Goal: Task Accomplishment & Management: Use online tool/utility

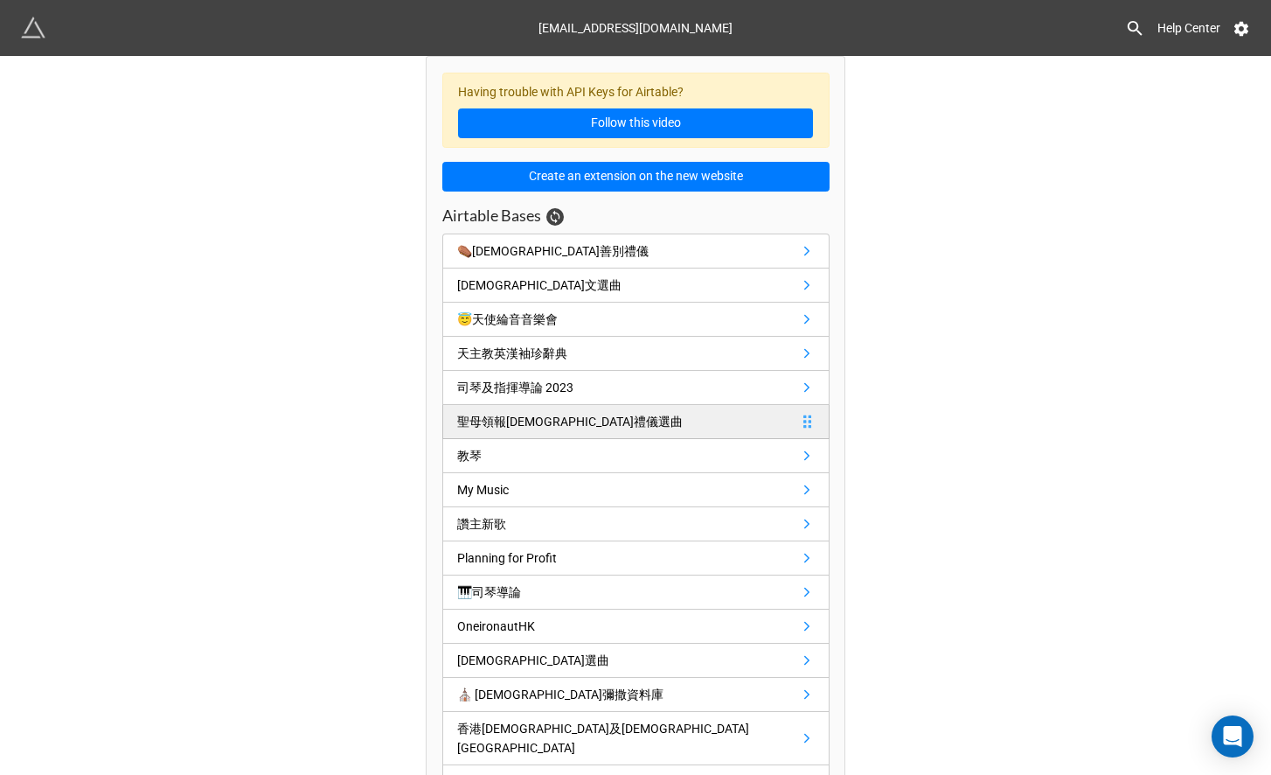
scroll to position [21, 0]
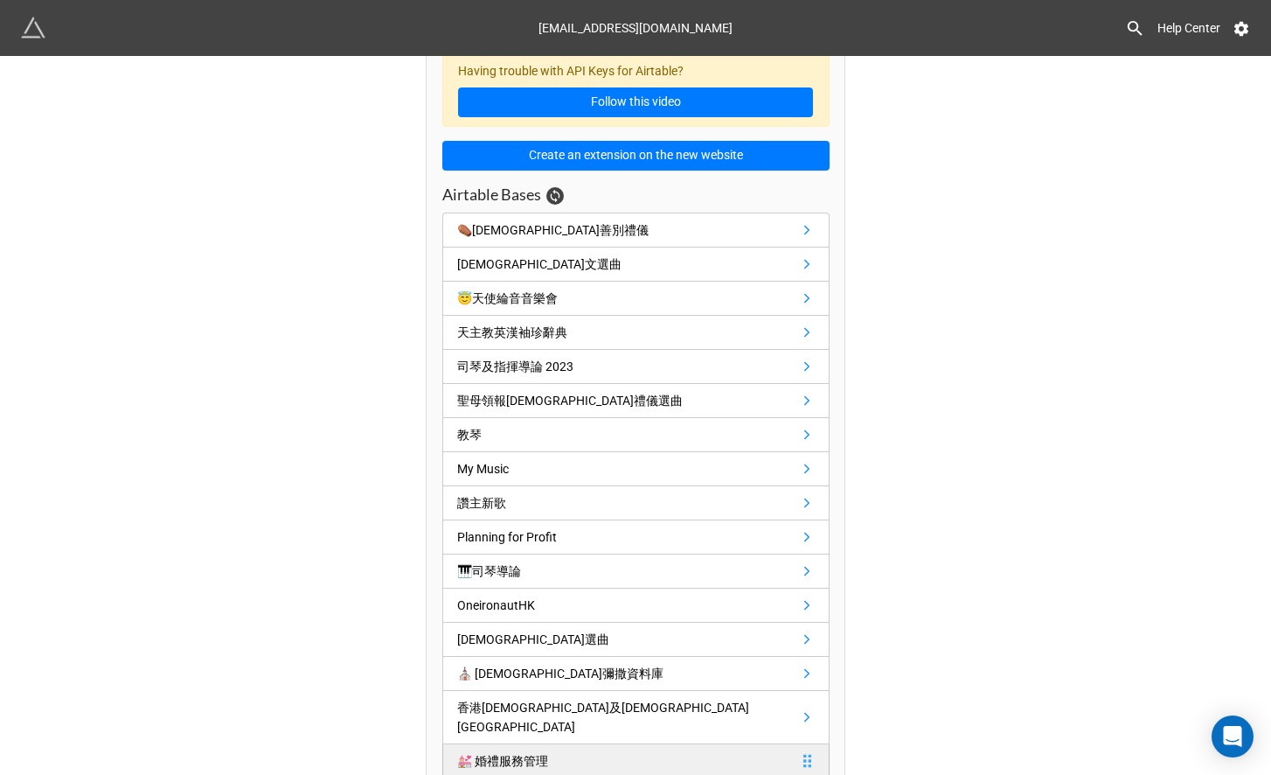
click at [517, 751] on div "💒 婚禮服務管理" at bounding box center [502, 760] width 91 height 19
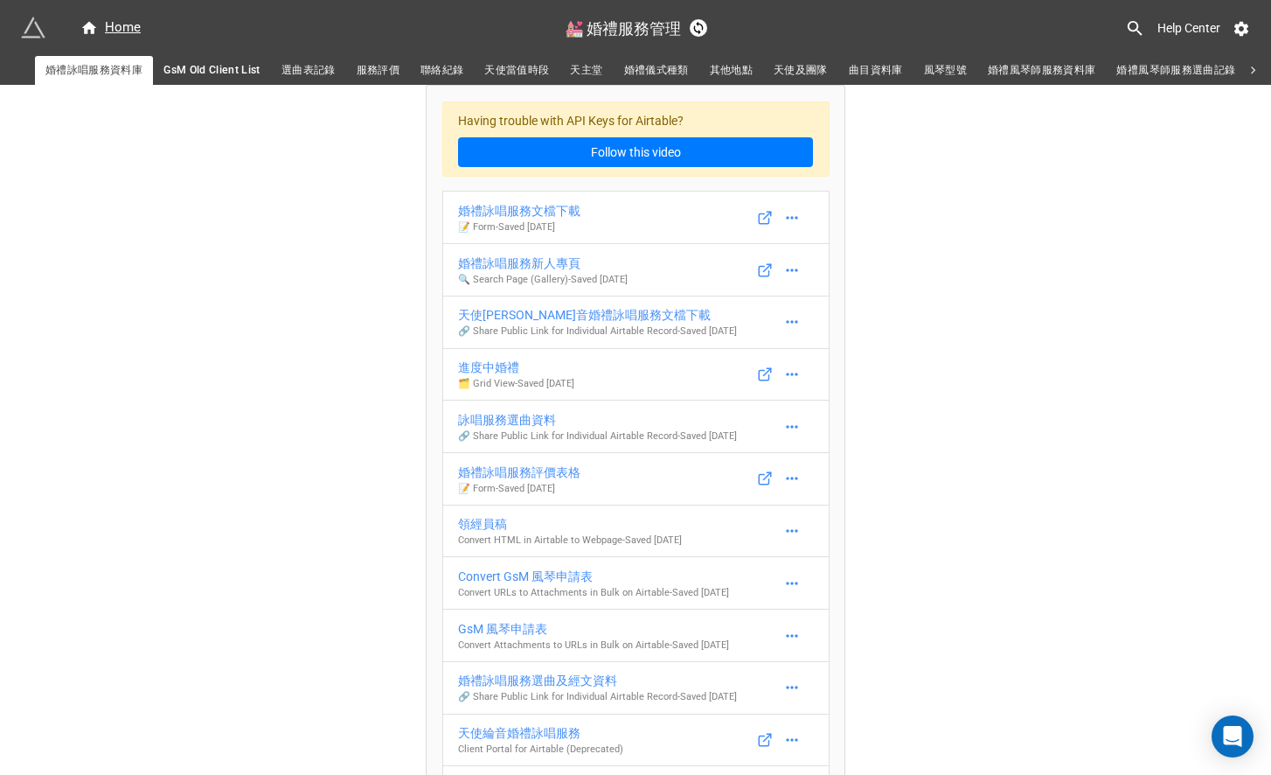
scroll to position [18, 0]
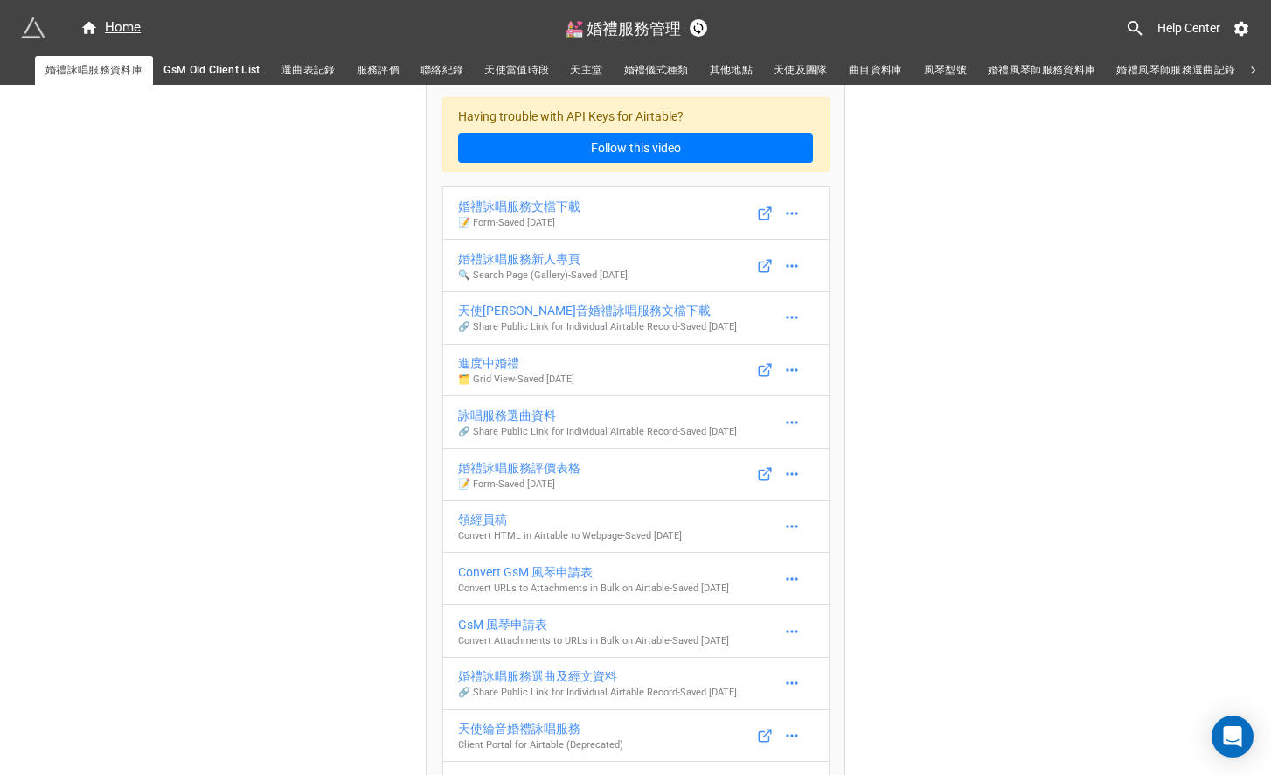
click at [880, 65] on span "曲目資料庫" at bounding box center [876, 70] width 54 height 18
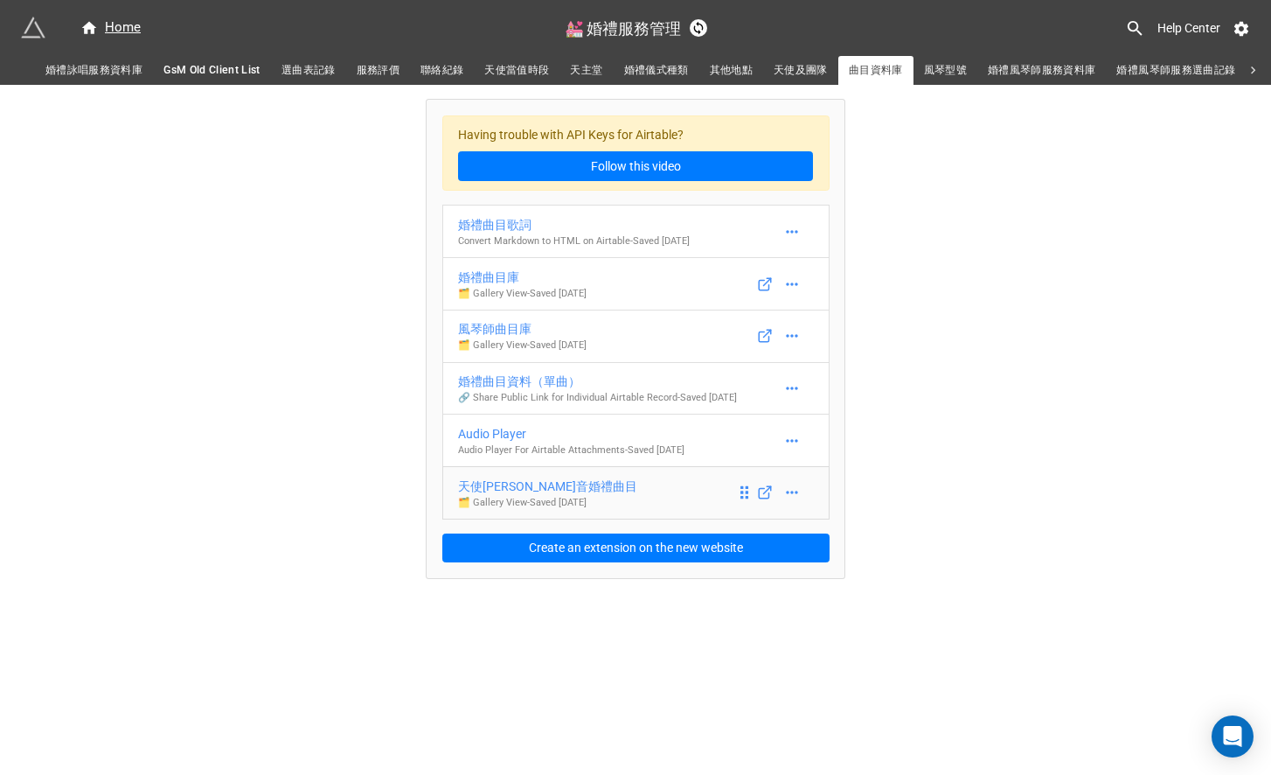
click at [490, 496] on div "天使[PERSON_NAME]音婚禮曲目" at bounding box center [547, 485] width 179 height 19
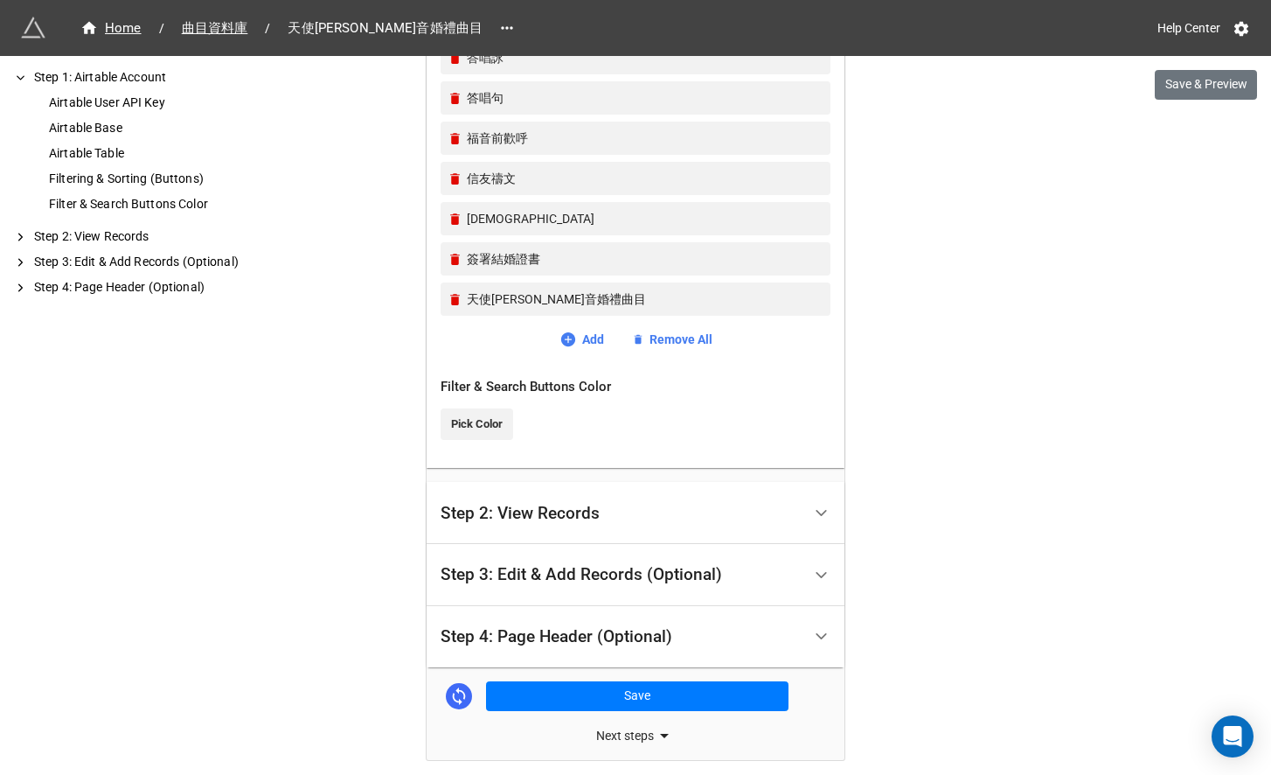
scroll to position [955, 0]
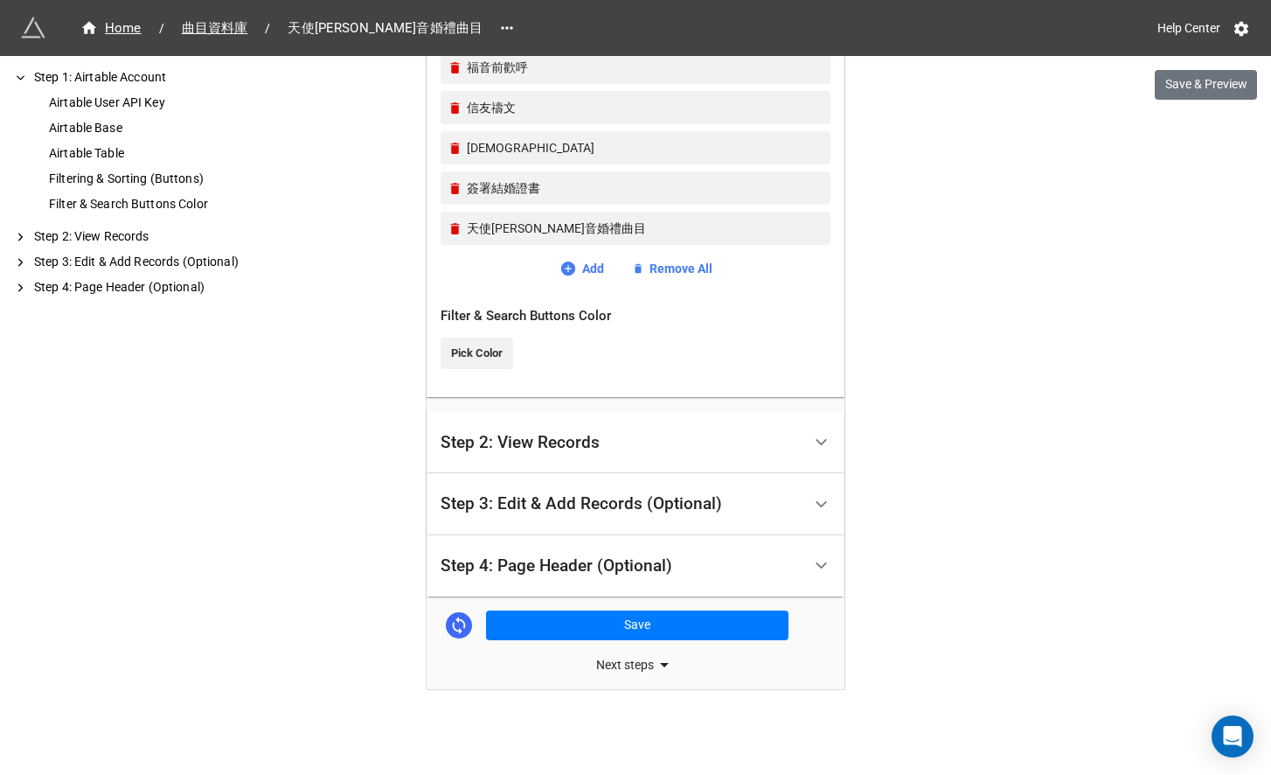
click at [615, 661] on div "Next steps" at bounding box center [636, 664] width 418 height 21
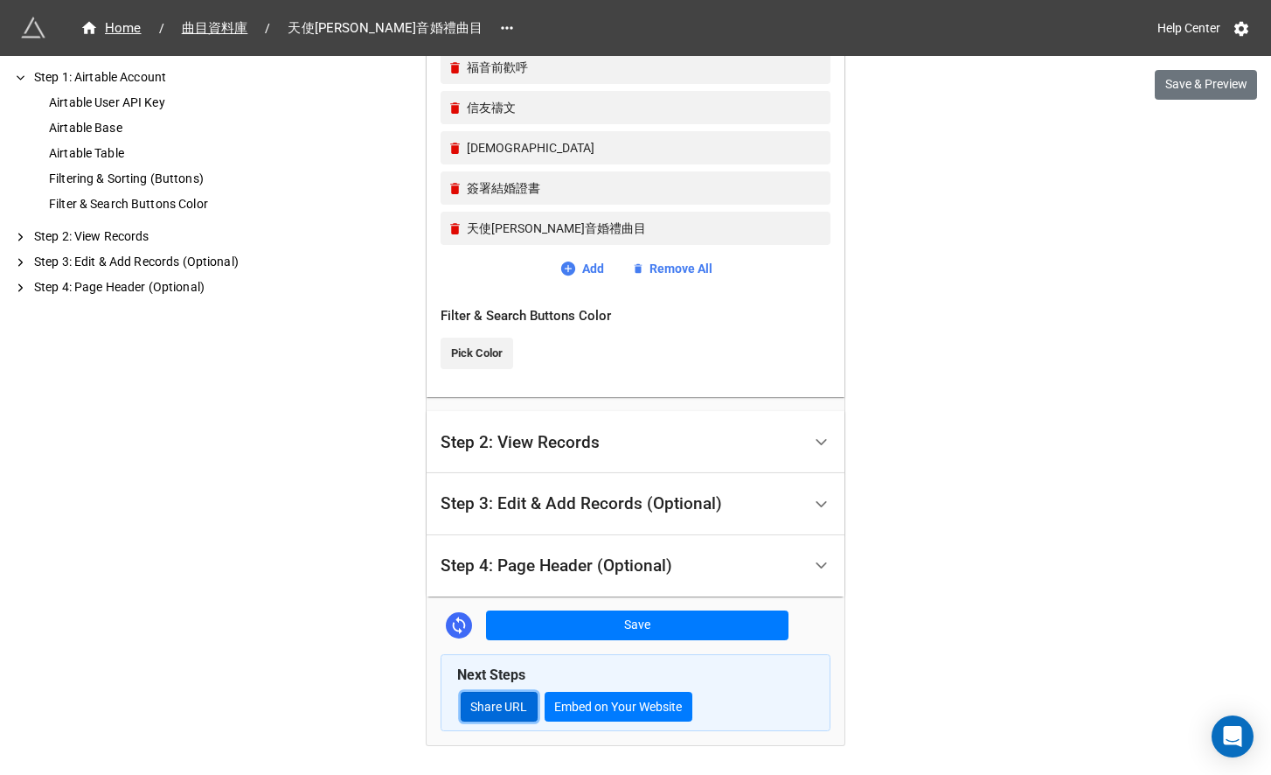
click at [508, 703] on link "Share URL" at bounding box center [499, 706] width 77 height 30
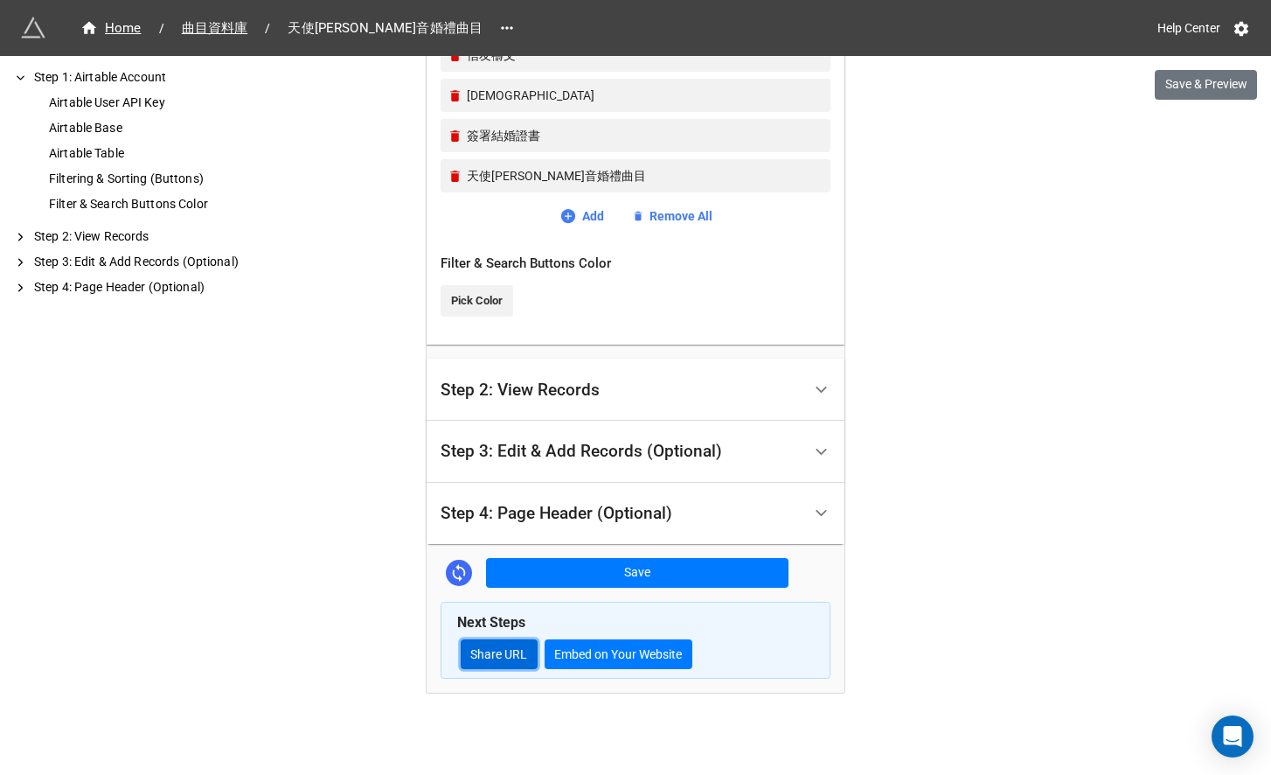
scroll to position [1012, 0]
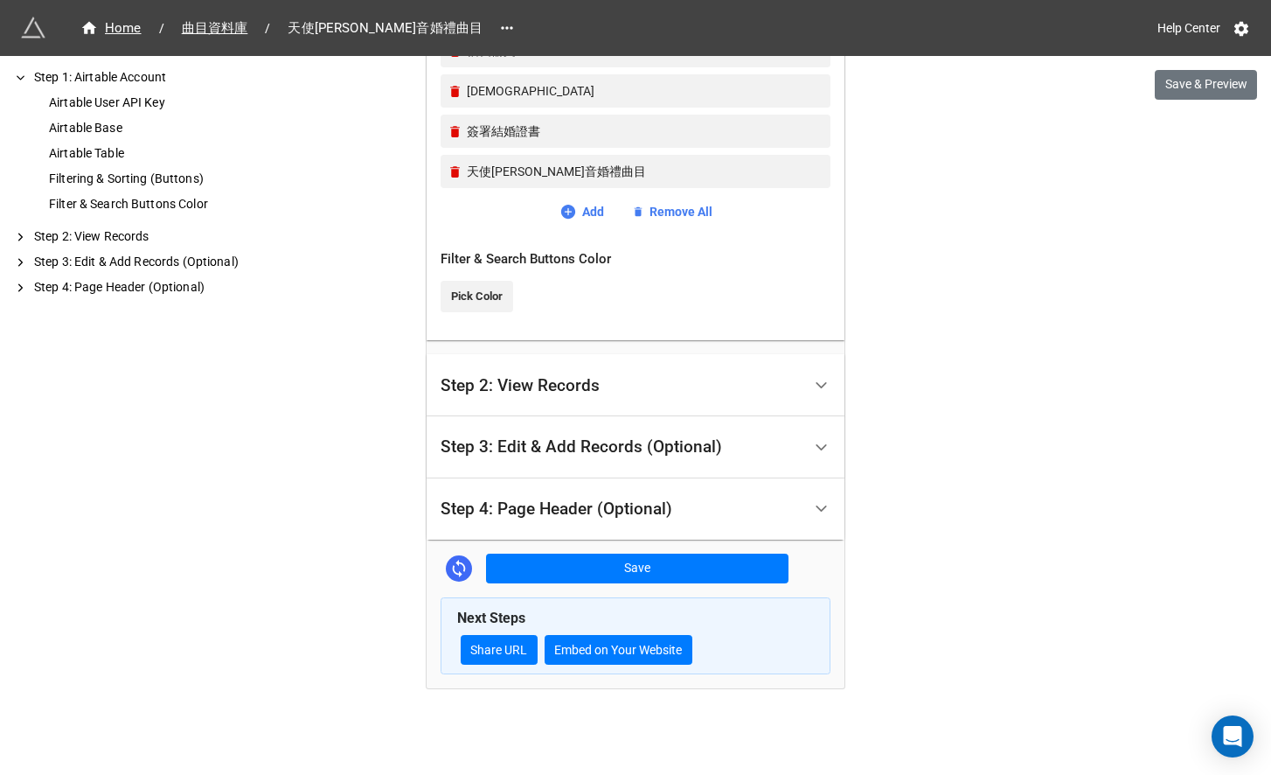
click at [535, 390] on div "Step 2: View Records" at bounding box center [520, 385] width 159 height 17
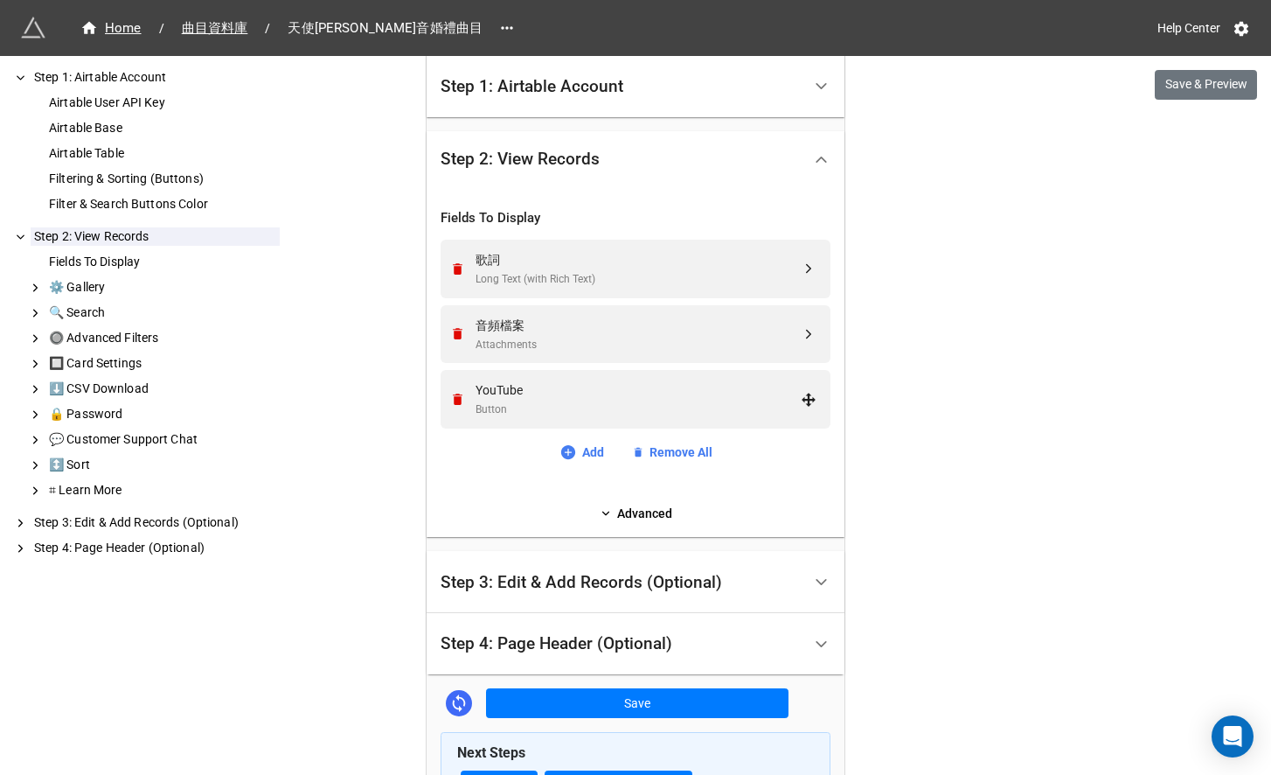
scroll to position [376, 0]
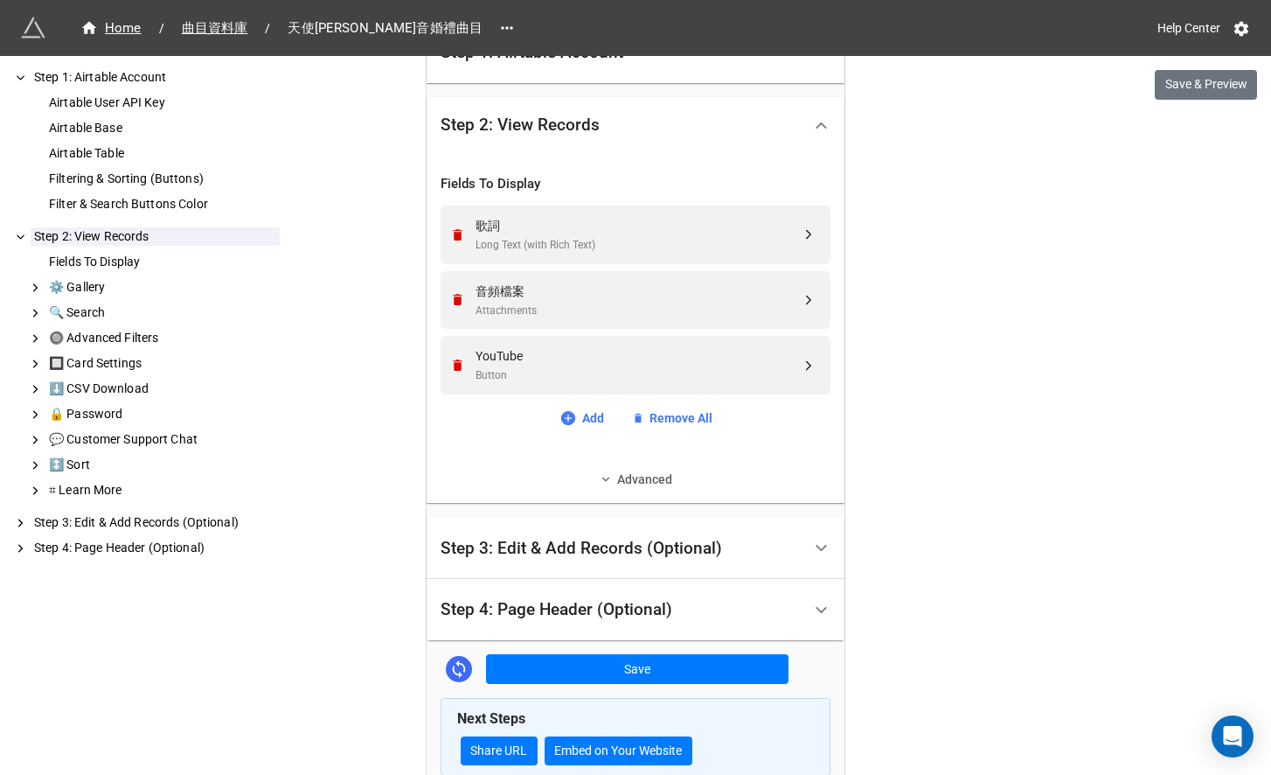
click at [623, 479] on link "Advanced" at bounding box center [636, 478] width 390 height 19
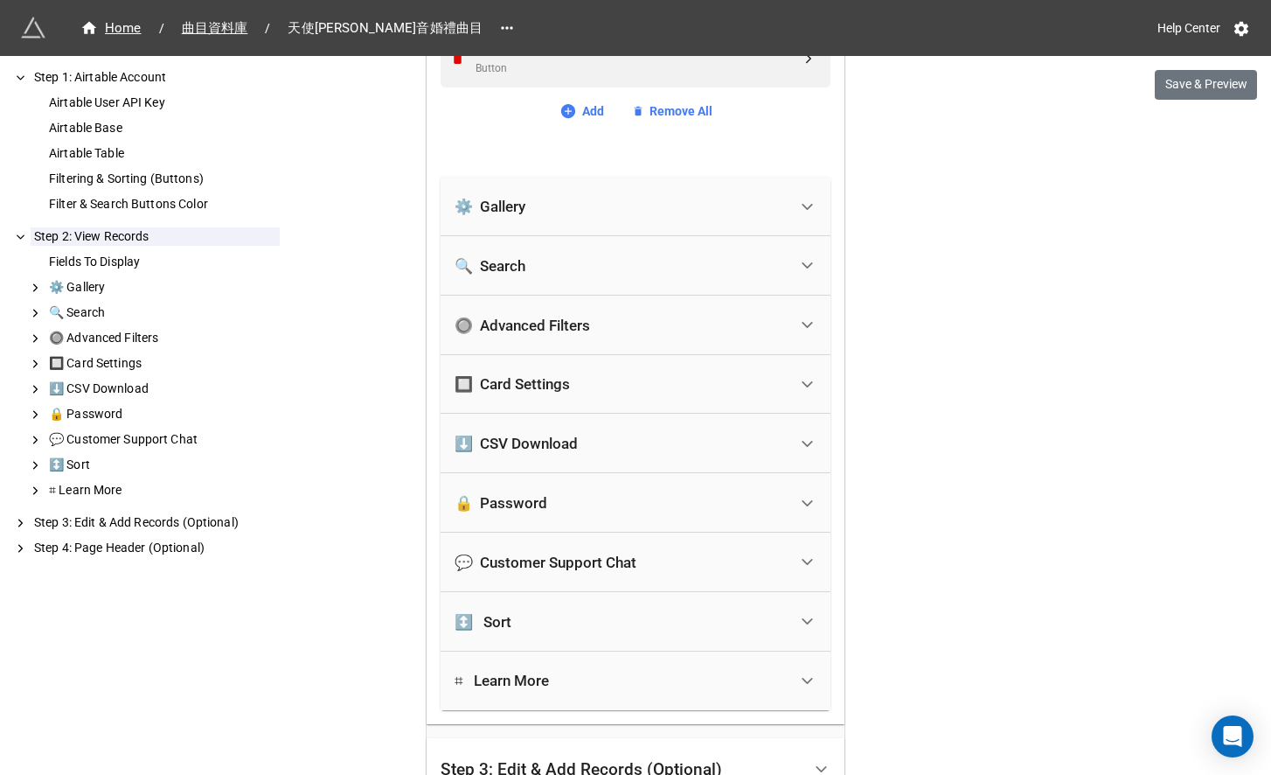
scroll to position [661, 0]
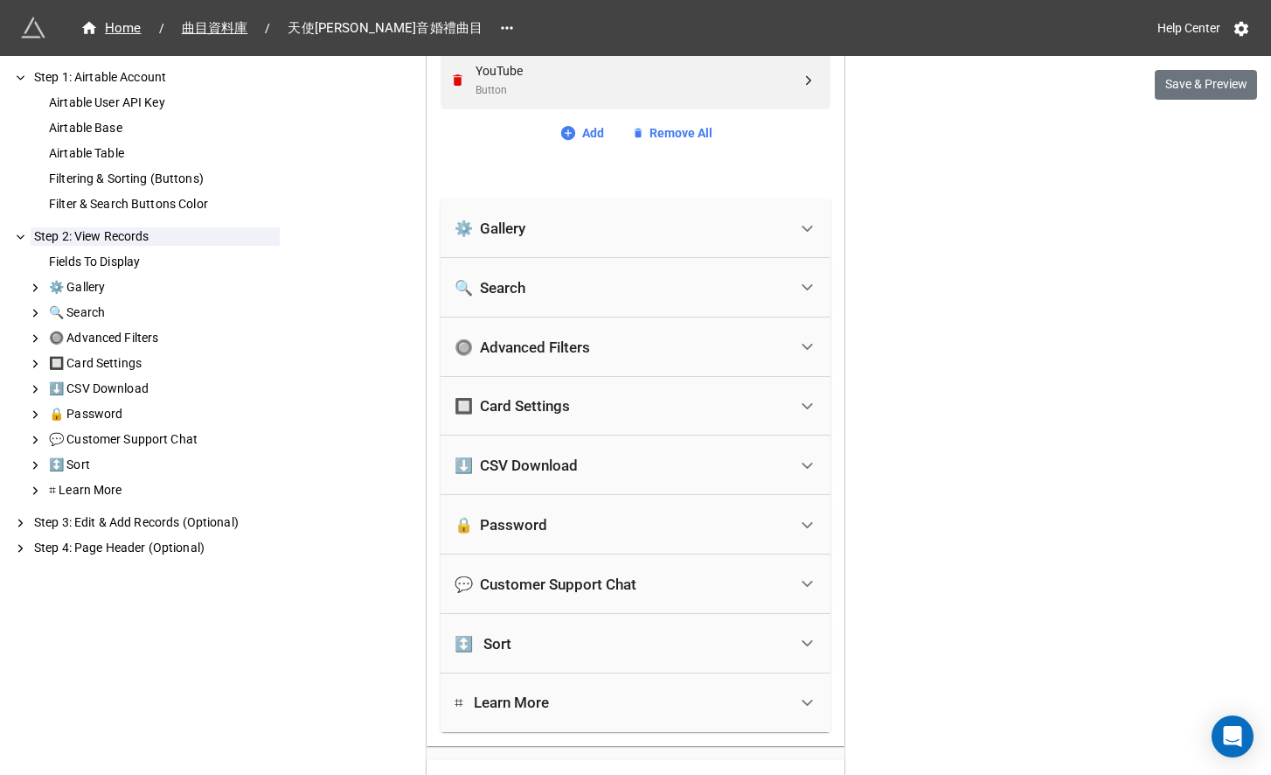
click at [629, 235] on div "⚙️ Gallery" at bounding box center [621, 228] width 333 height 38
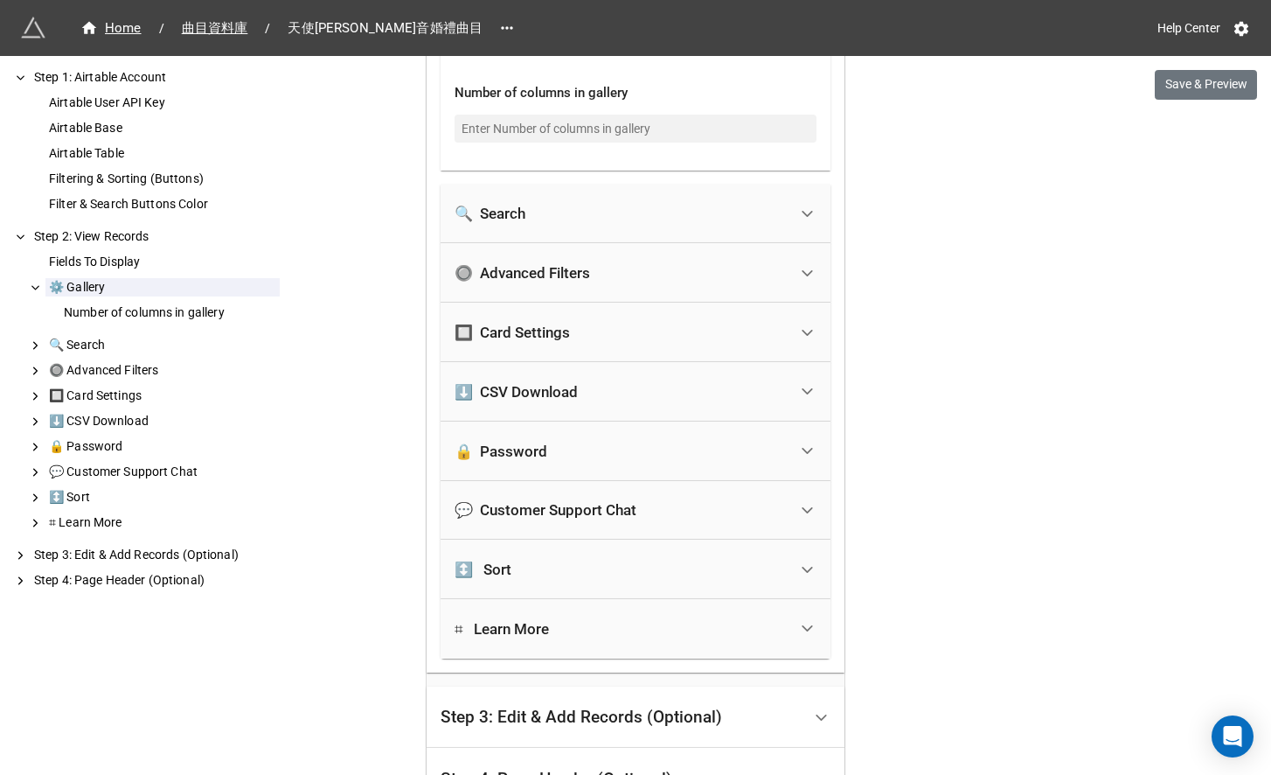
scroll to position [887, 0]
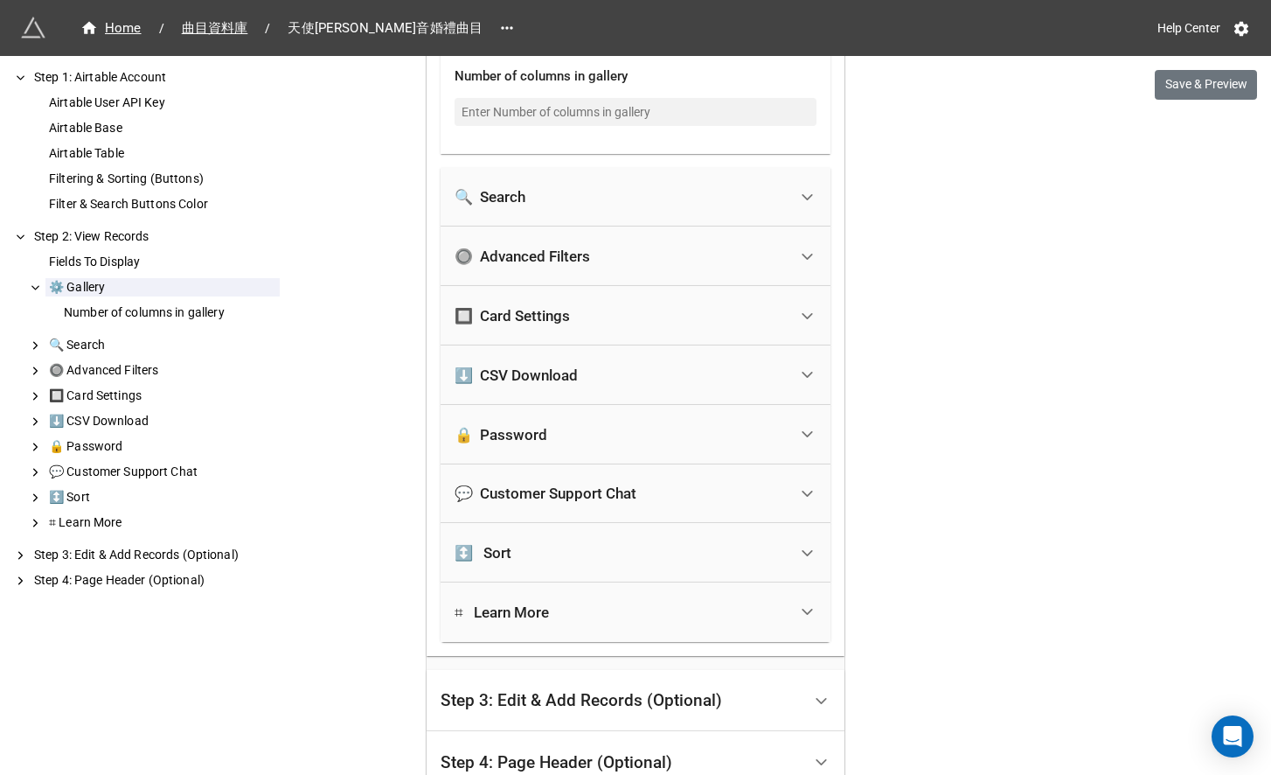
click at [629, 253] on div "🔘 Advanced Filters" at bounding box center [621, 256] width 333 height 38
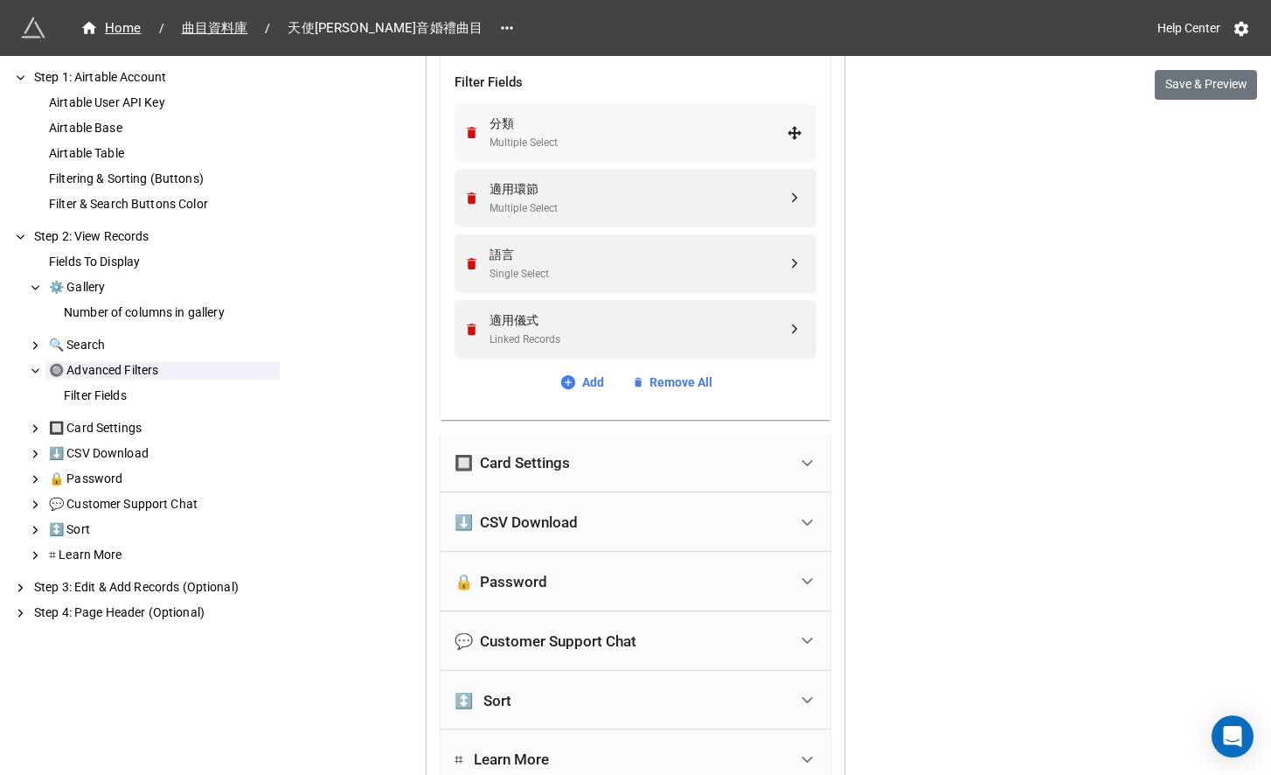
scroll to position [1057, 0]
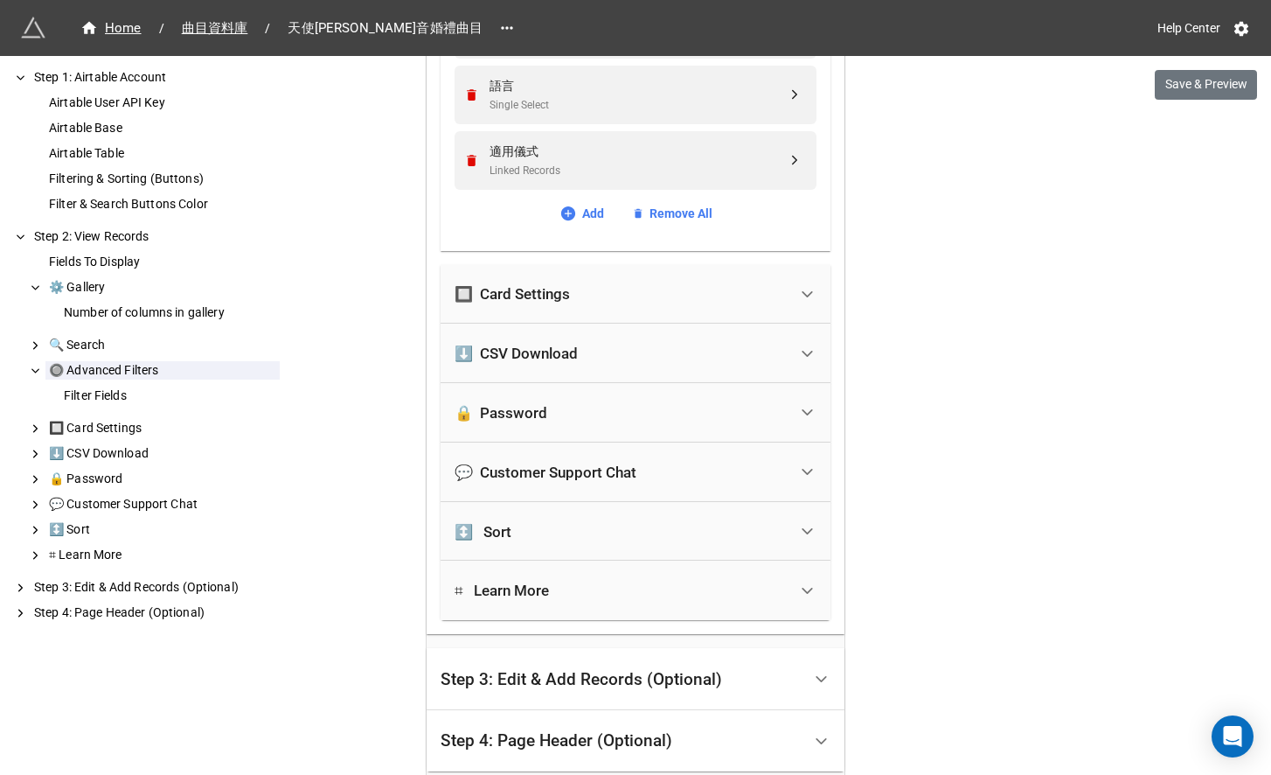
click at [627, 301] on div "🔲 Card Settings" at bounding box center [621, 294] width 333 height 38
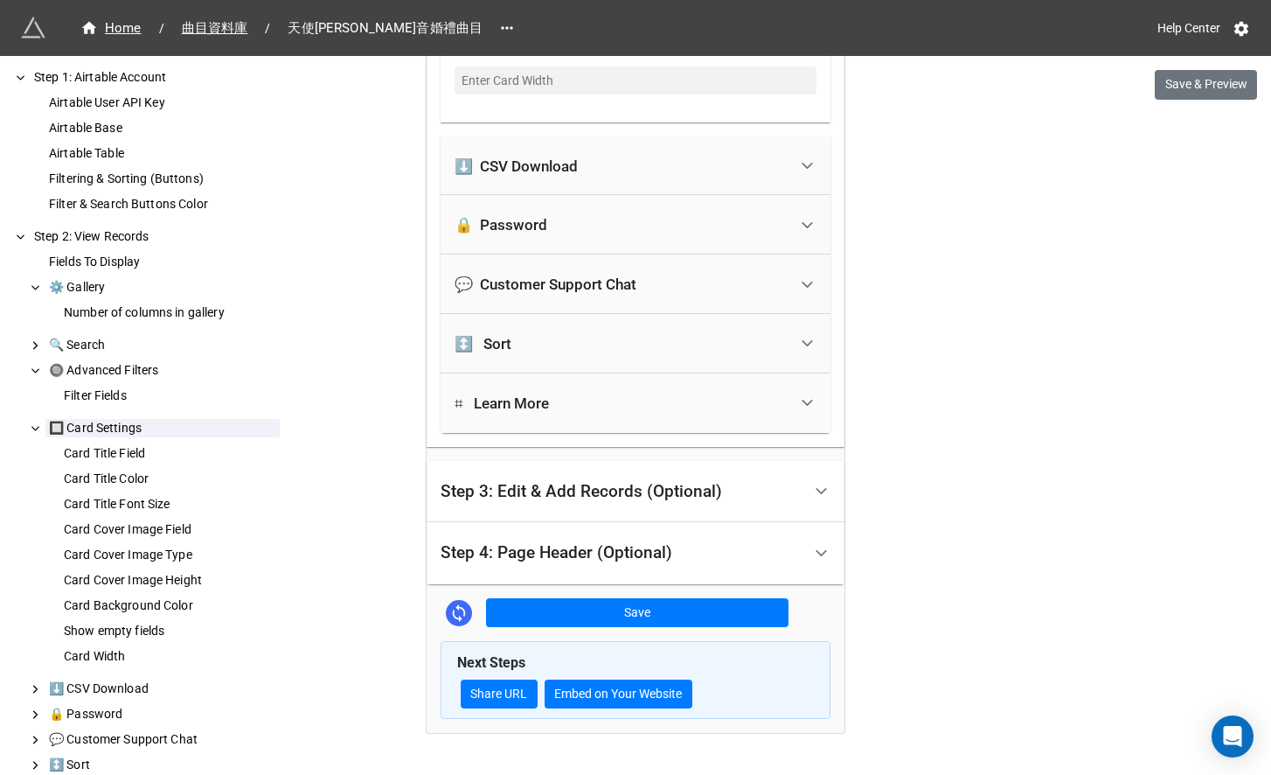
scroll to position [1872, 0]
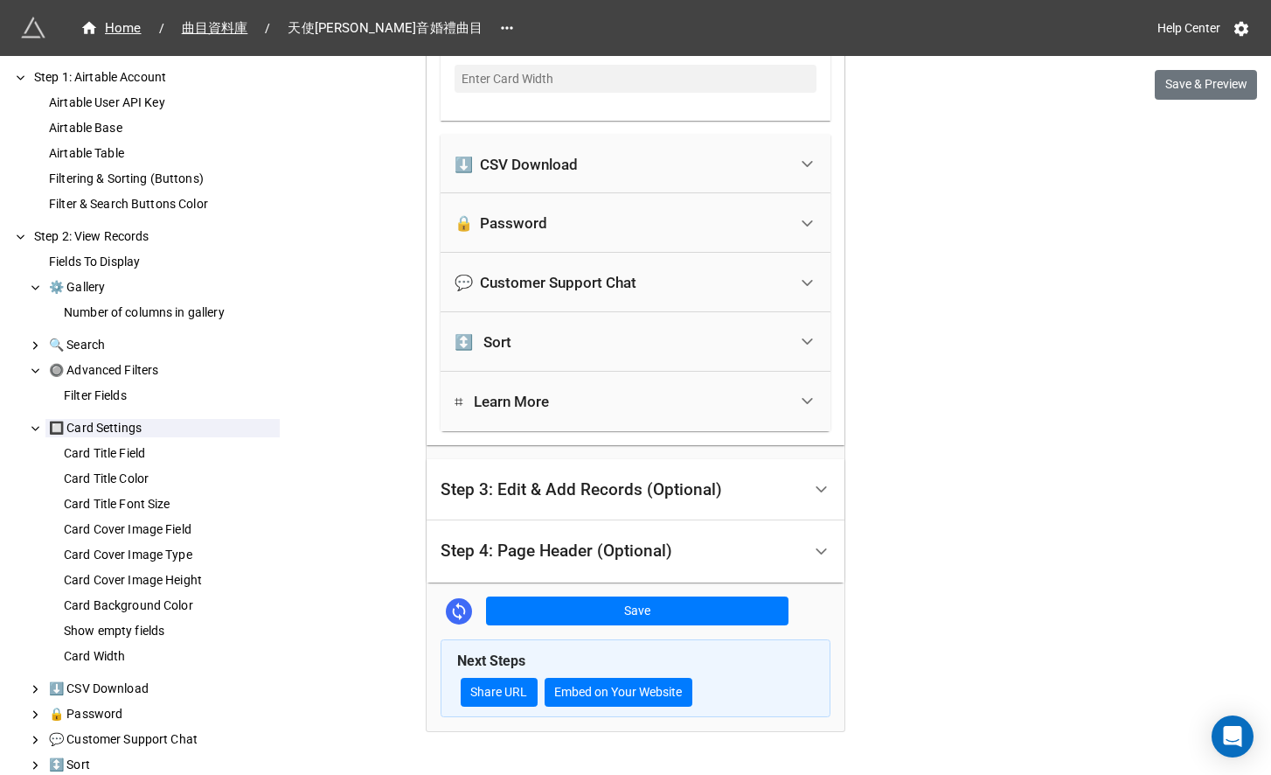
click at [593, 543] on div "Step 4: Page Header (Optional)" at bounding box center [557, 550] width 232 height 17
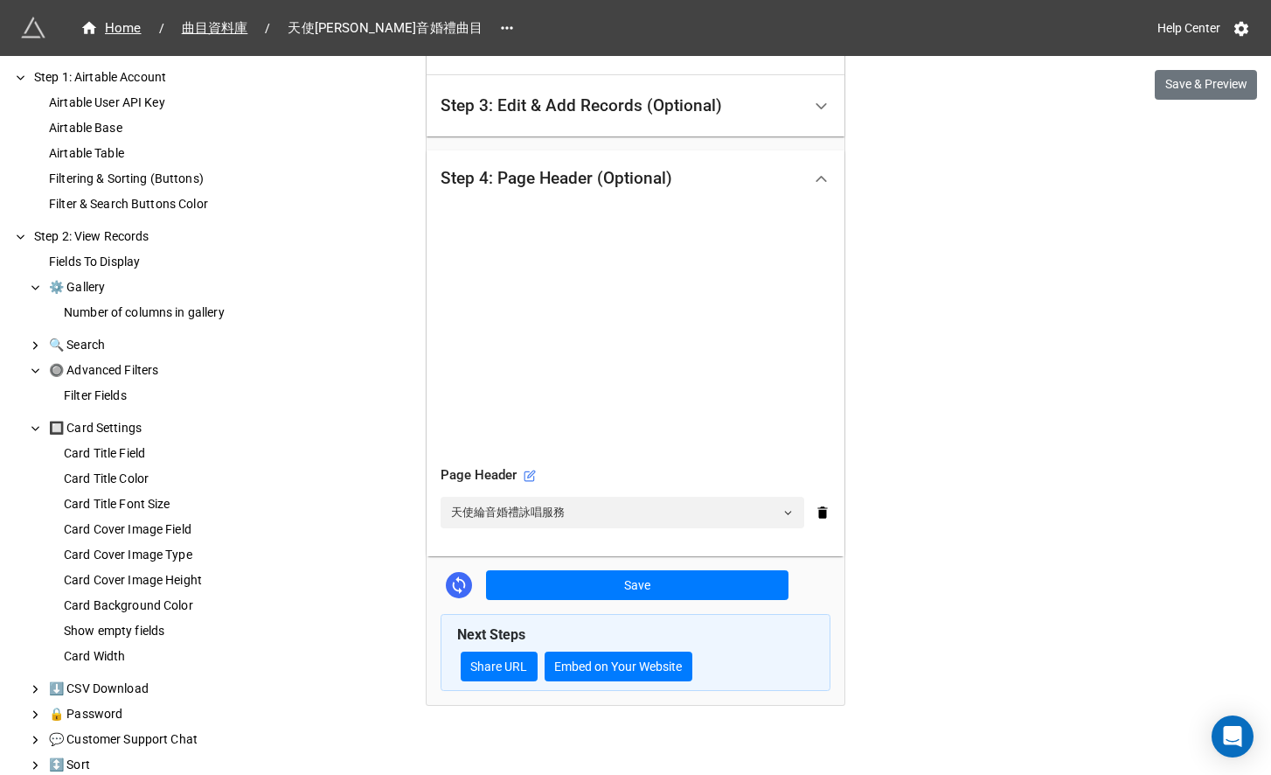
scroll to position [455, 0]
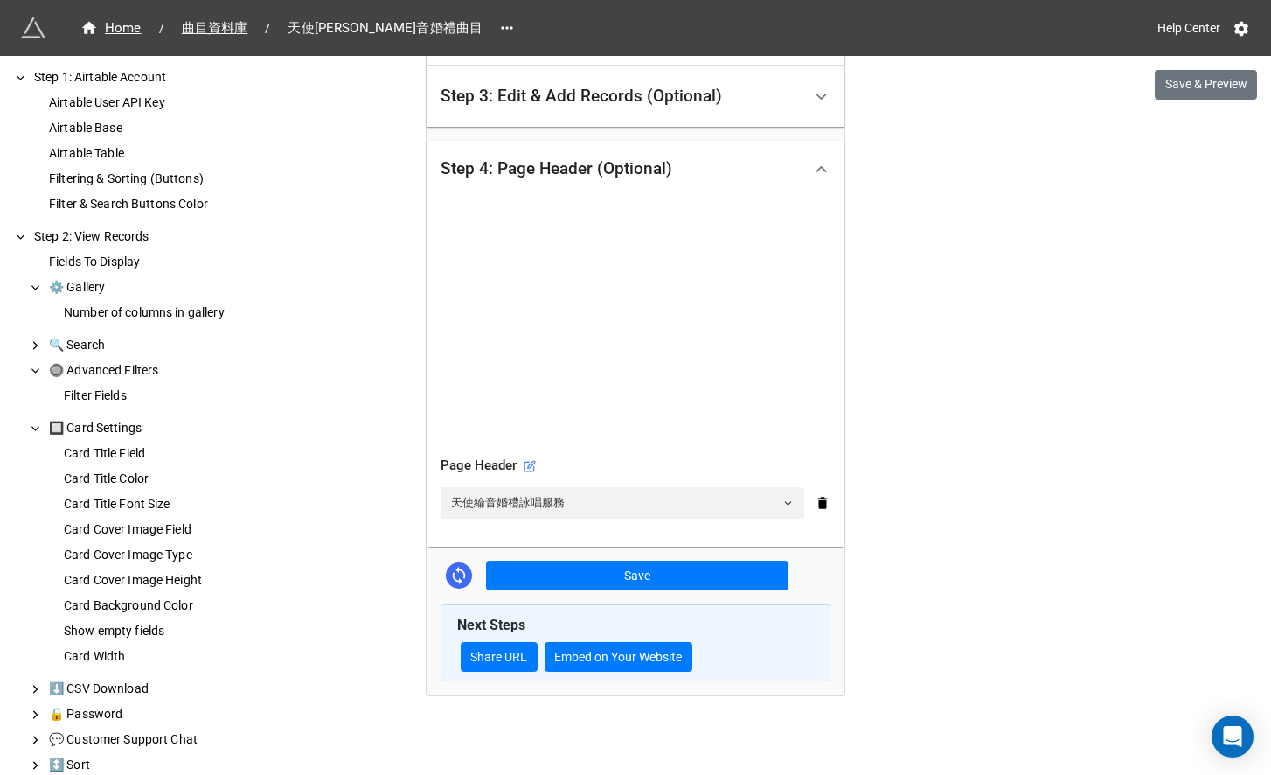
click at [518, 463] on div "Page Header" at bounding box center [636, 465] width 390 height 21
click at [524, 463] on icon at bounding box center [530, 466] width 12 height 12
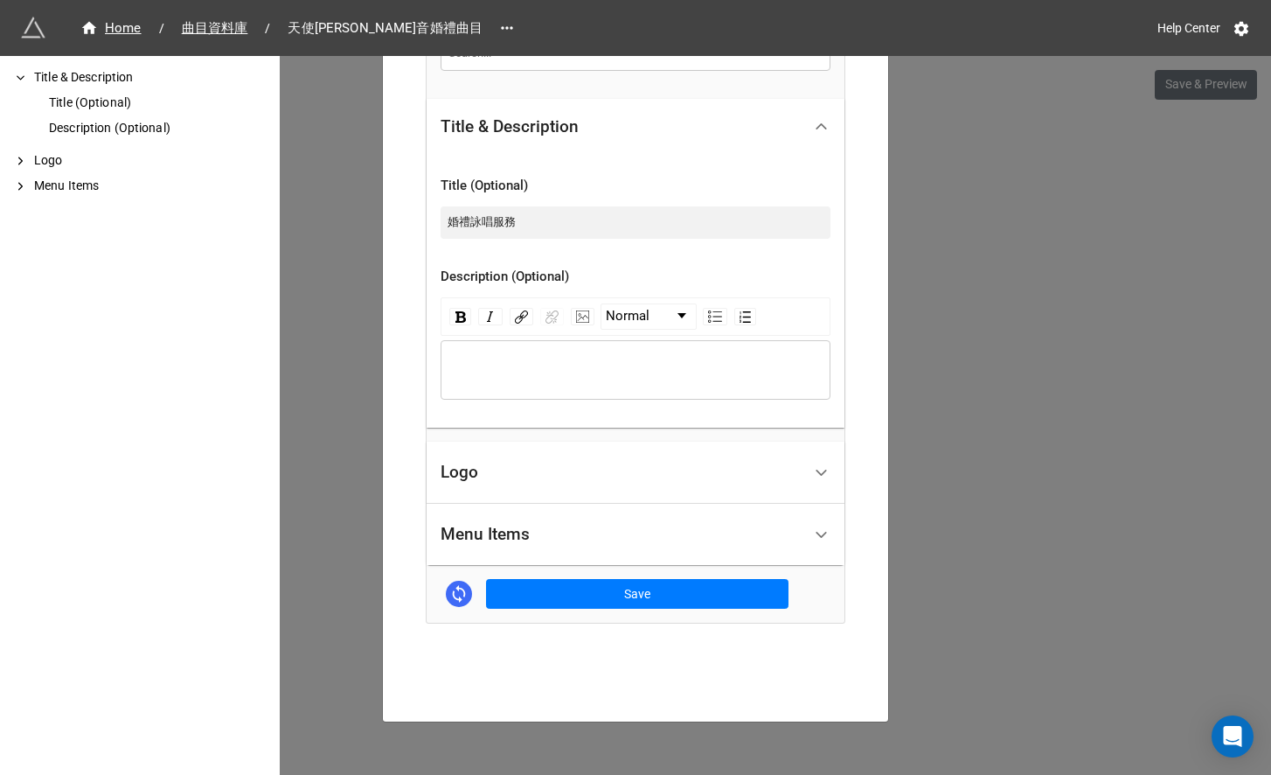
click at [637, 476] on div "Logo" at bounding box center [621, 472] width 361 height 41
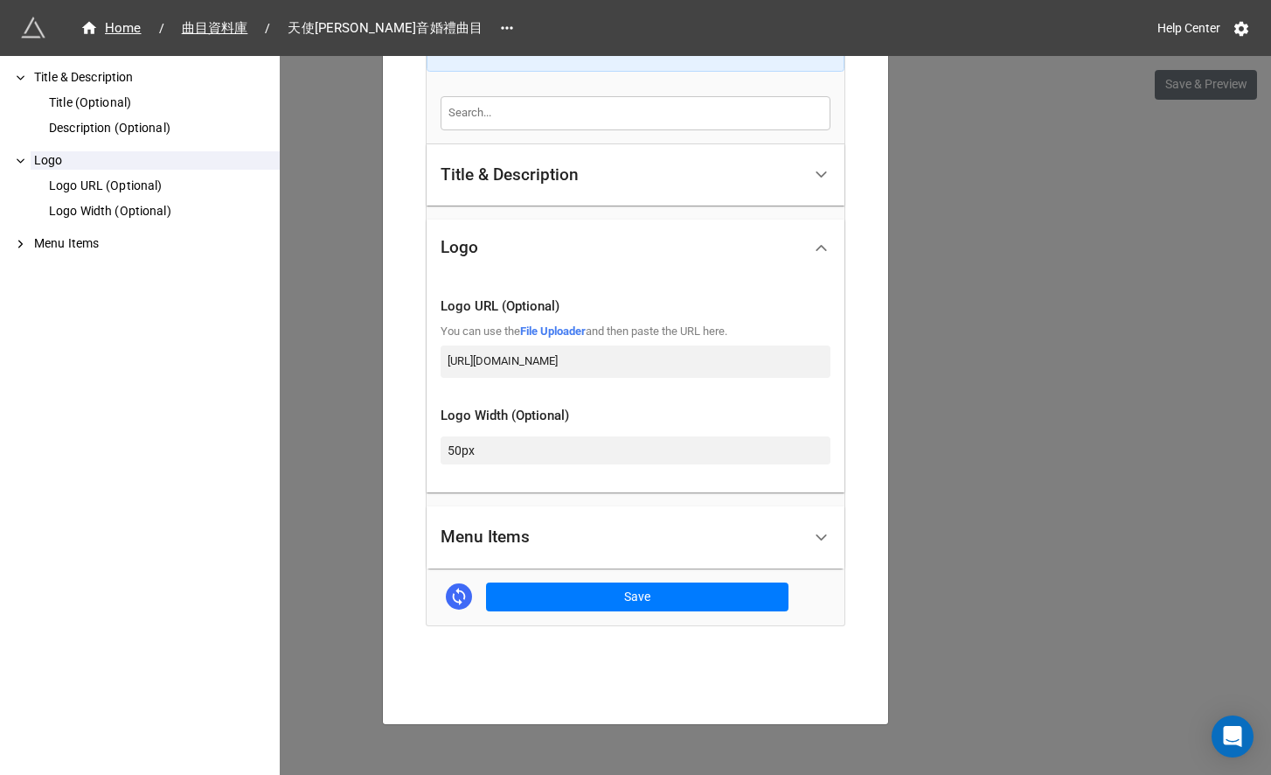
scroll to position [344, 0]
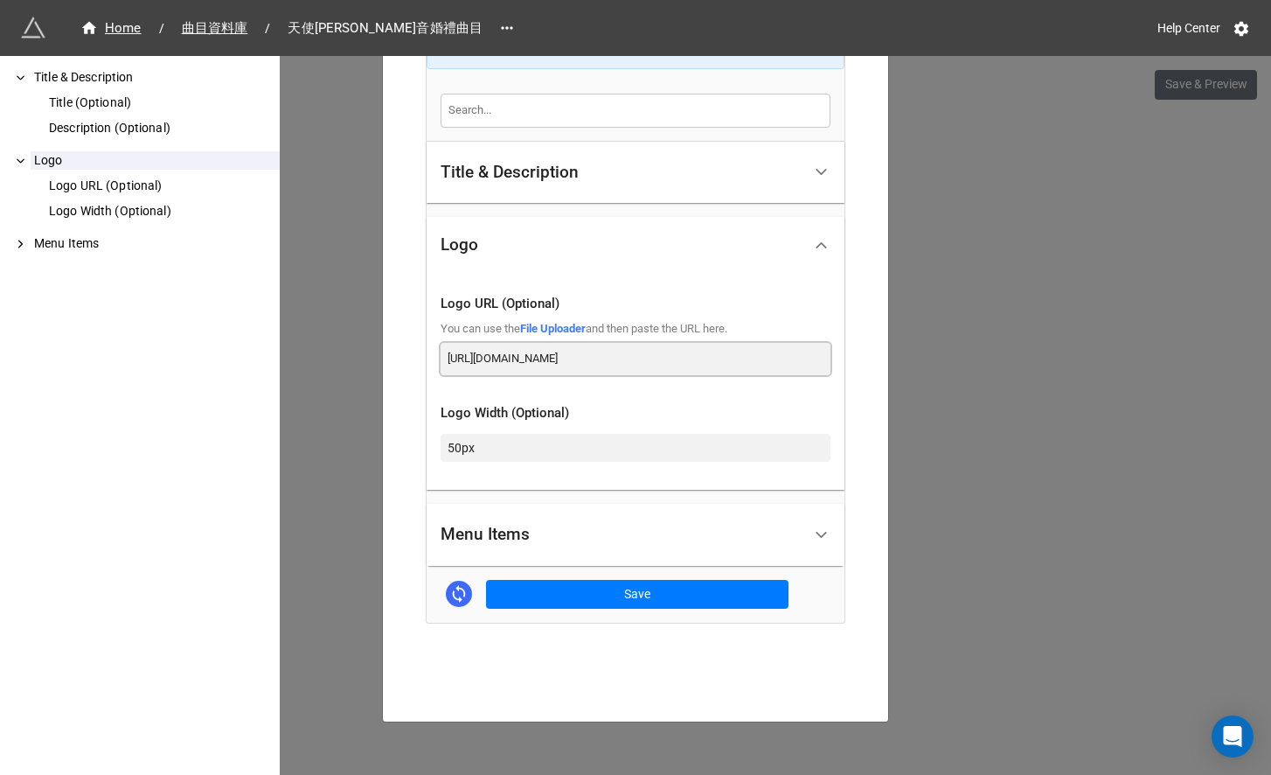
click at [597, 363] on input "https://scontent.fhkg4-2.fna.fbcdn.net/v/t31.0-8/18056011_1394441197260738_1259…" at bounding box center [636, 358] width 390 height 31
click at [561, 326] on link "File Uploader" at bounding box center [553, 328] width 66 height 13
click at [579, 323] on link "File Uploader" at bounding box center [553, 328] width 66 height 13
click at [692, 350] on input "https://scontent.fhkg4-2.fna.fbcdn.net/v/t31.0-8/18056011_1394441197260738_1259…" at bounding box center [636, 358] width 390 height 31
paste input "firebasestorage.googleapis.com/v0/b/app-store-81d55.appspot.com/o/gJqIYuZzFw%2F…"
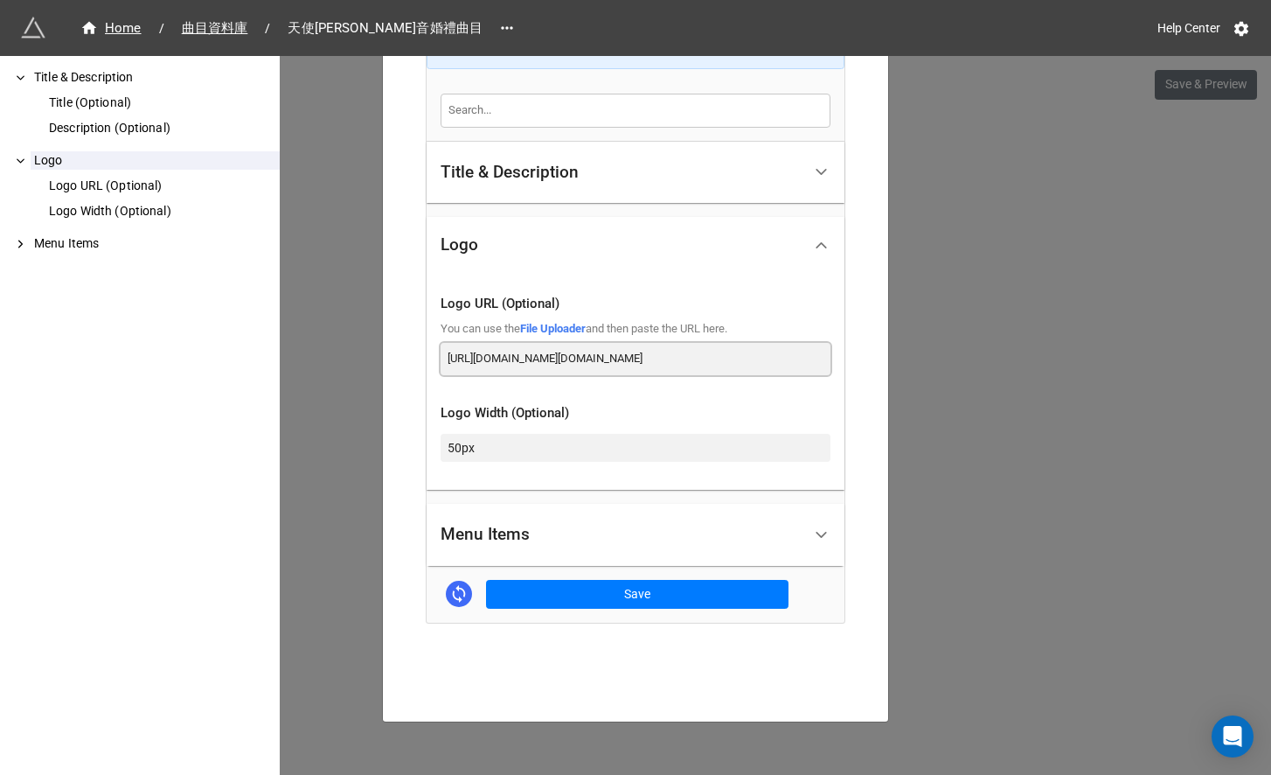
scroll to position [0, 570]
type input "[URL][DOMAIN_NAME][DOMAIN_NAME]"
click at [617, 522] on div "Menu Items" at bounding box center [621, 534] width 361 height 41
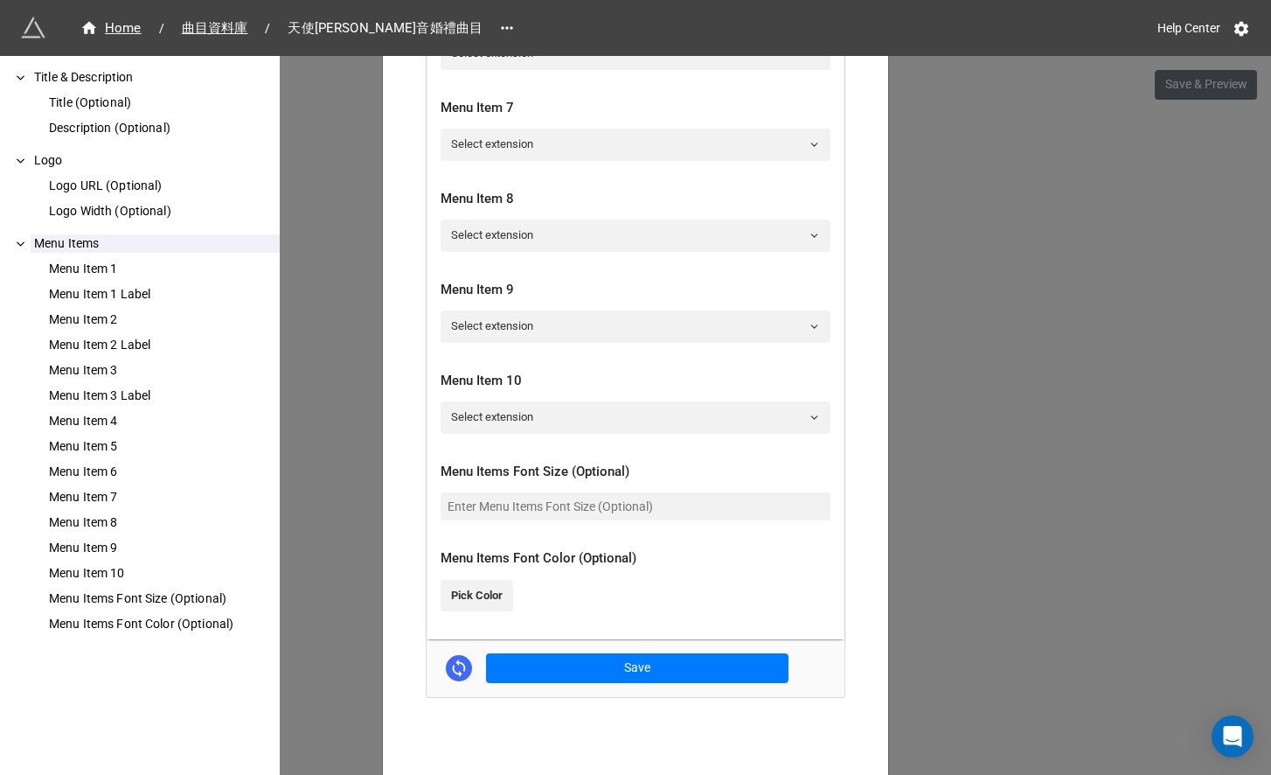
scroll to position [1494, 0]
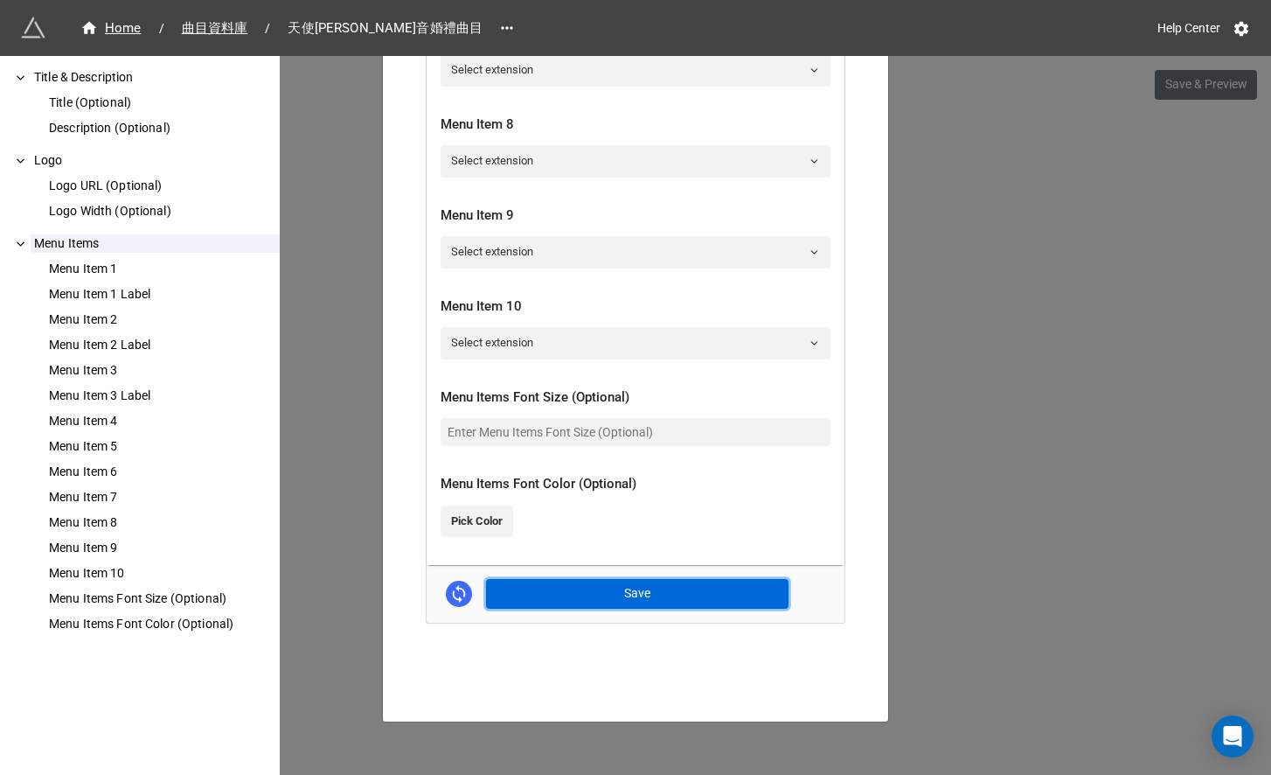
click at [756, 580] on button "Save" at bounding box center [637, 594] width 302 height 30
click at [716, 587] on button "Save" at bounding box center [637, 594] width 302 height 30
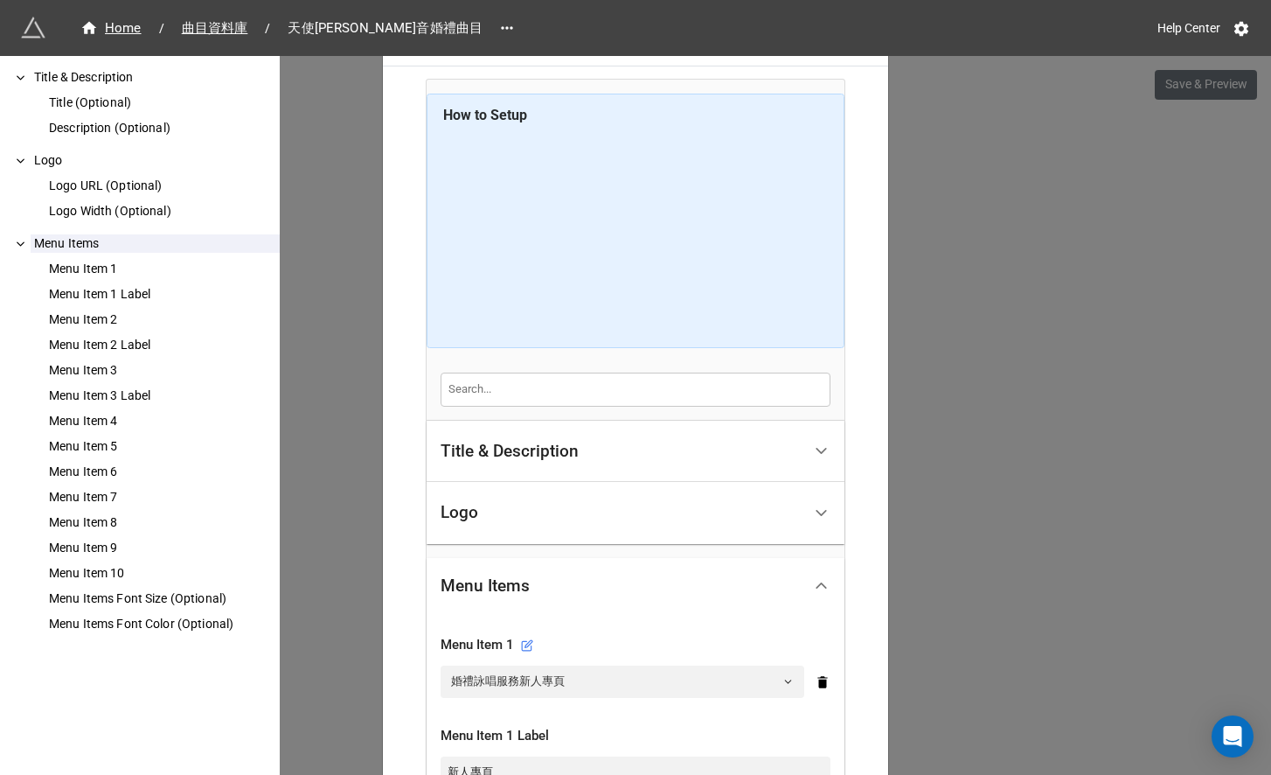
scroll to position [0, 0]
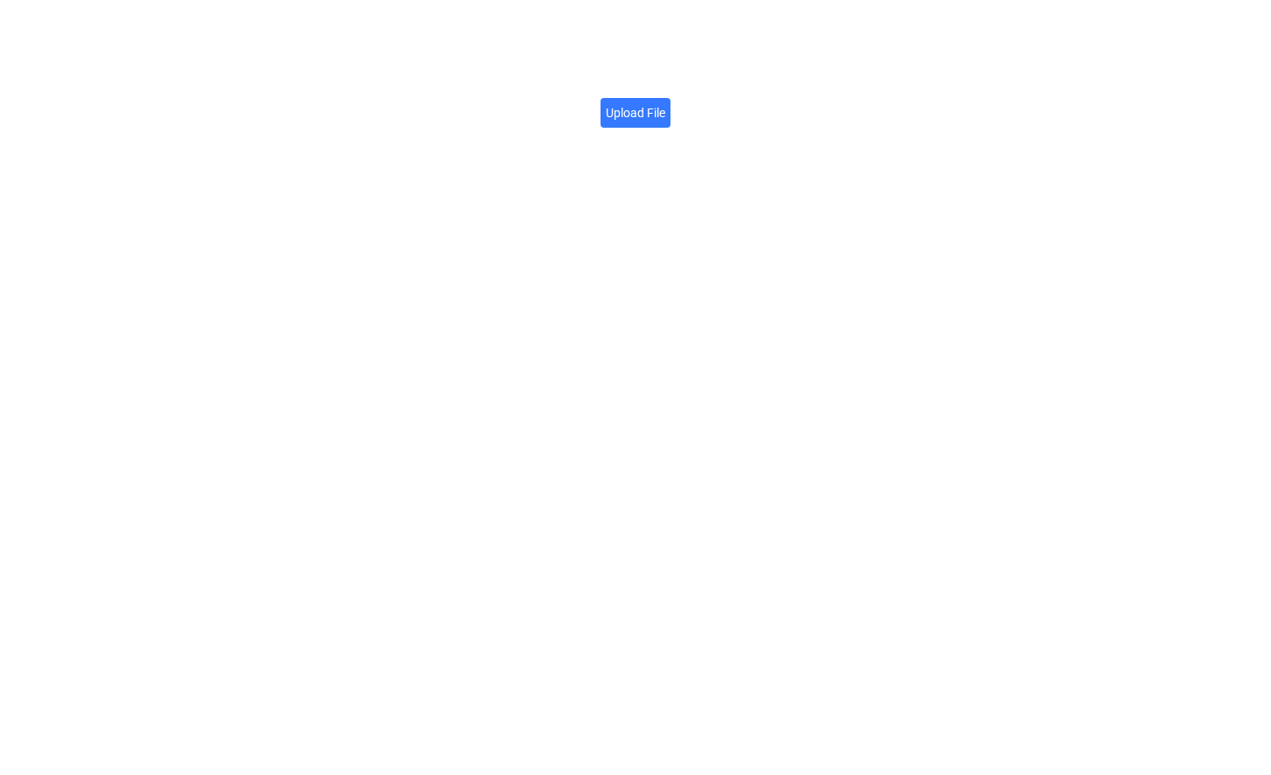
click at [653, 106] on label "Upload File" at bounding box center [636, 113] width 70 height 30
click at [665, 103] on input "Upload File" at bounding box center [665, 103] width 0 height 0
click at [638, 115] on label "Upload File" at bounding box center [636, 113] width 70 height 30
click at [665, 103] on input "Upload File" at bounding box center [665, 103] width 0 height 0
click at [654, 122] on label "Upload File" at bounding box center [636, 113] width 70 height 30
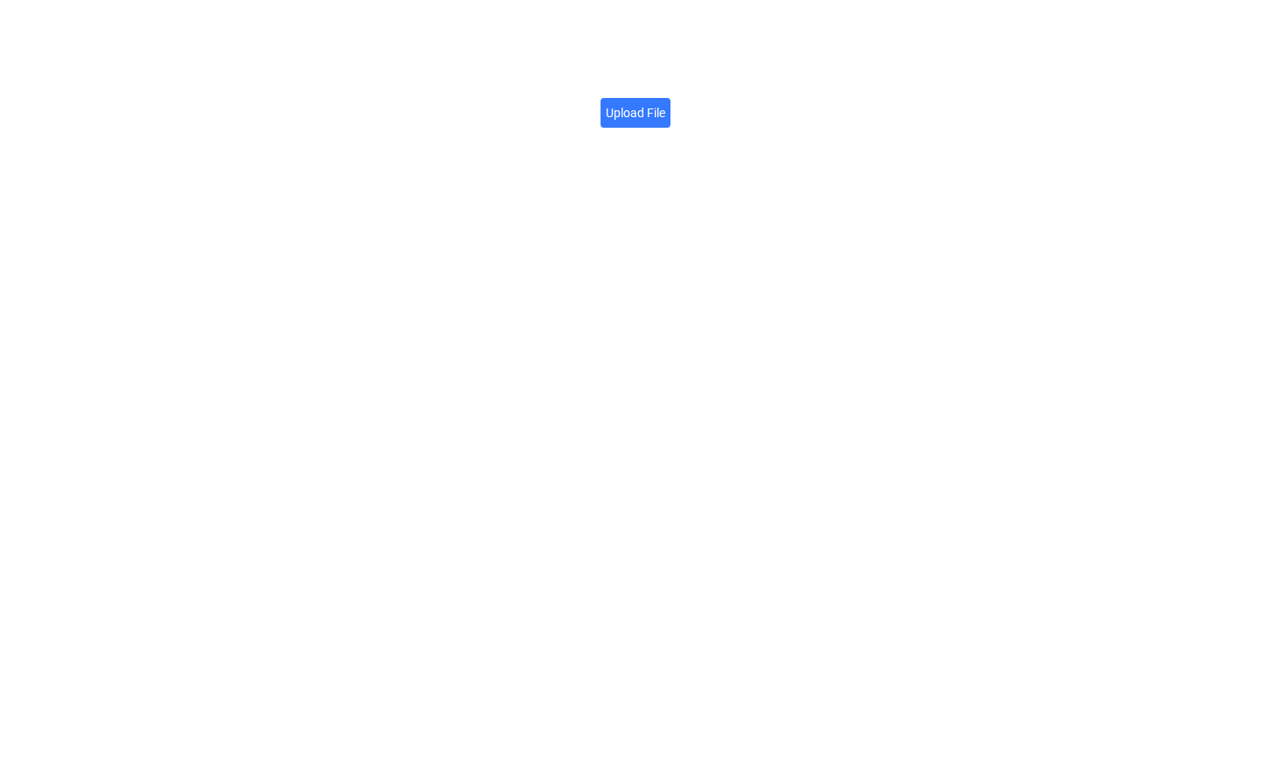
click at [665, 103] on input "Upload File" at bounding box center [665, 103] width 0 height 0
click at [838, 91] on icon at bounding box center [838, 94] width 12 height 14
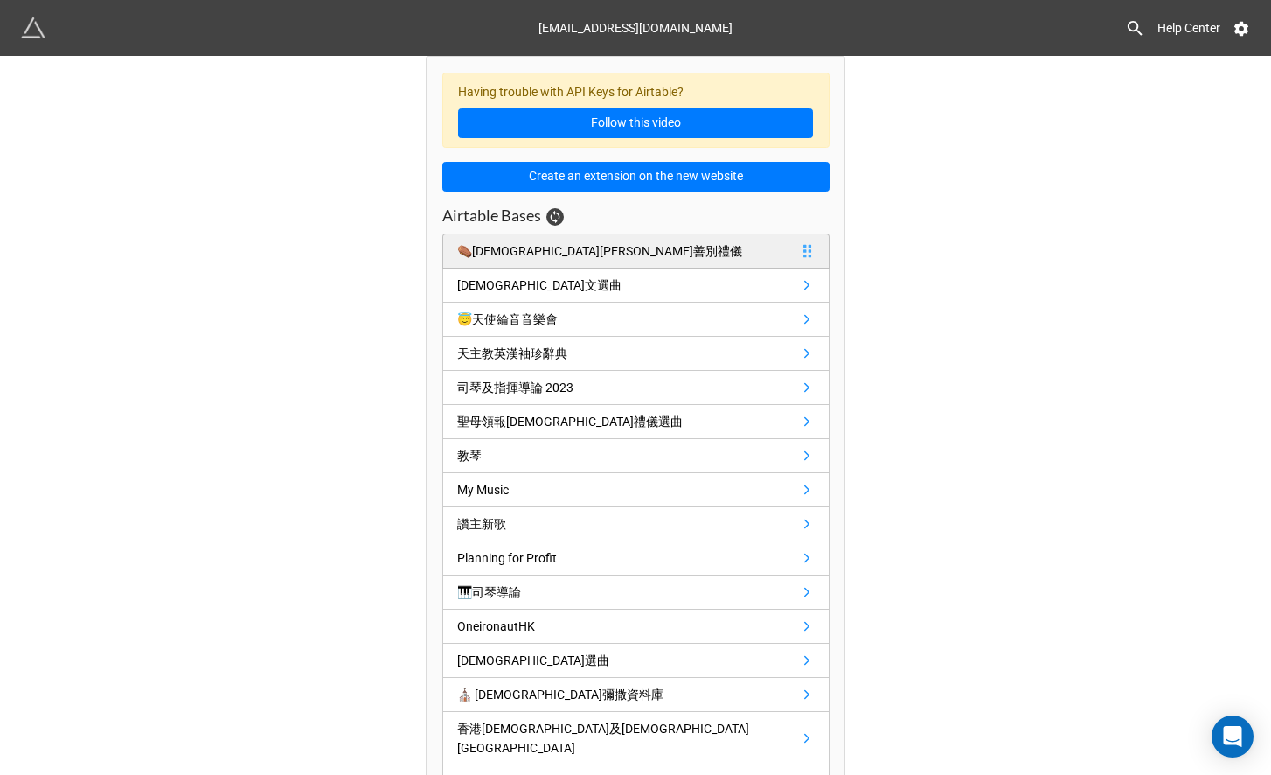
scroll to position [21, 0]
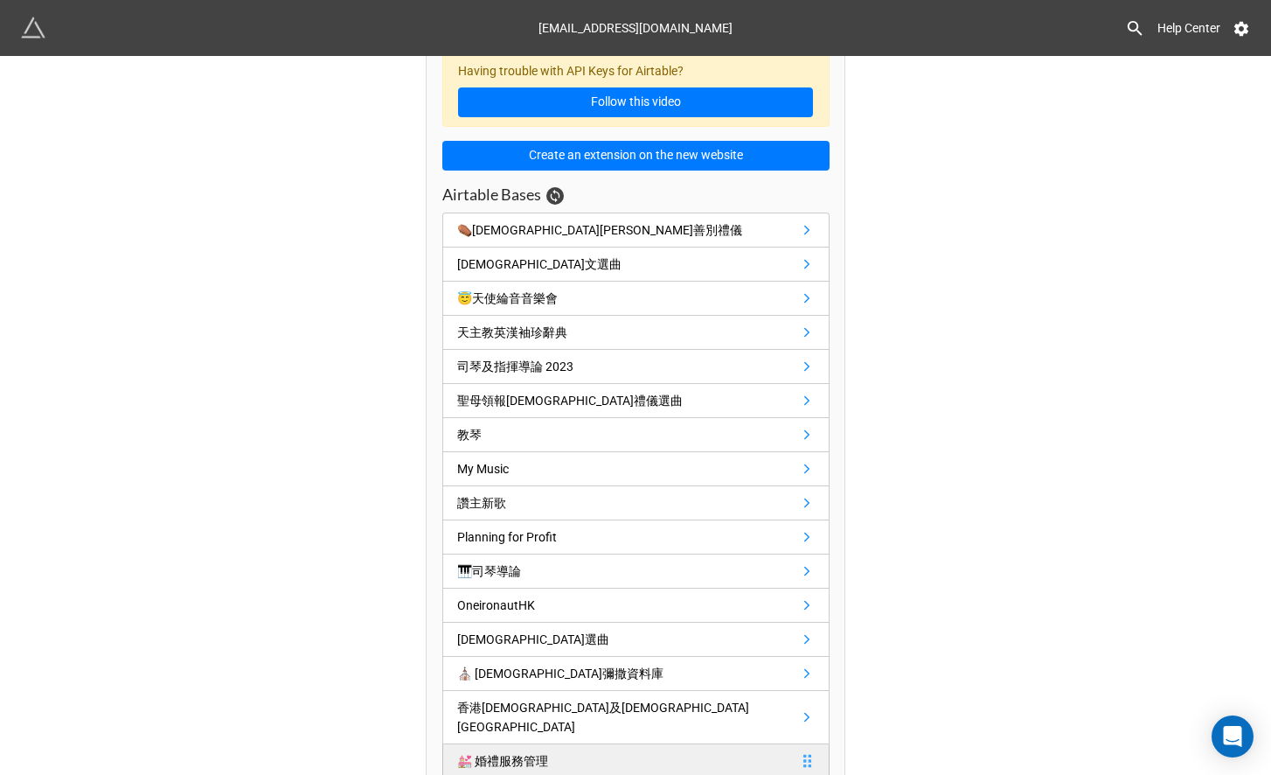
click at [627, 744] on link "💒 婚禮服務管理" at bounding box center [635, 761] width 387 height 34
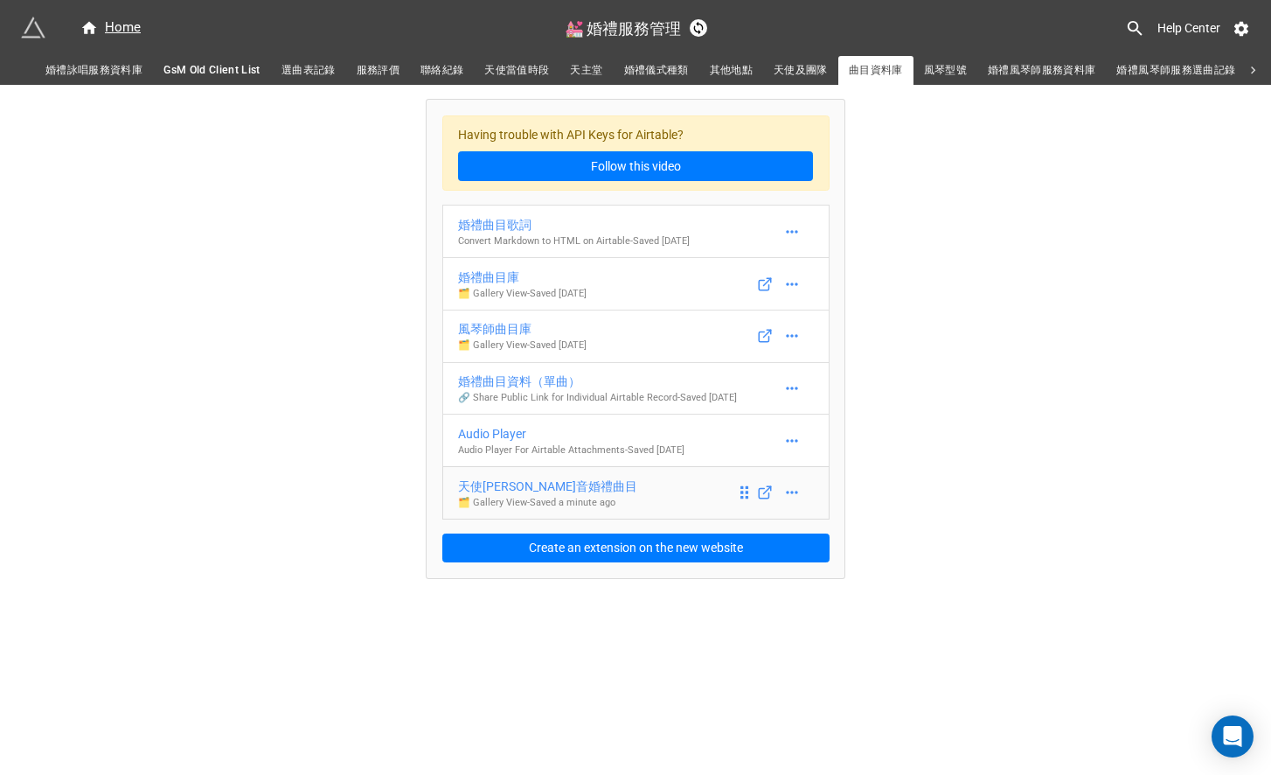
click at [610, 495] on div "天使綸音婚禮曲目" at bounding box center [547, 485] width 179 height 19
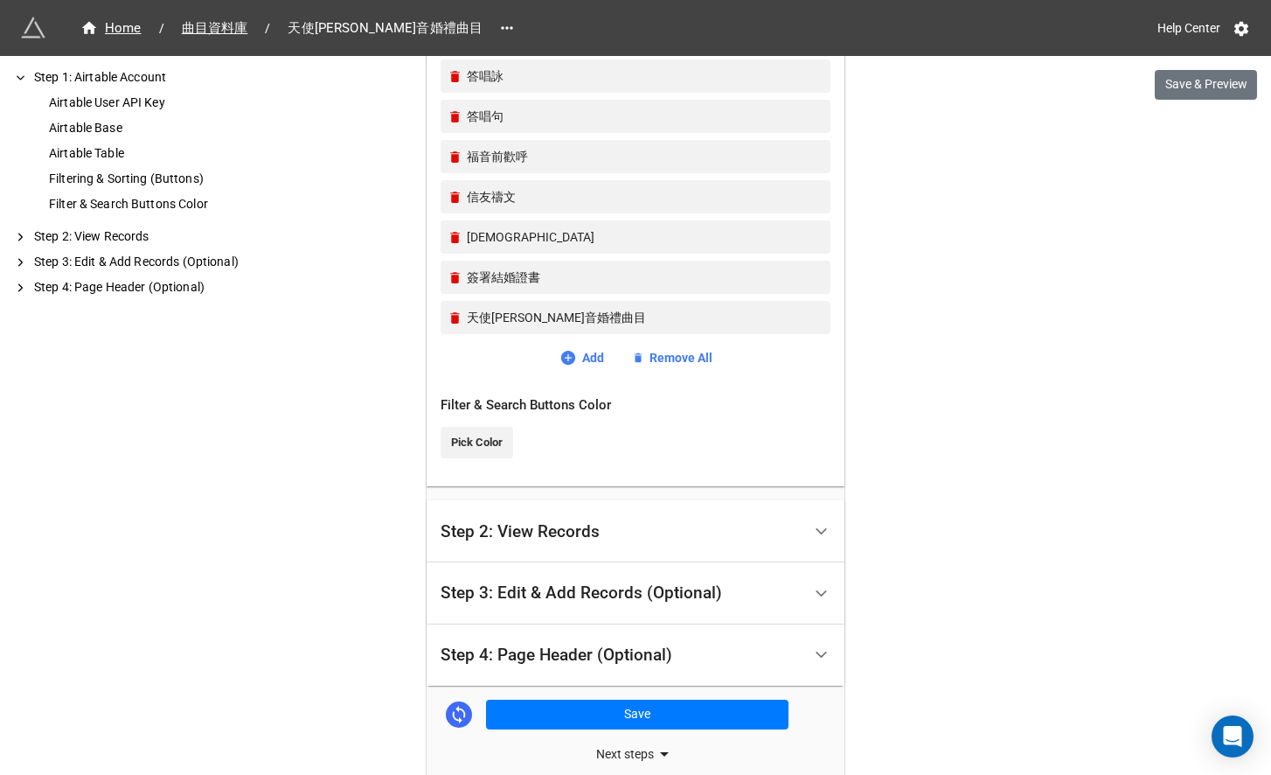
scroll to position [955, 0]
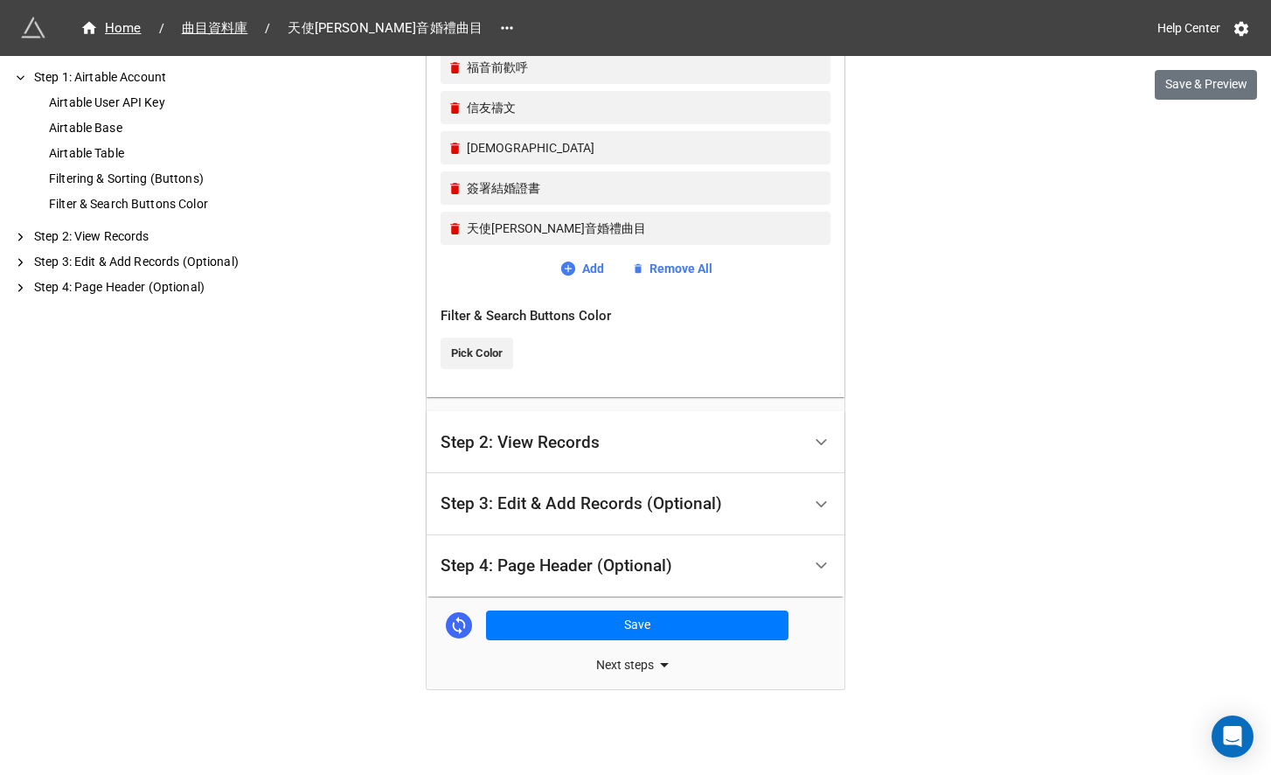
click at [620, 661] on div "Next steps" at bounding box center [636, 664] width 418 height 21
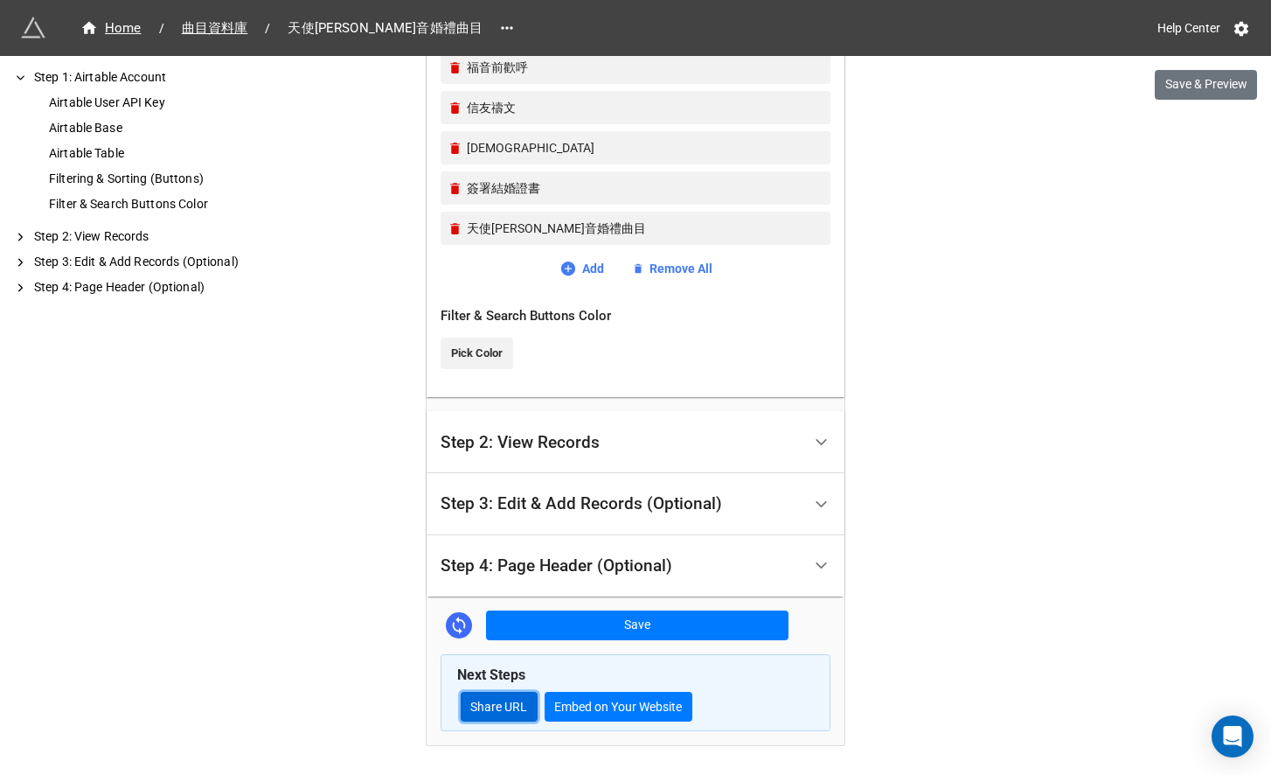
click at [499, 702] on link "Share URL" at bounding box center [499, 706] width 77 height 30
click at [627, 437] on div "Step 2: View Records" at bounding box center [621, 441] width 361 height 41
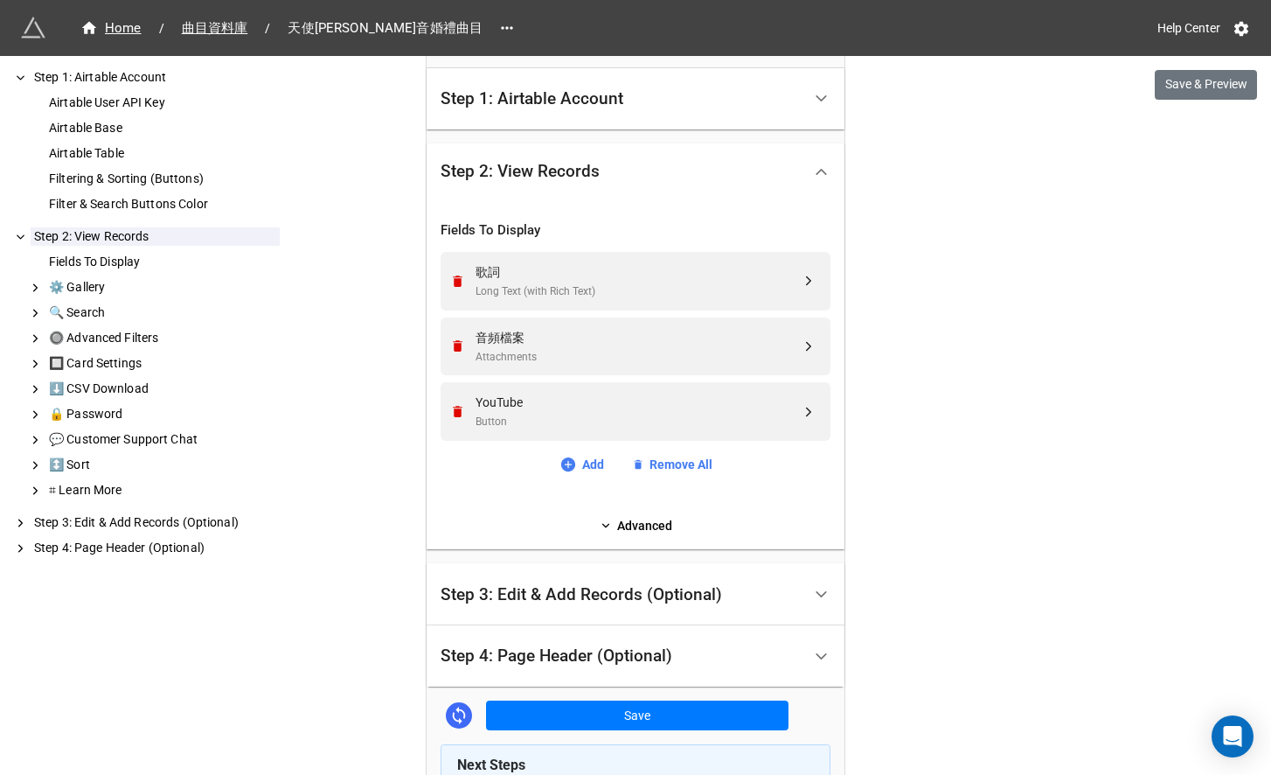
scroll to position [476, 0]
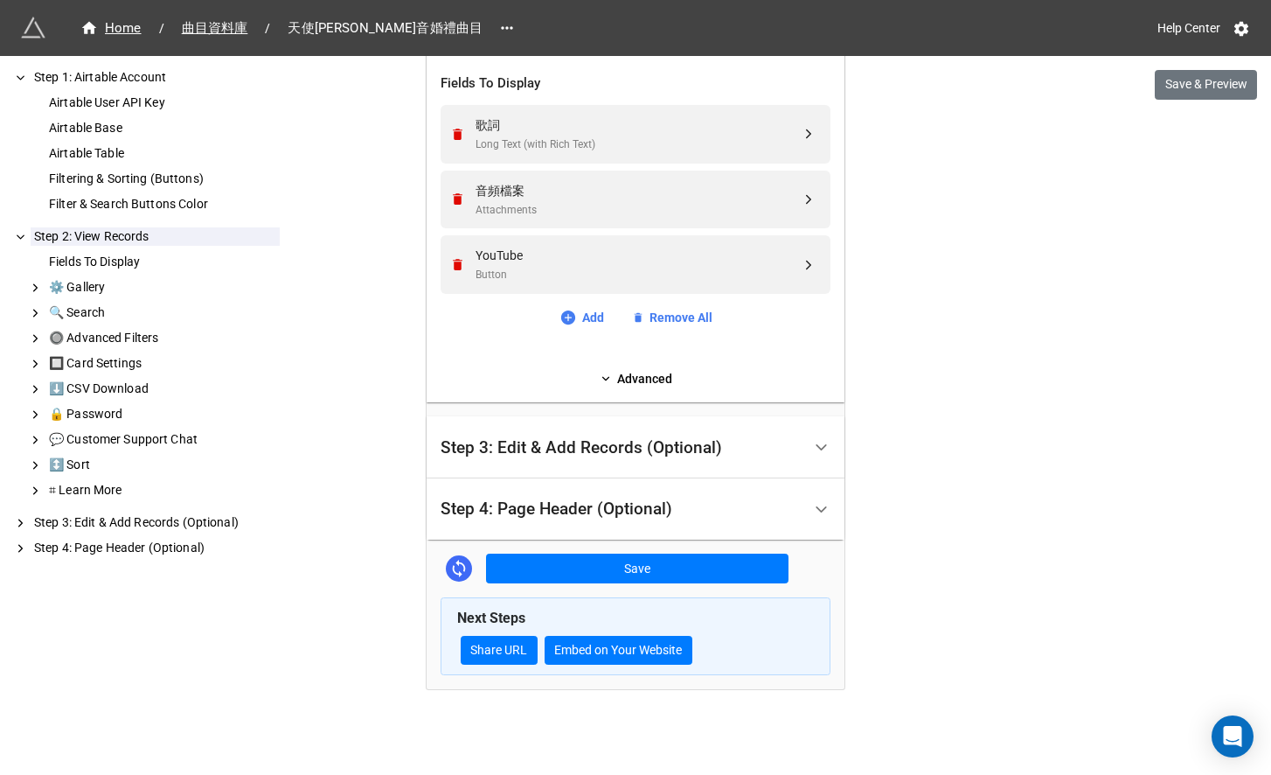
click at [627, 439] on div "Step 3: Edit & Add Records (Optional)" at bounding box center [581, 447] width 281 height 17
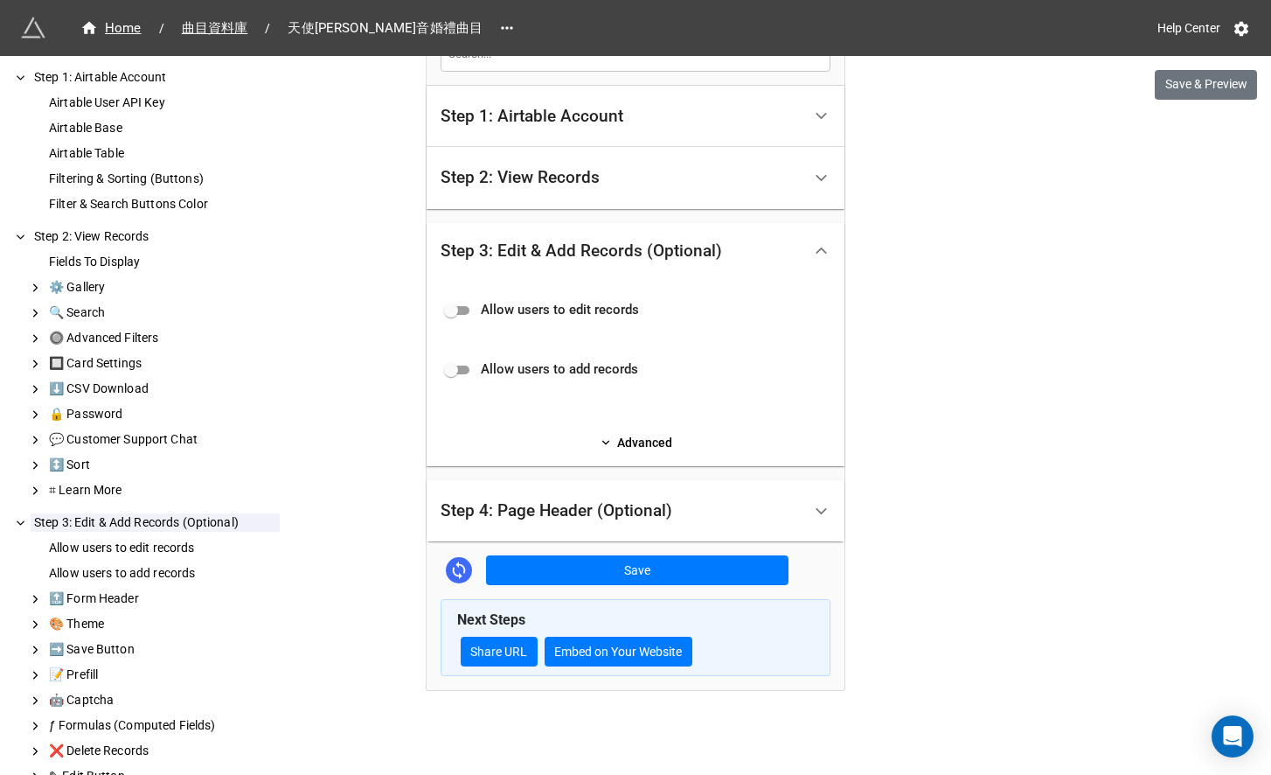
scroll to position [314, 0]
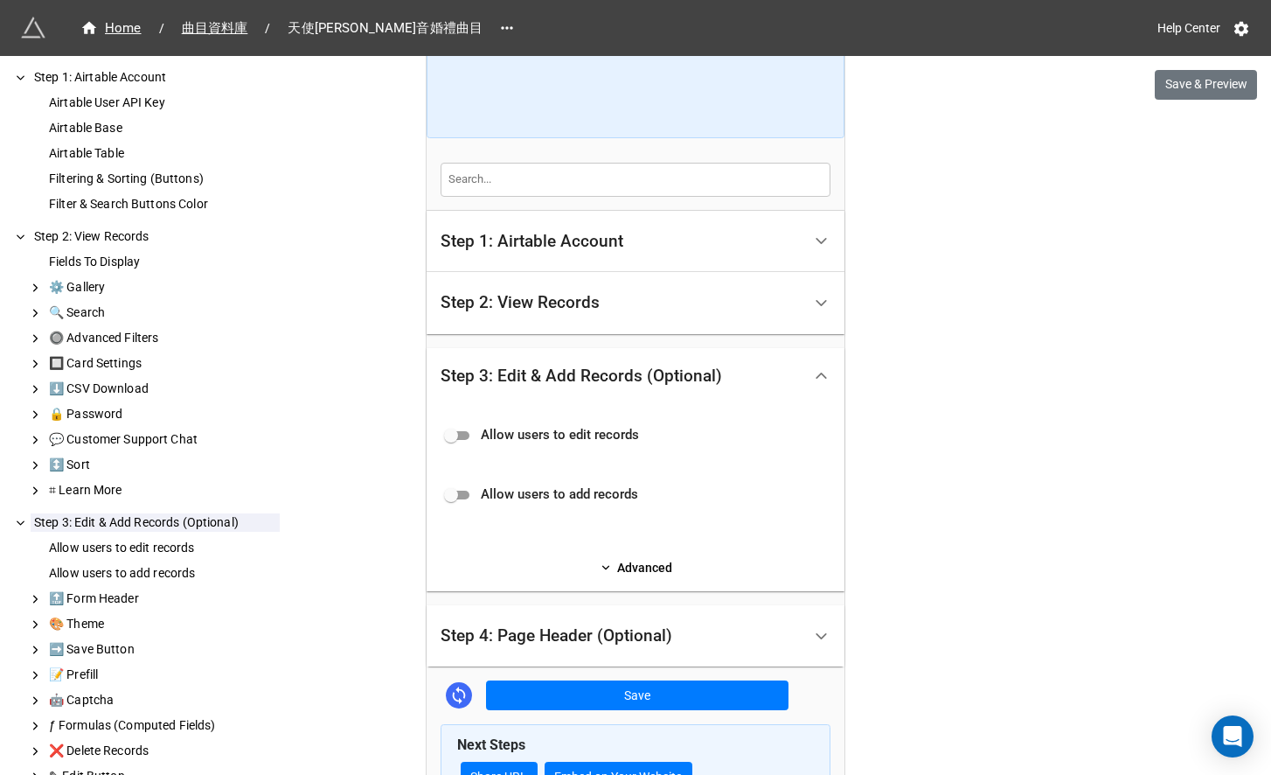
click at [594, 322] on div "Step 2: View Records" at bounding box center [621, 302] width 361 height 41
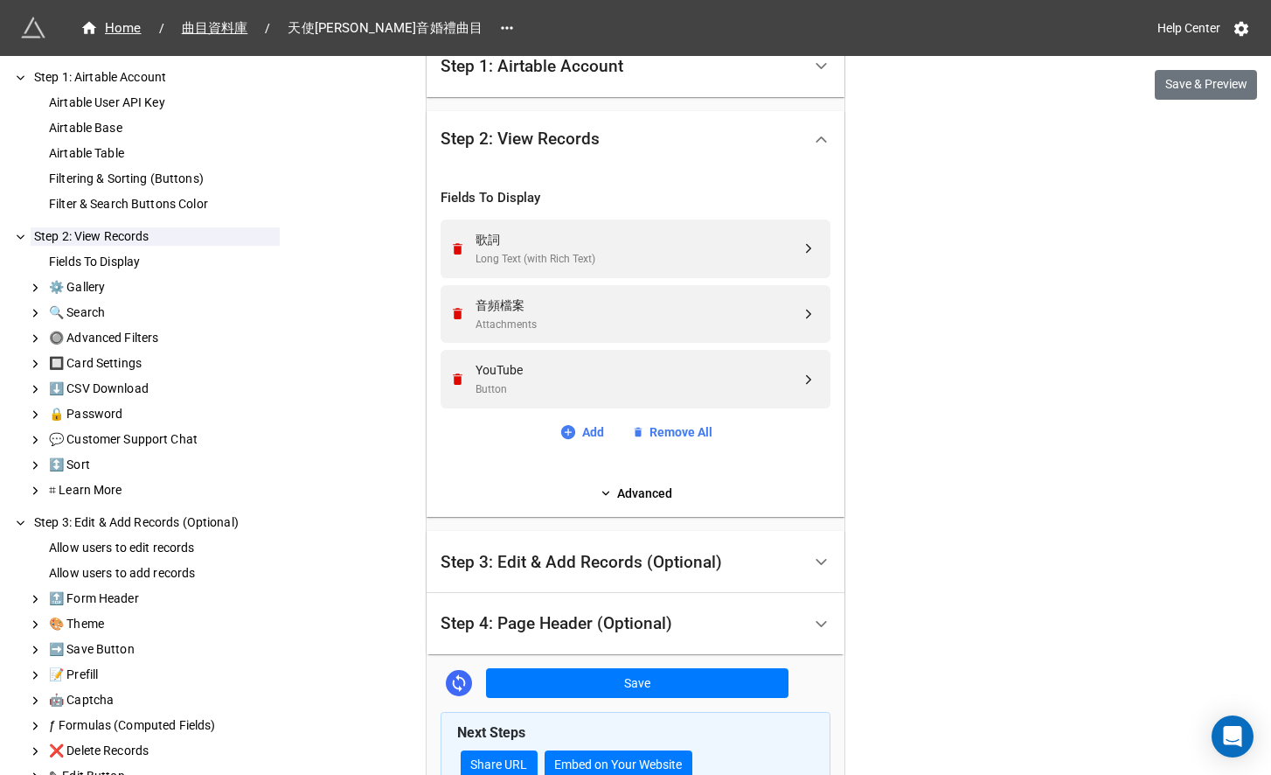
scroll to position [476, 0]
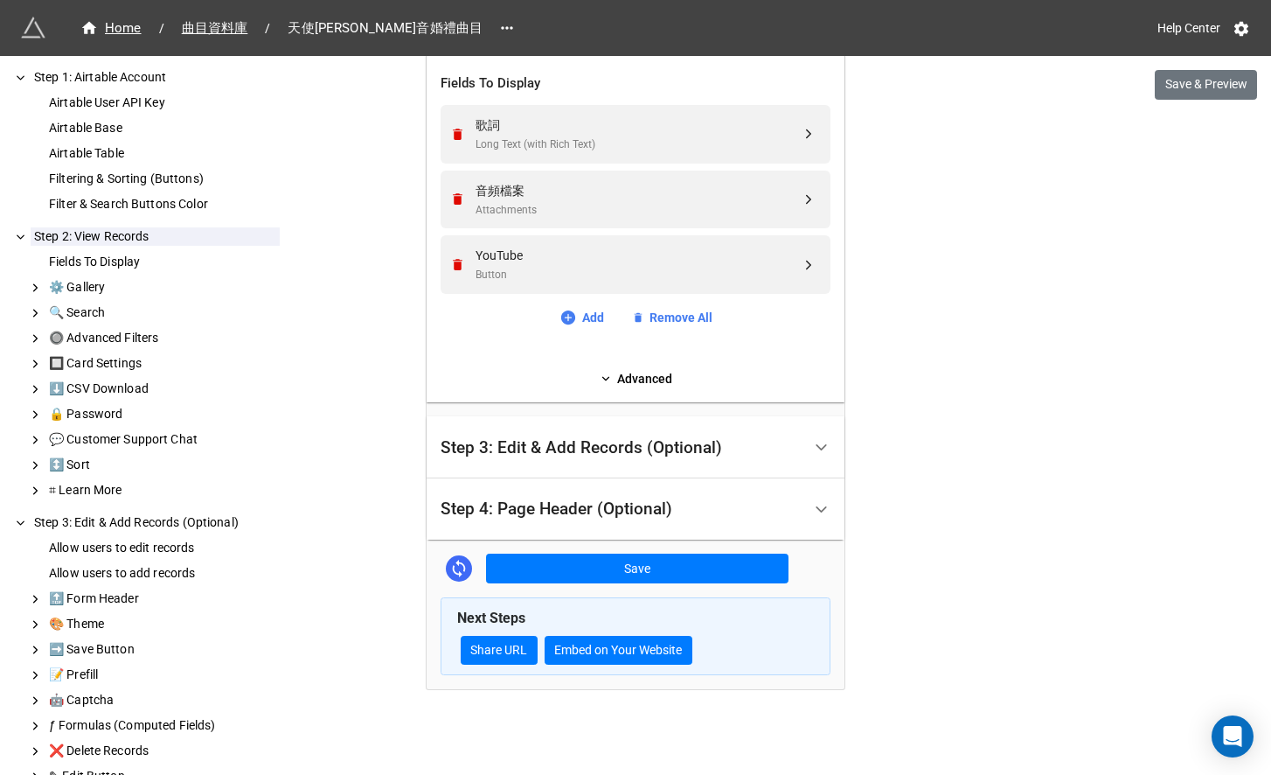
click at [631, 367] on div "Fields To Display 歌詞 Long Text (with Rich Text) 音頻檔案 Attachments YouTube Button…" at bounding box center [636, 223] width 390 height 329
click at [631, 370] on link "Advanced" at bounding box center [636, 378] width 390 height 19
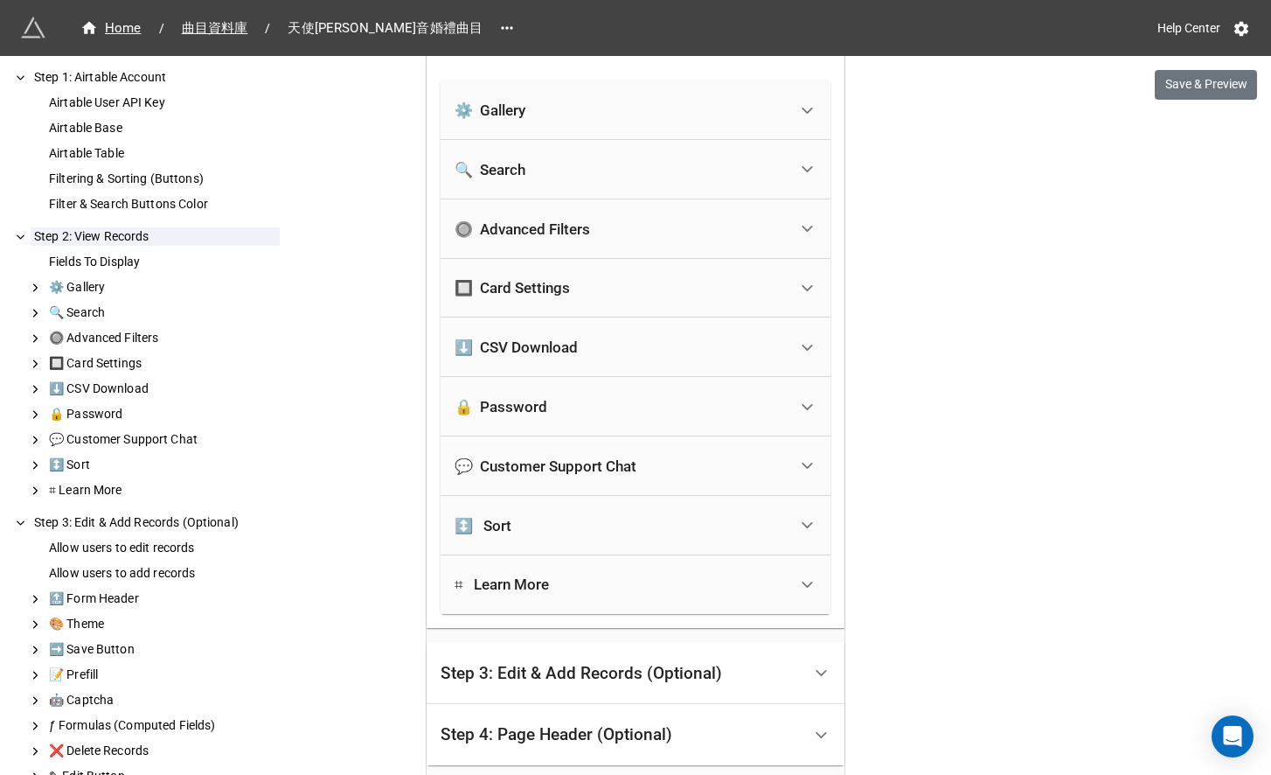
scroll to position [780, 0]
click at [629, 274] on div "🔲 Card Settings" at bounding box center [621, 287] width 333 height 38
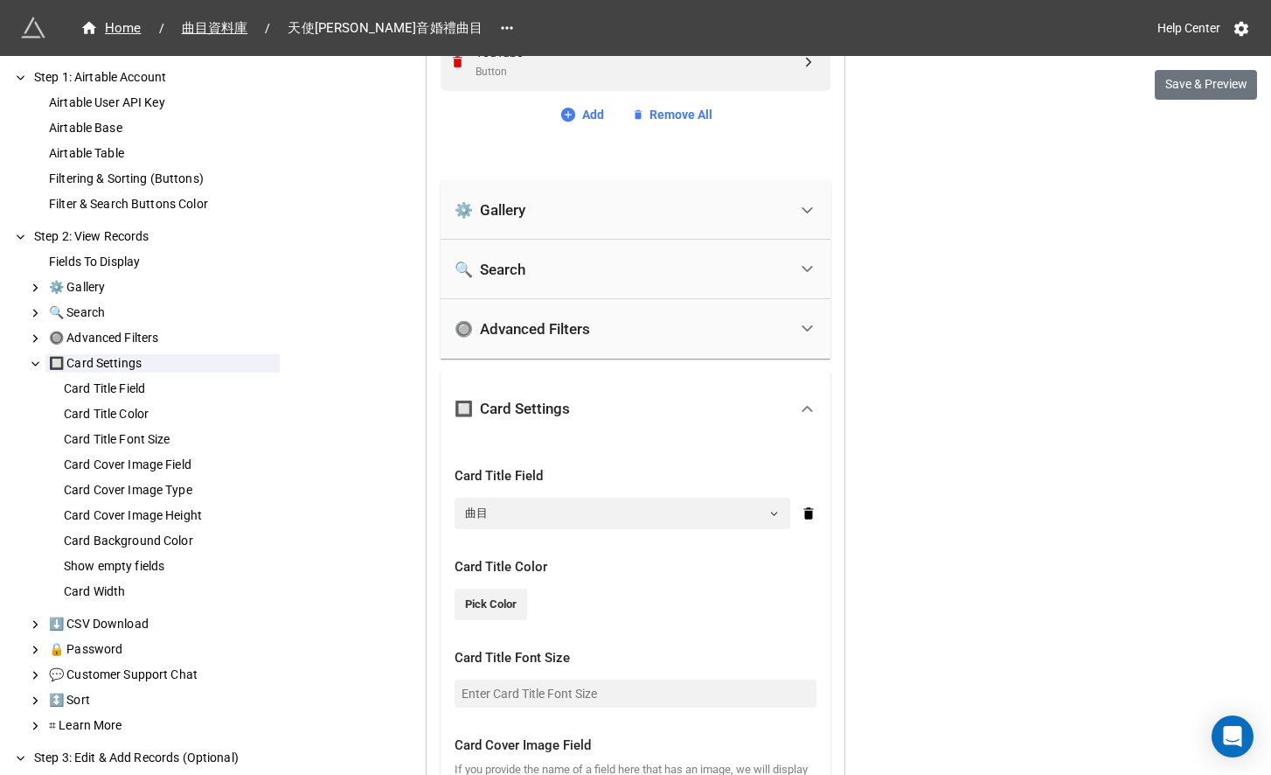
scroll to position [637, 0]
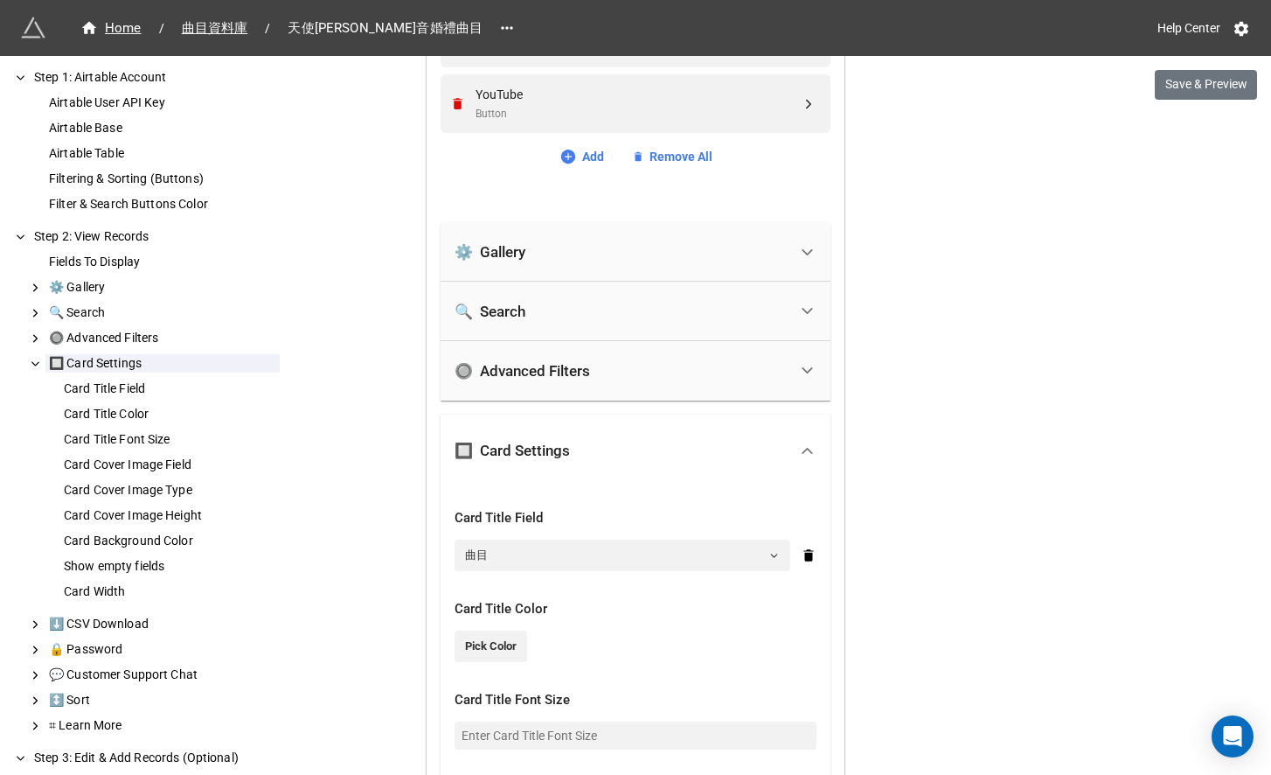
click at [596, 261] on div "⚙️ Gallery" at bounding box center [621, 252] width 333 height 38
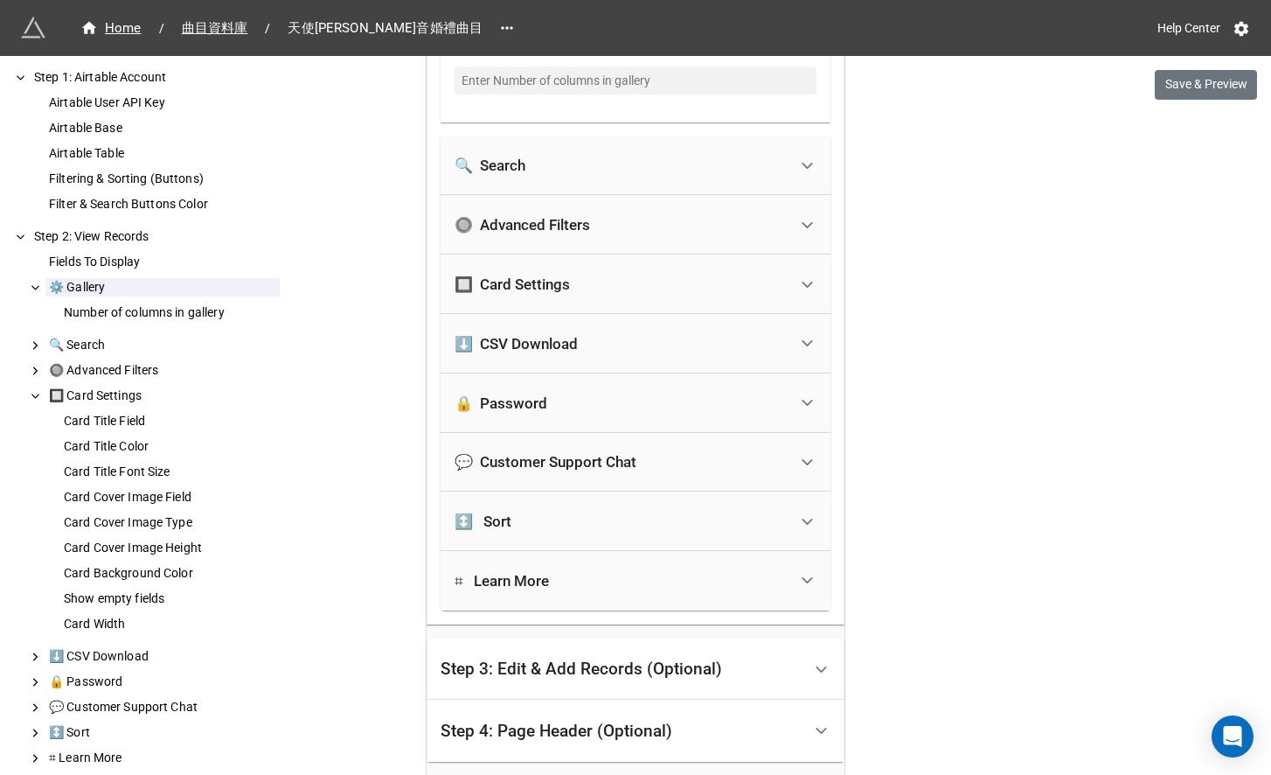
scroll to position [931, 0]
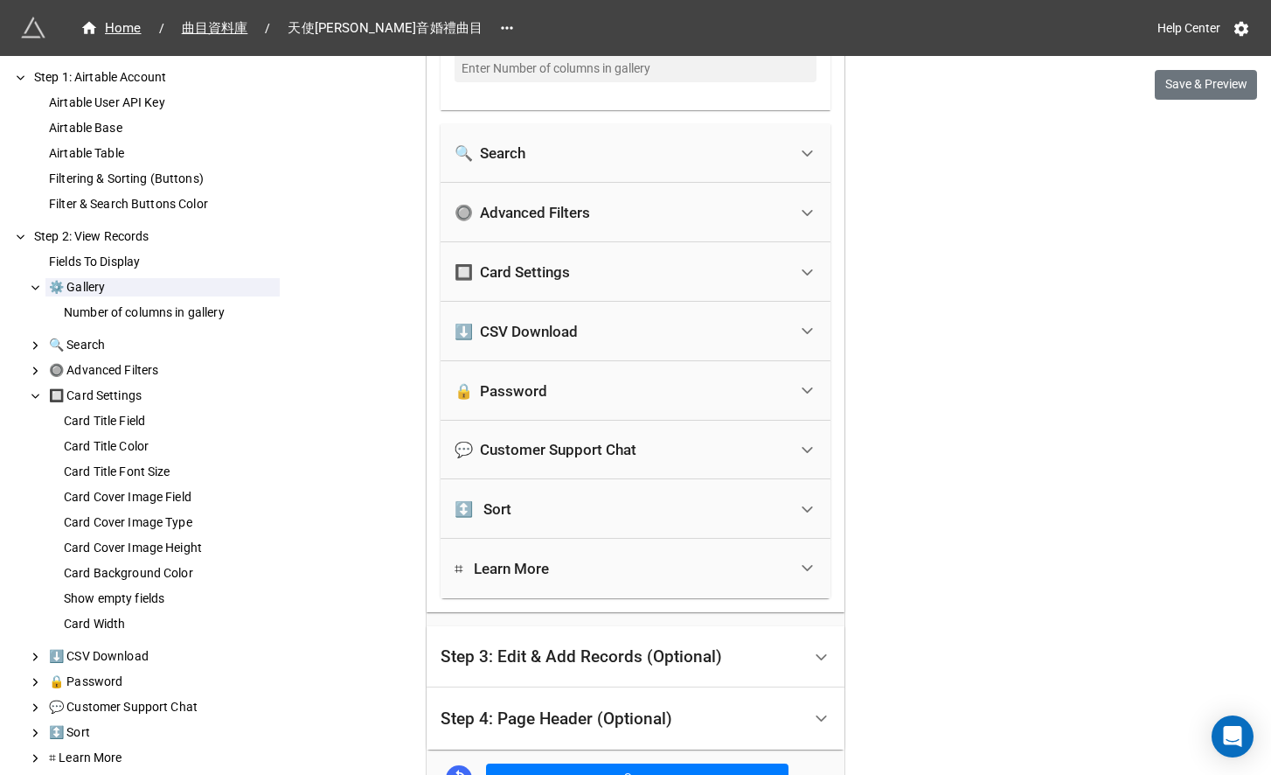
click at [596, 260] on div "🔲 Card Settings" at bounding box center [621, 272] width 333 height 38
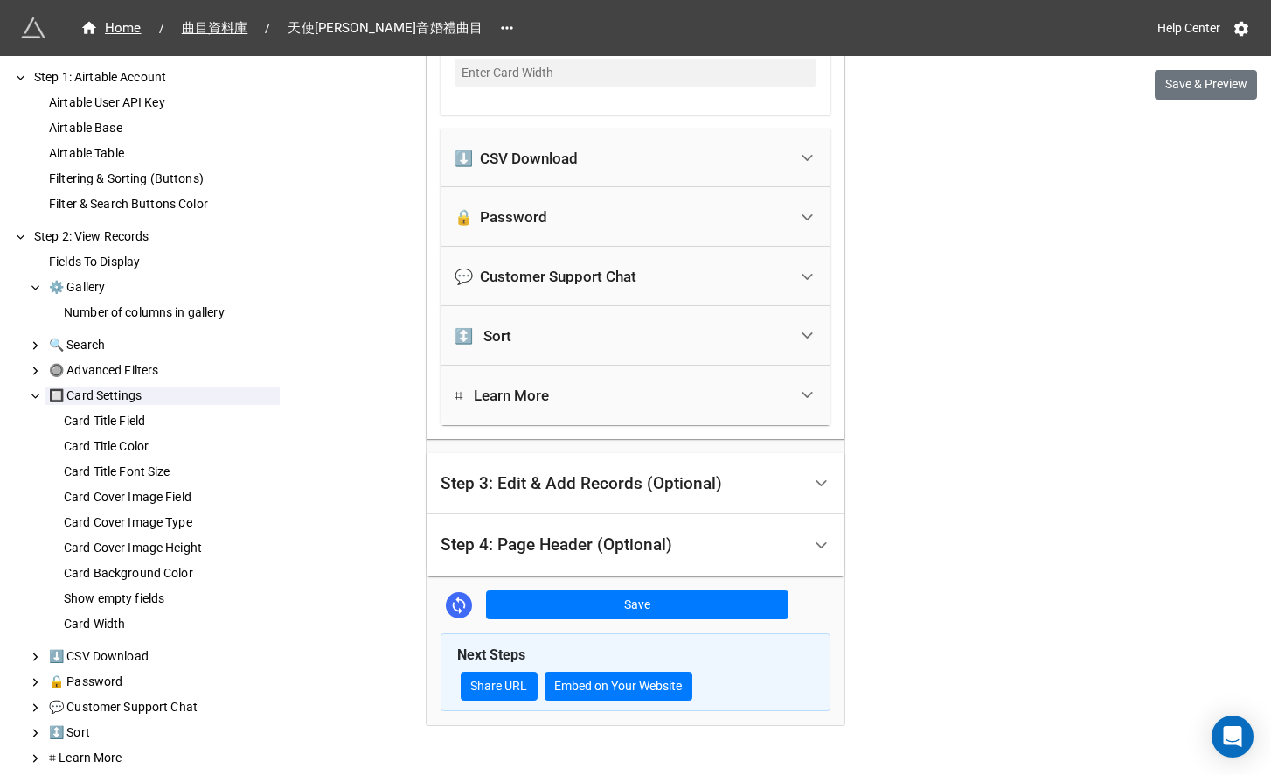
scroll to position [1893, 0]
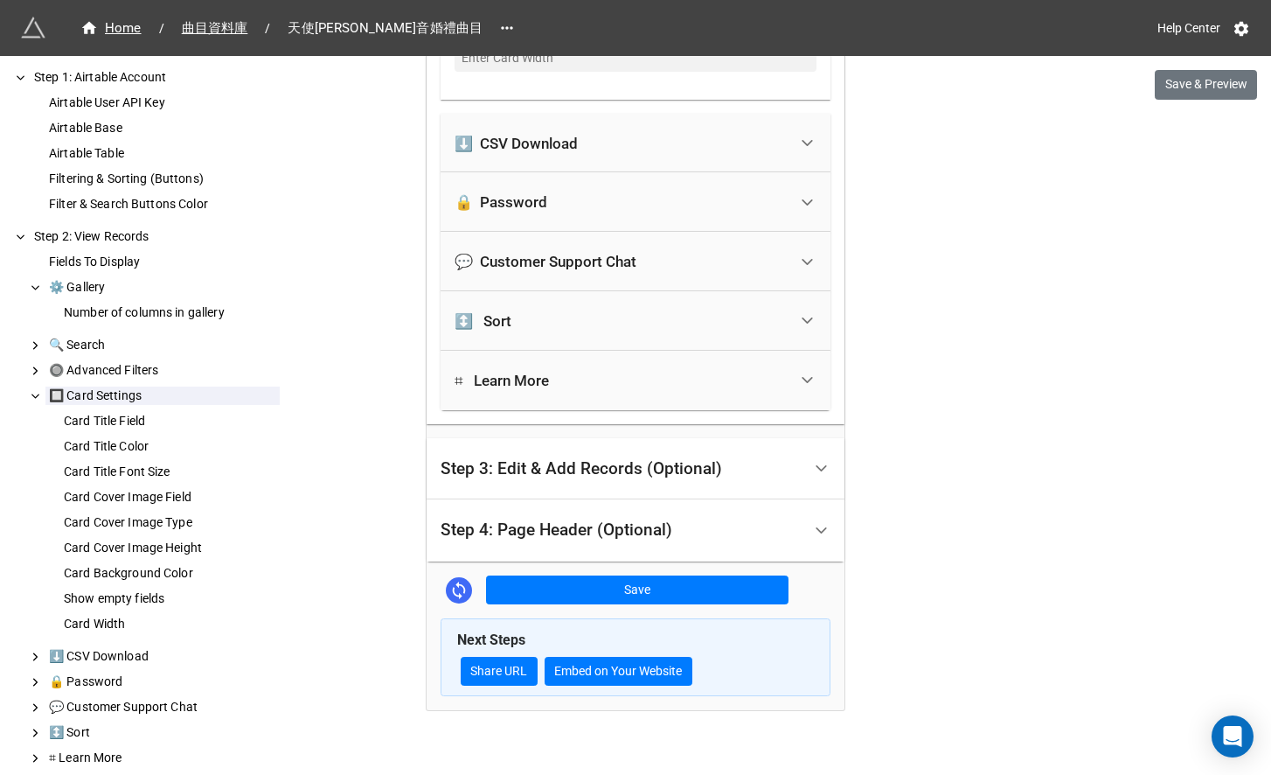
click at [591, 518] on div "Step 4: Page Header (Optional)" at bounding box center [621, 530] width 361 height 41
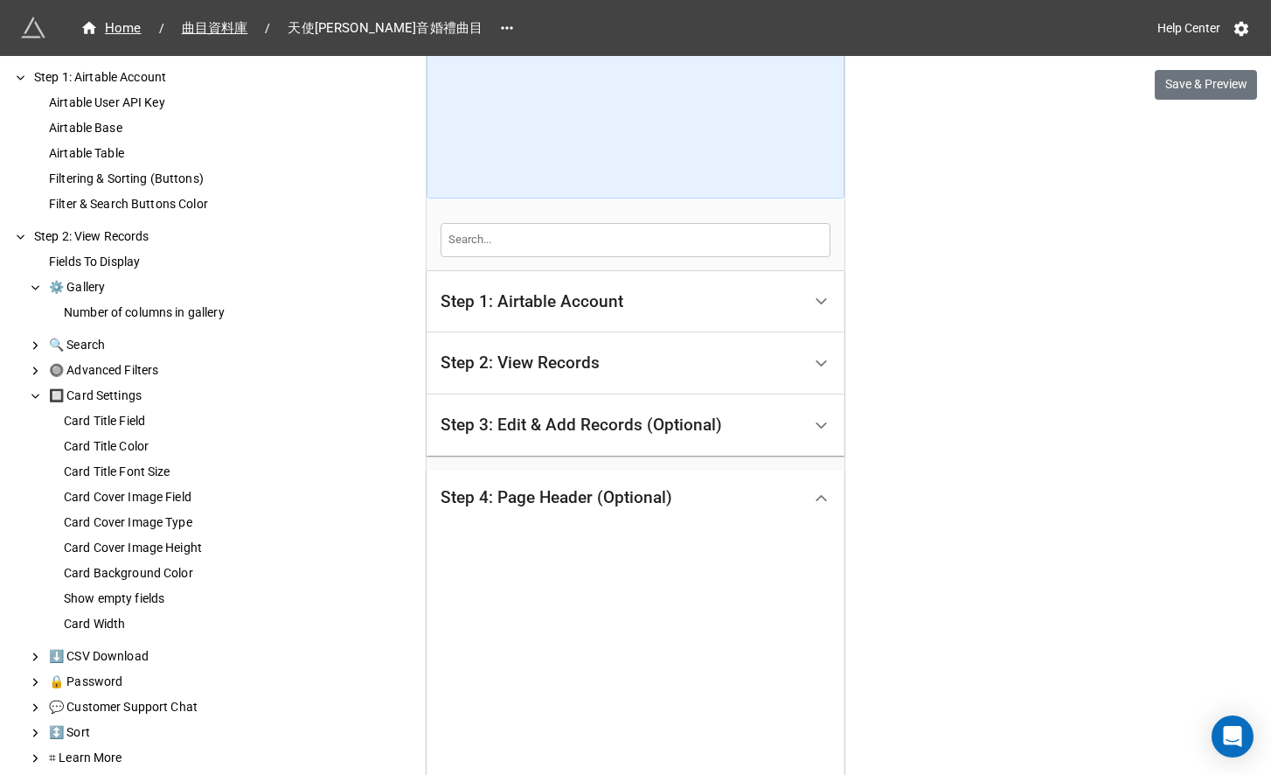
scroll to position [462, 0]
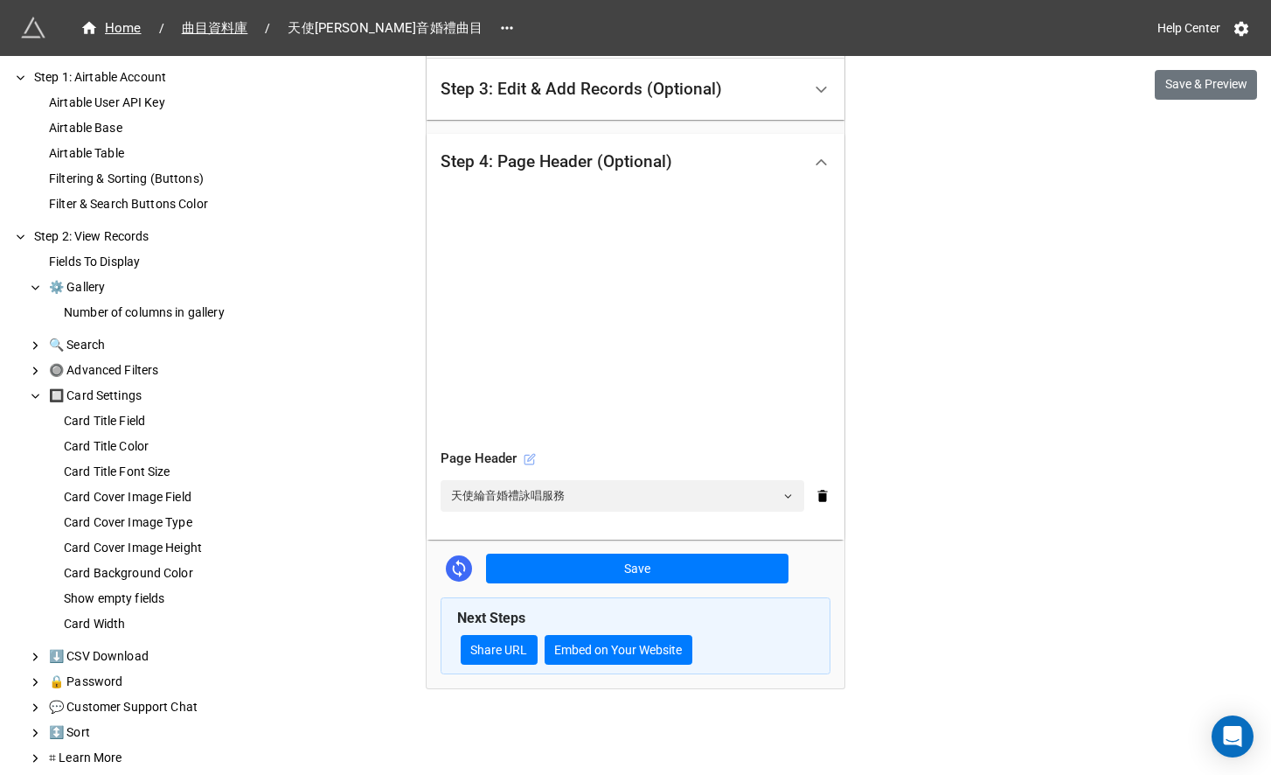
click at [528, 453] on icon at bounding box center [530, 459] width 12 height 12
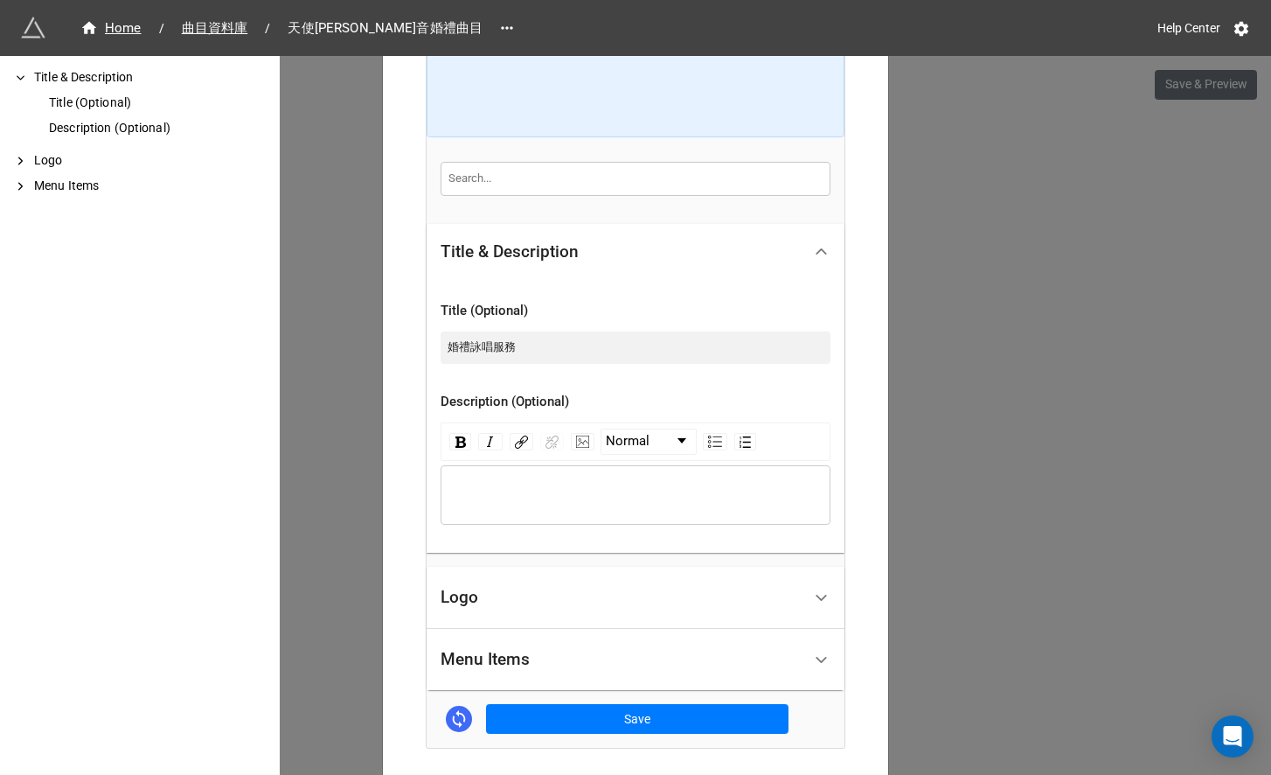
scroll to position [400, 0]
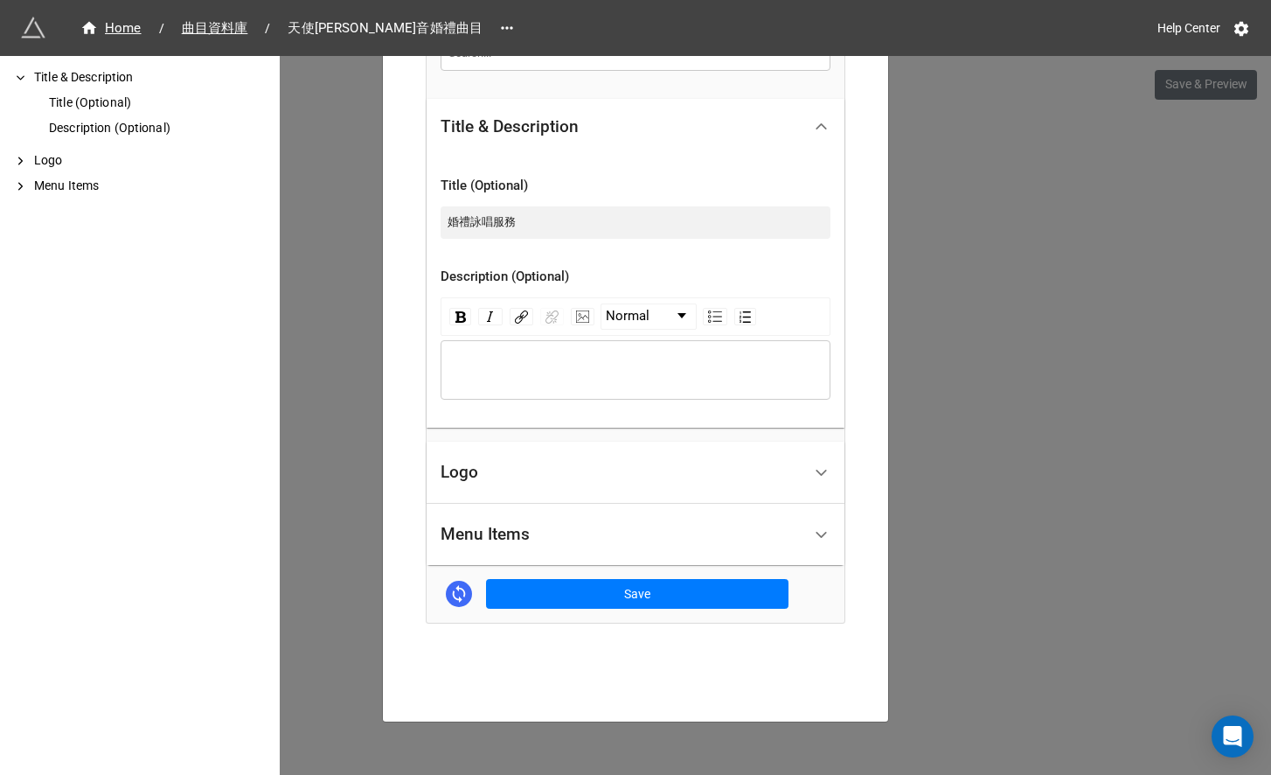
click at [536, 481] on div "Logo" at bounding box center [621, 472] width 361 height 41
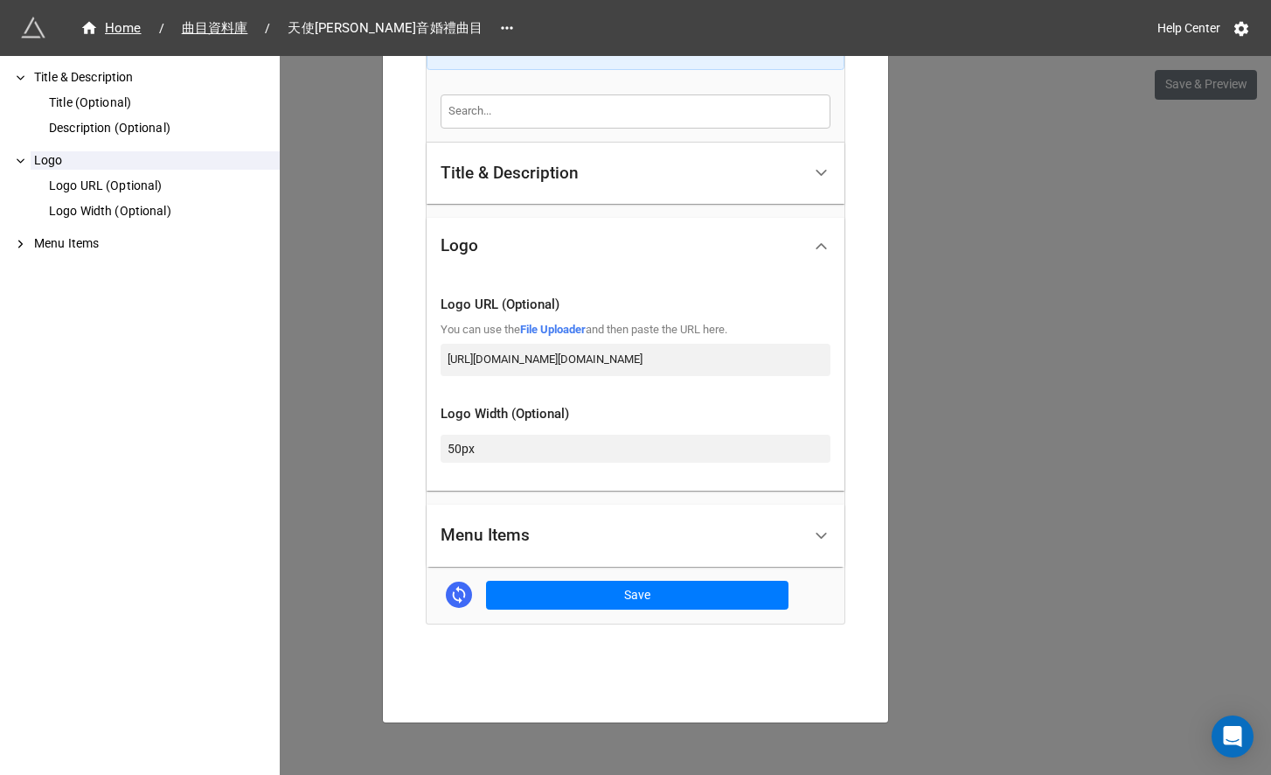
scroll to position [344, 0]
click at [441, 445] on input "50px" at bounding box center [636, 448] width 390 height 28
type input "250px"
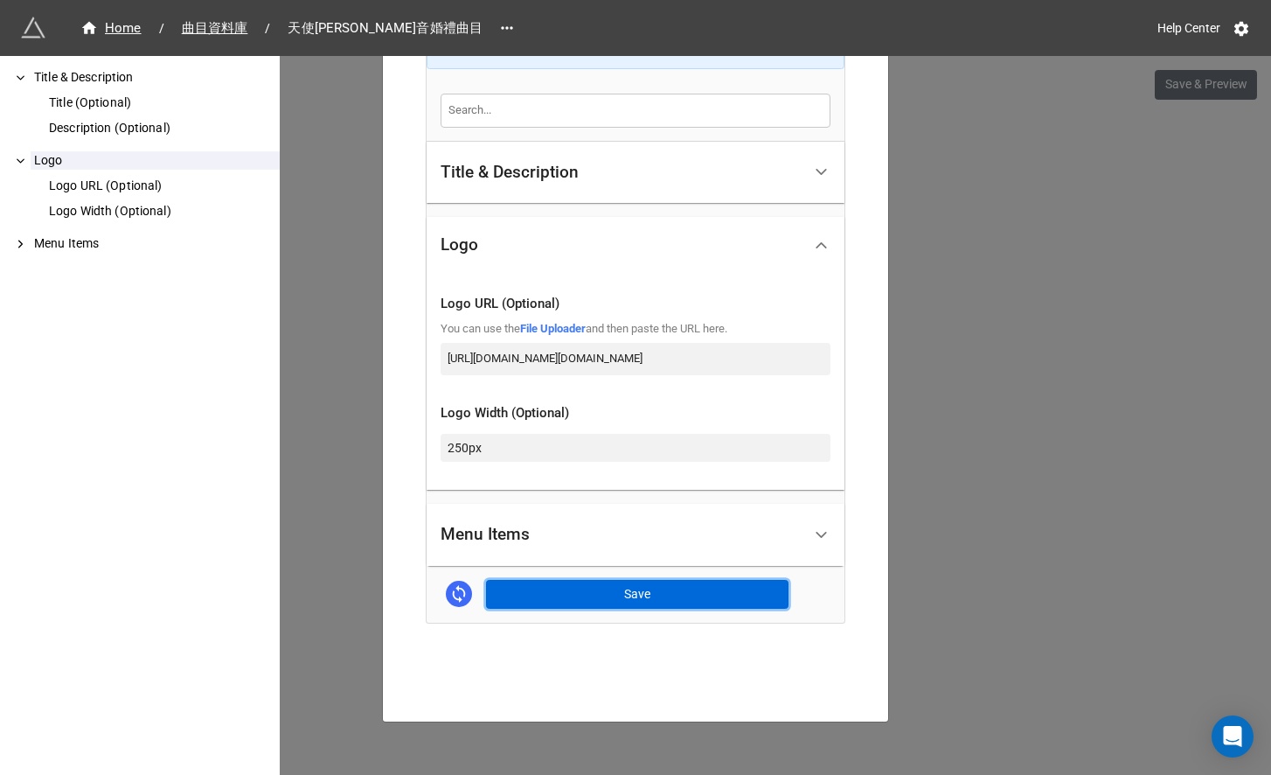
click at [625, 587] on button "Save" at bounding box center [637, 595] width 302 height 30
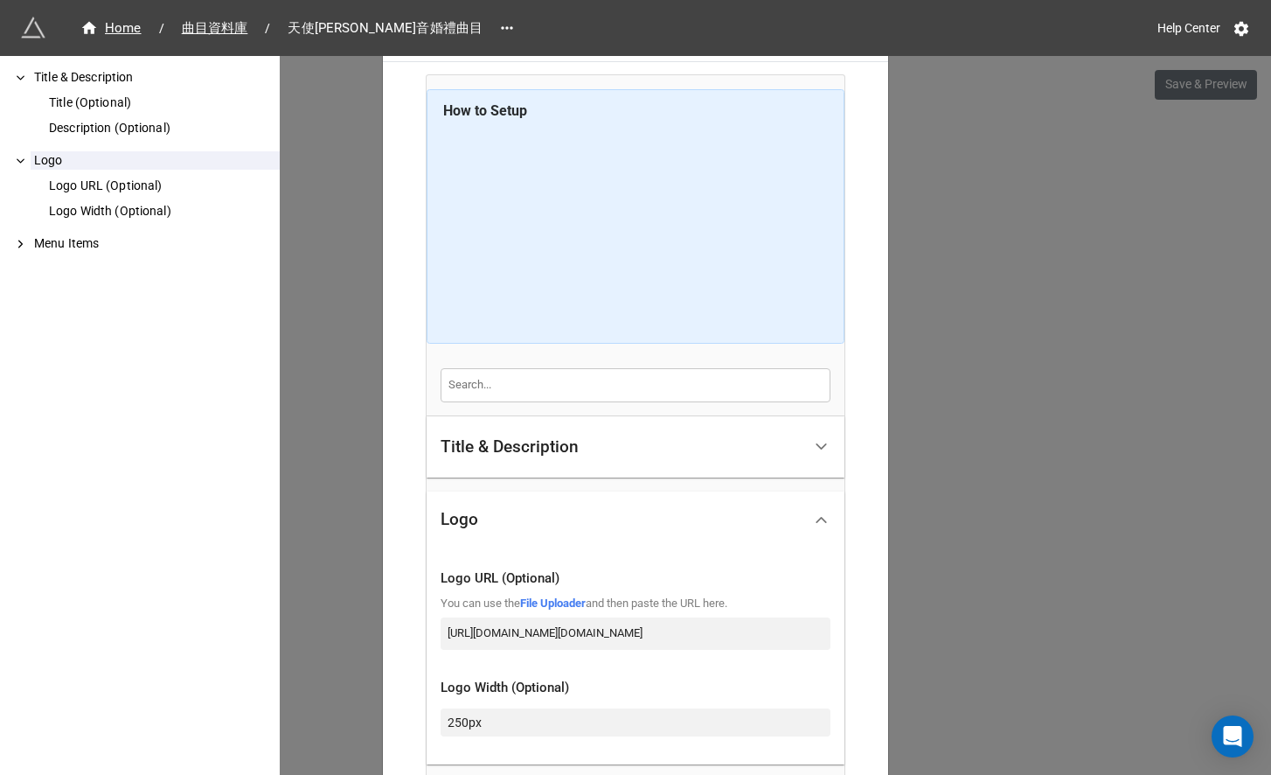
scroll to position [0, 0]
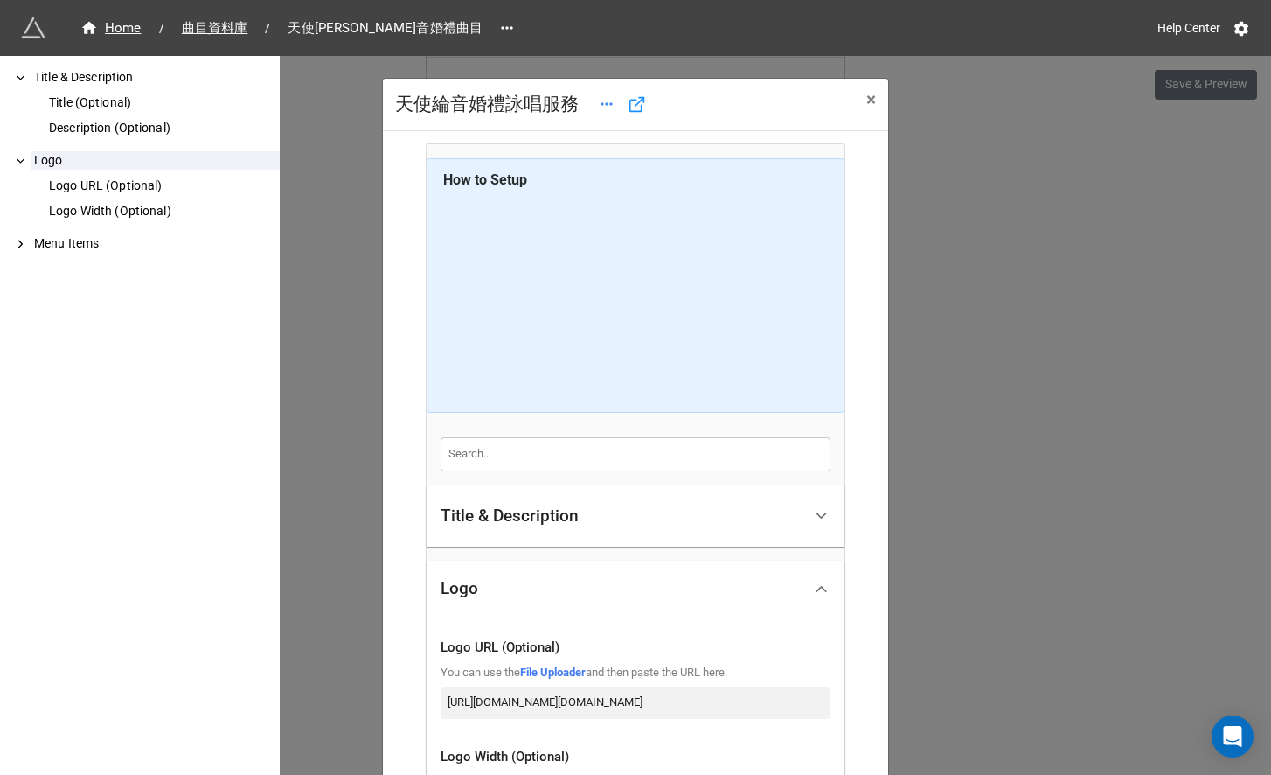
click at [581, 531] on div "Title & Description" at bounding box center [621, 516] width 361 height 41
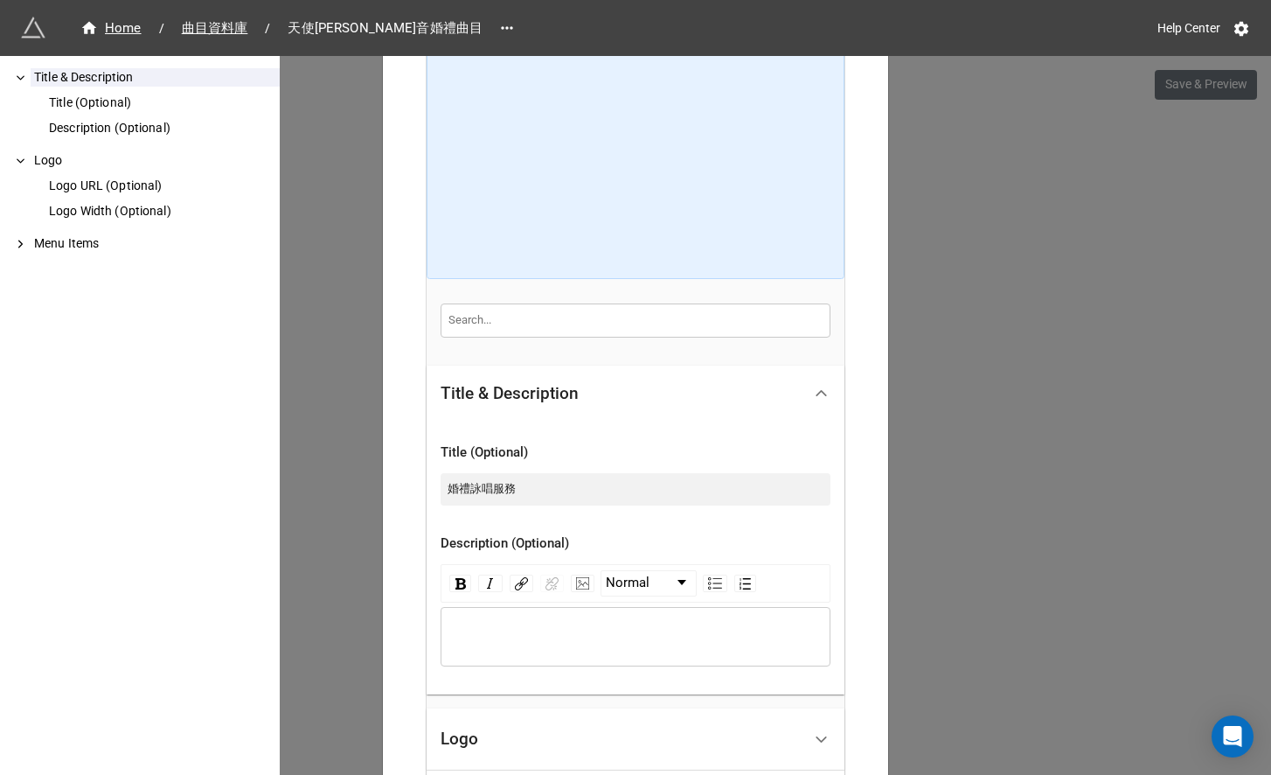
scroll to position [170, 0]
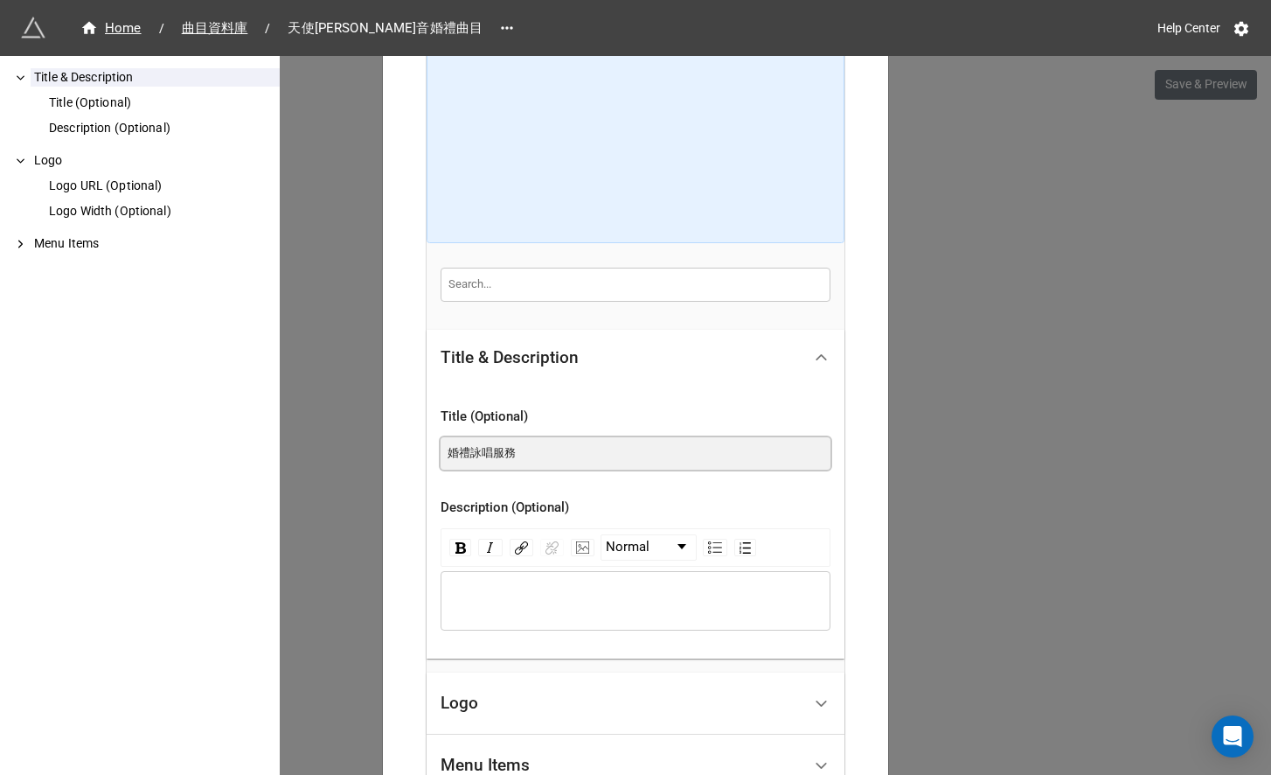
click at [441, 454] on input "婚禮詠唱服務" at bounding box center [636, 452] width 390 height 31
type input "天使綸音婚禮詠唱服務"
click at [871, 569] on div "How to Setup Title & Description Title (Optional) Description (Optional) Logo L…" at bounding box center [635, 457] width 481 height 966
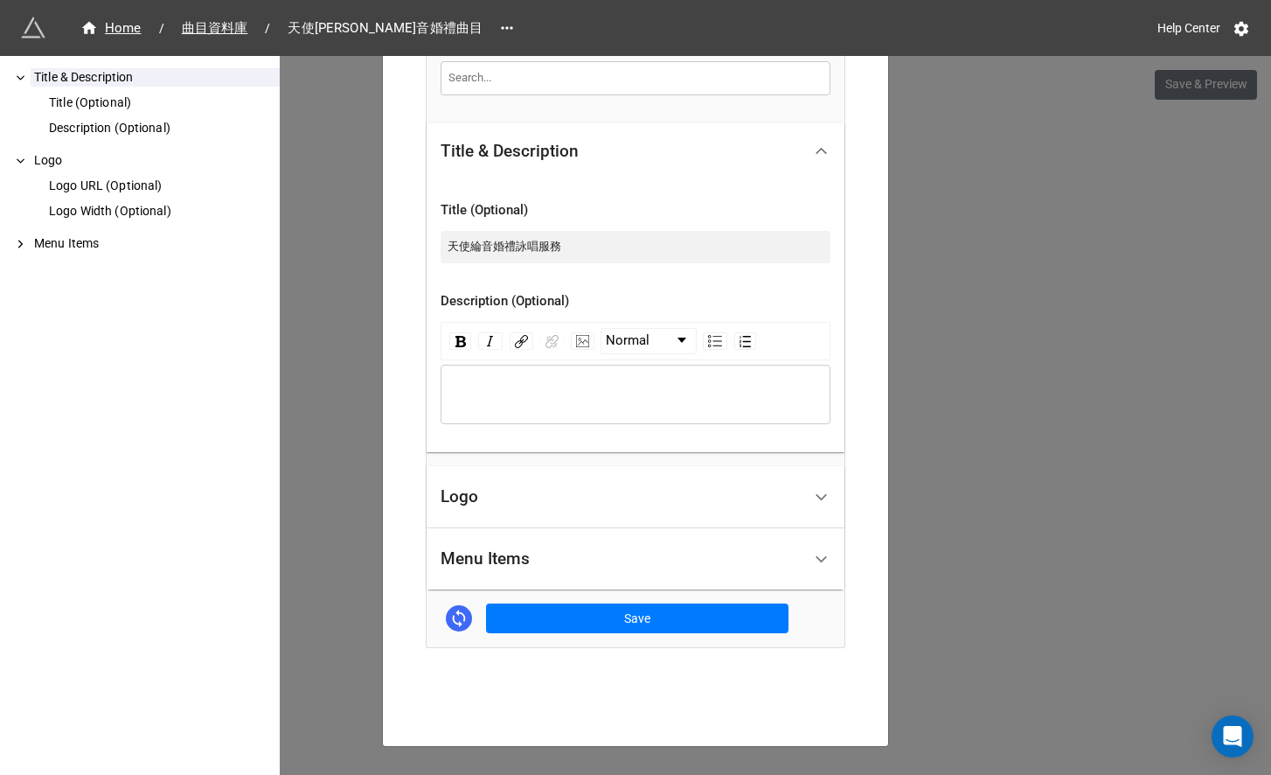
scroll to position [400, 0]
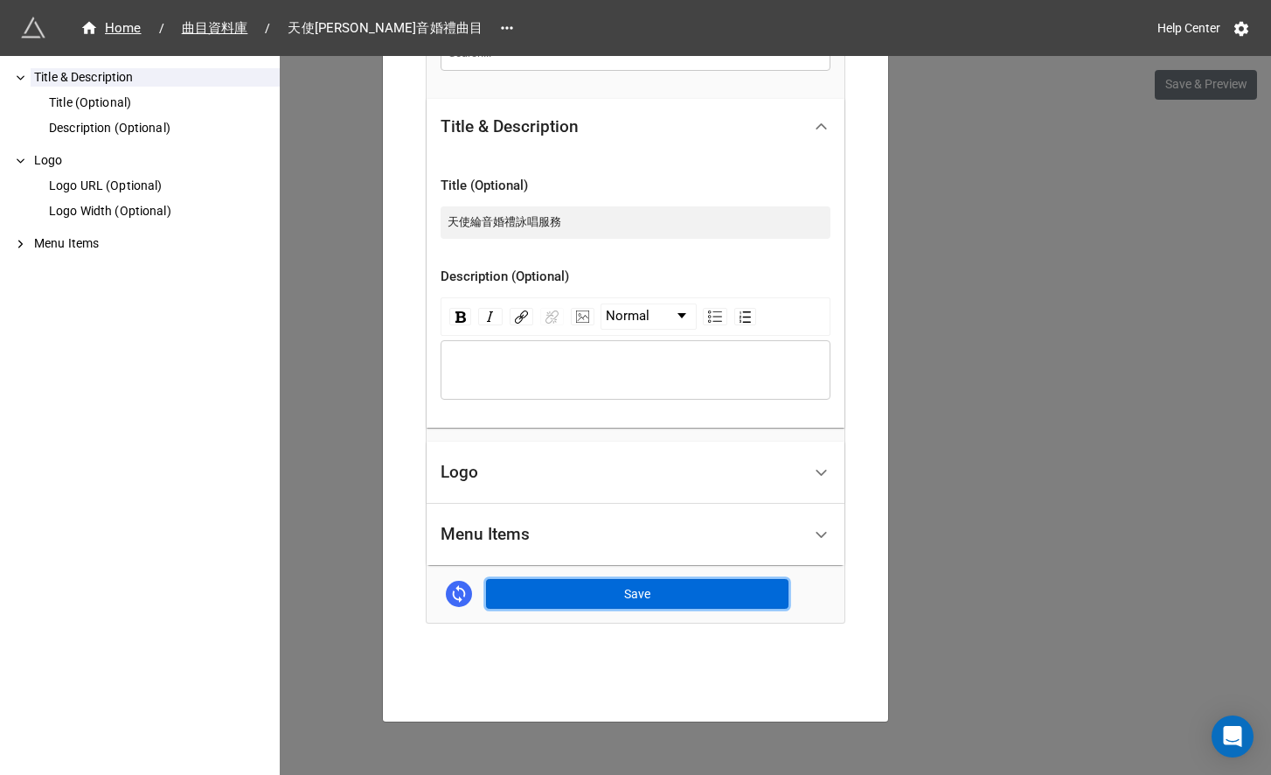
click at [754, 591] on button "Save" at bounding box center [637, 594] width 302 height 30
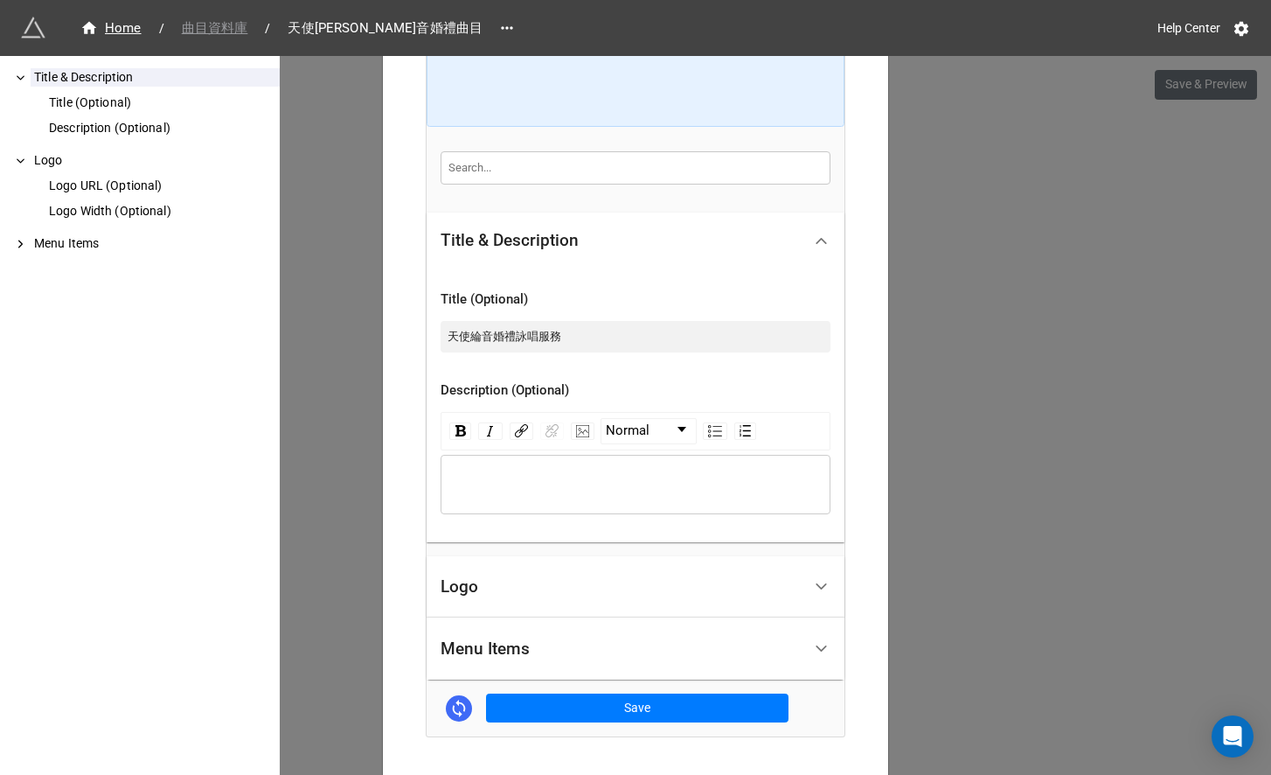
scroll to position [515, 0]
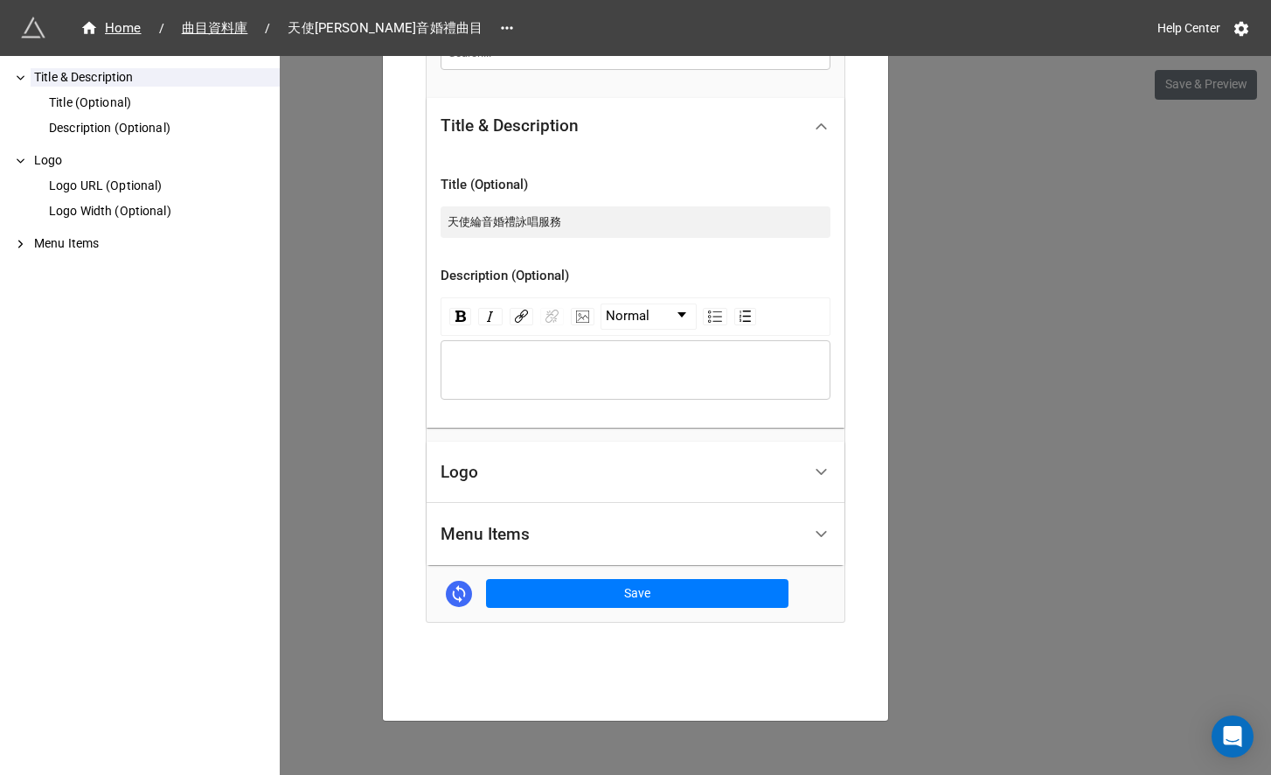
click at [750, 113] on div "Title & Description" at bounding box center [621, 126] width 361 height 41
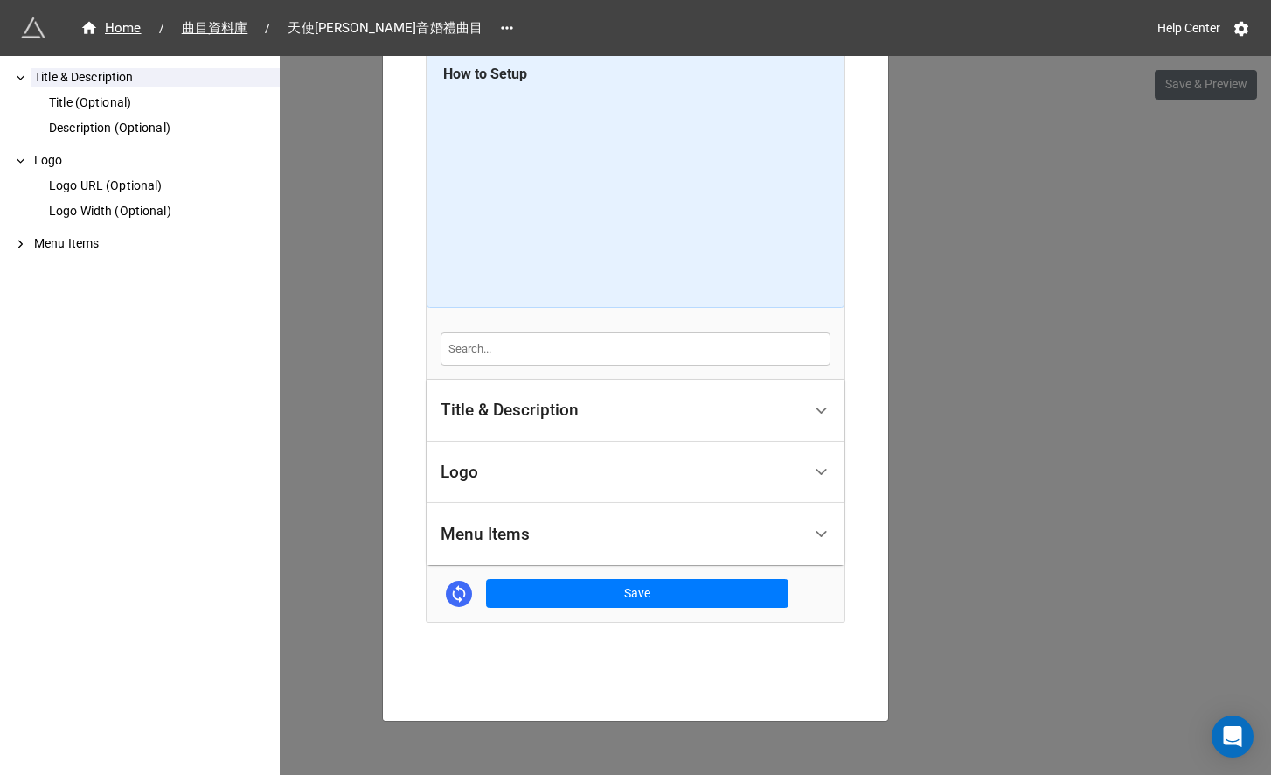
scroll to position [219, 0]
click at [240, 27] on span "曲目資料庫" at bounding box center [214, 28] width 87 height 20
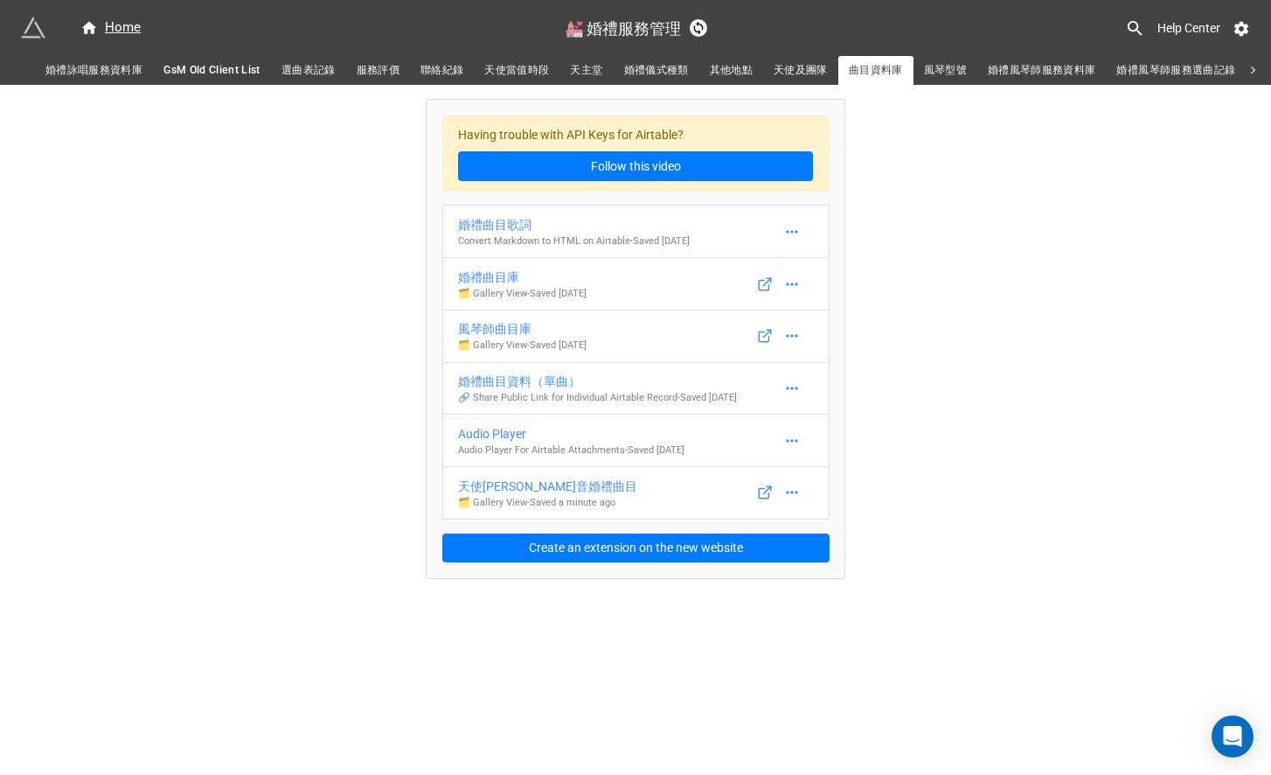
click at [120, 70] on span "婚禮詠唱服務資料庫" at bounding box center [93, 70] width 97 height 18
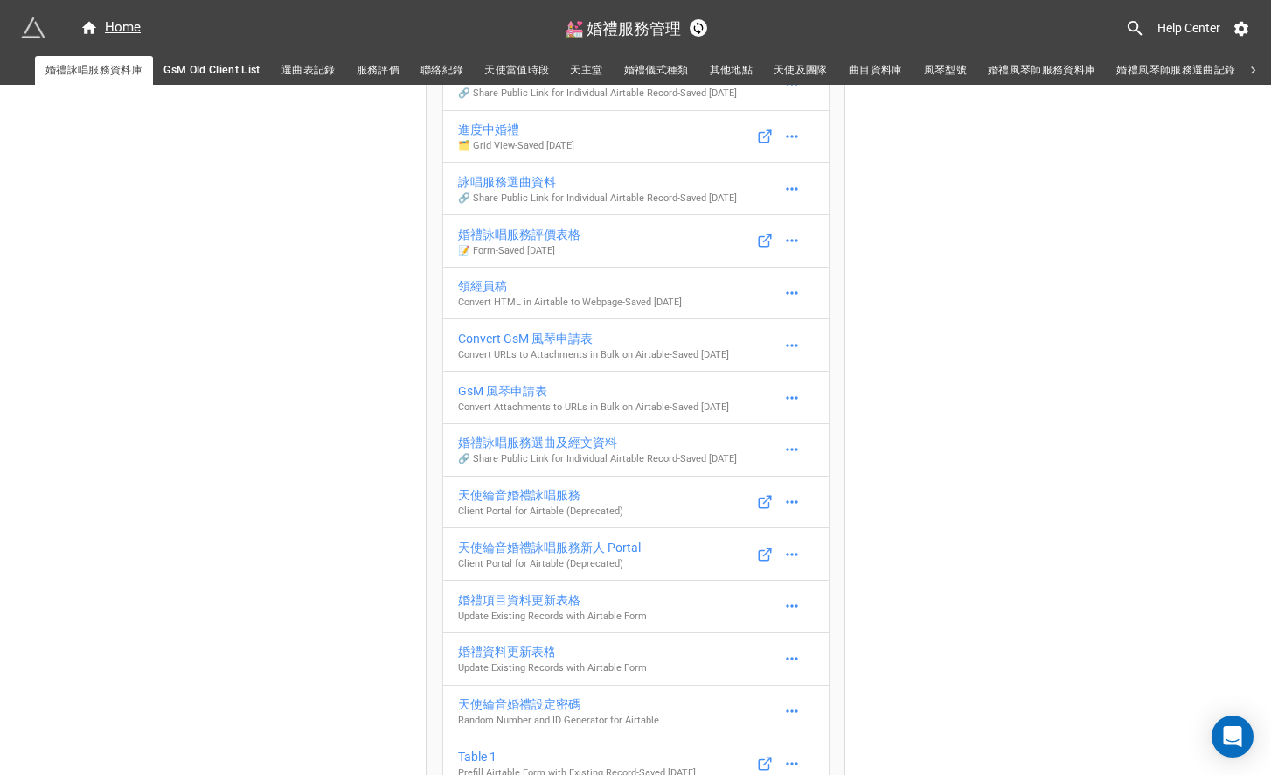
scroll to position [471, 0]
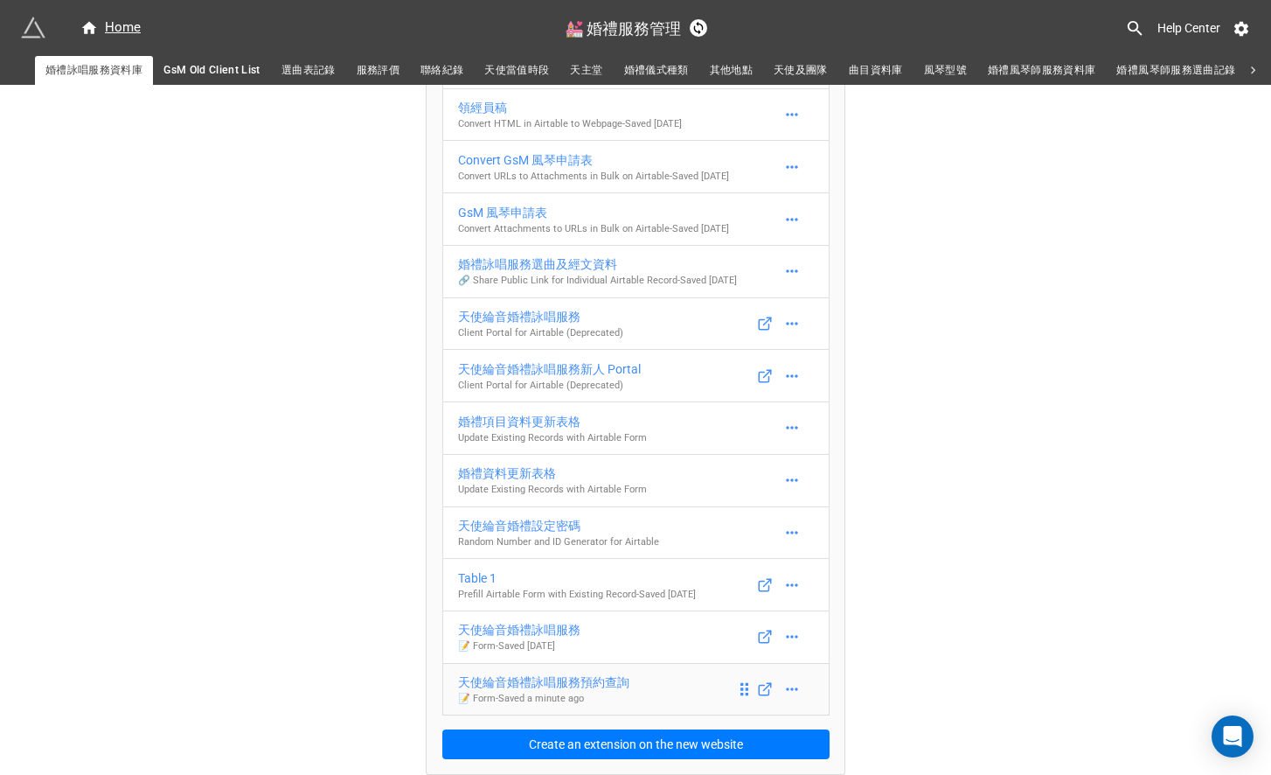
click at [558, 681] on div "天使綸音婚禮詠唱服務預約查詢" at bounding box center [543, 681] width 171 height 19
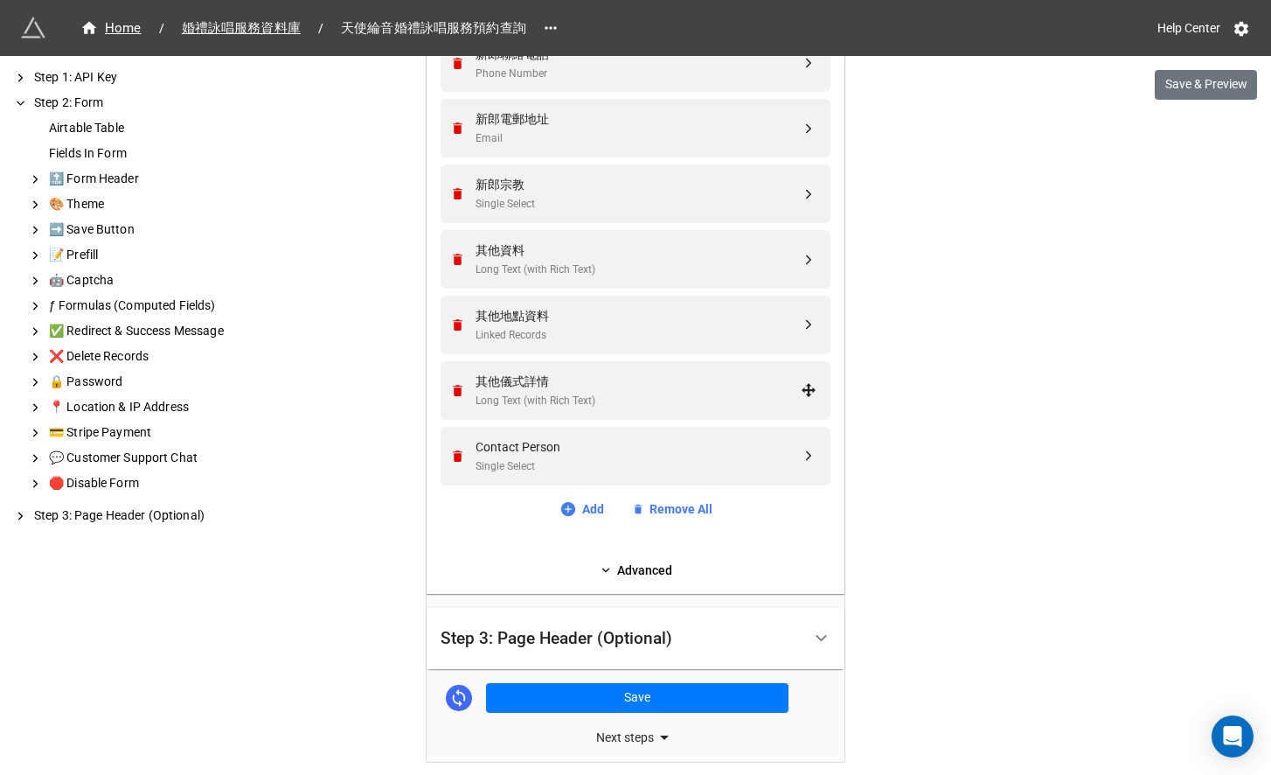
scroll to position [1480, 0]
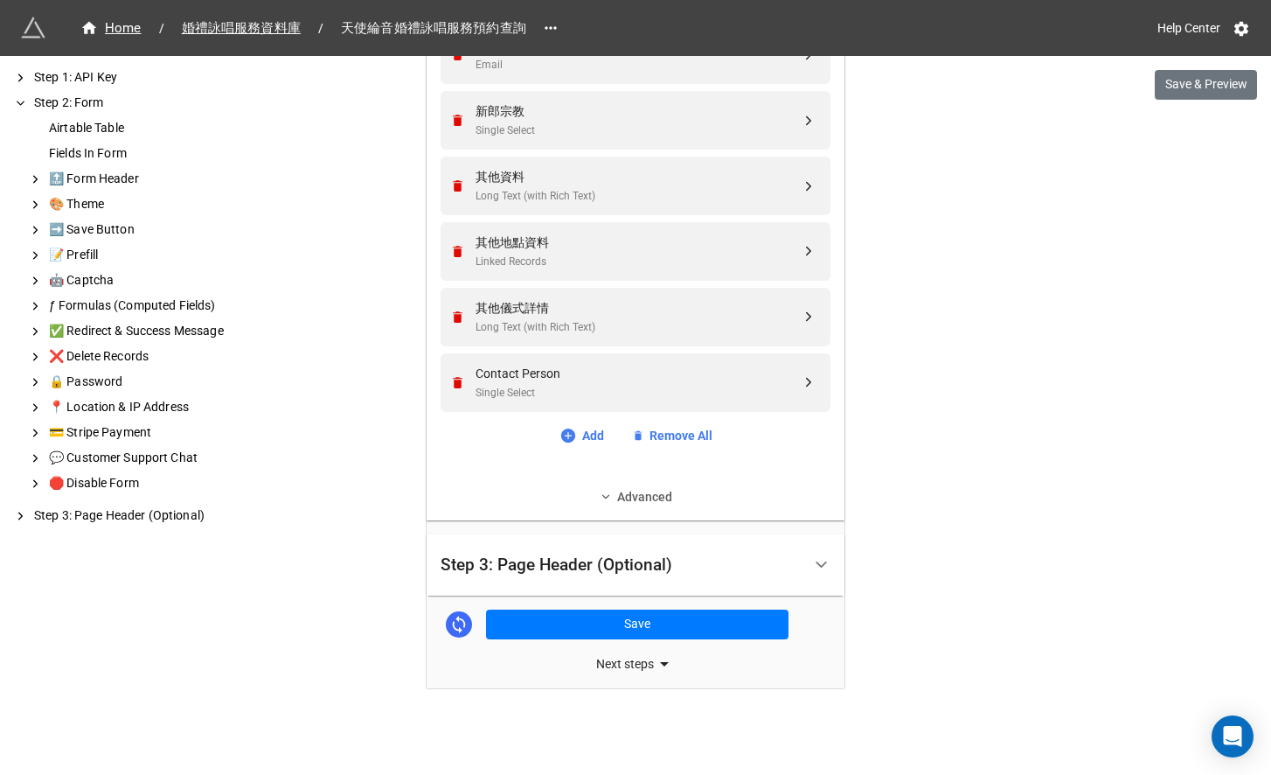
click at [643, 498] on link "Advanced" at bounding box center [636, 496] width 390 height 19
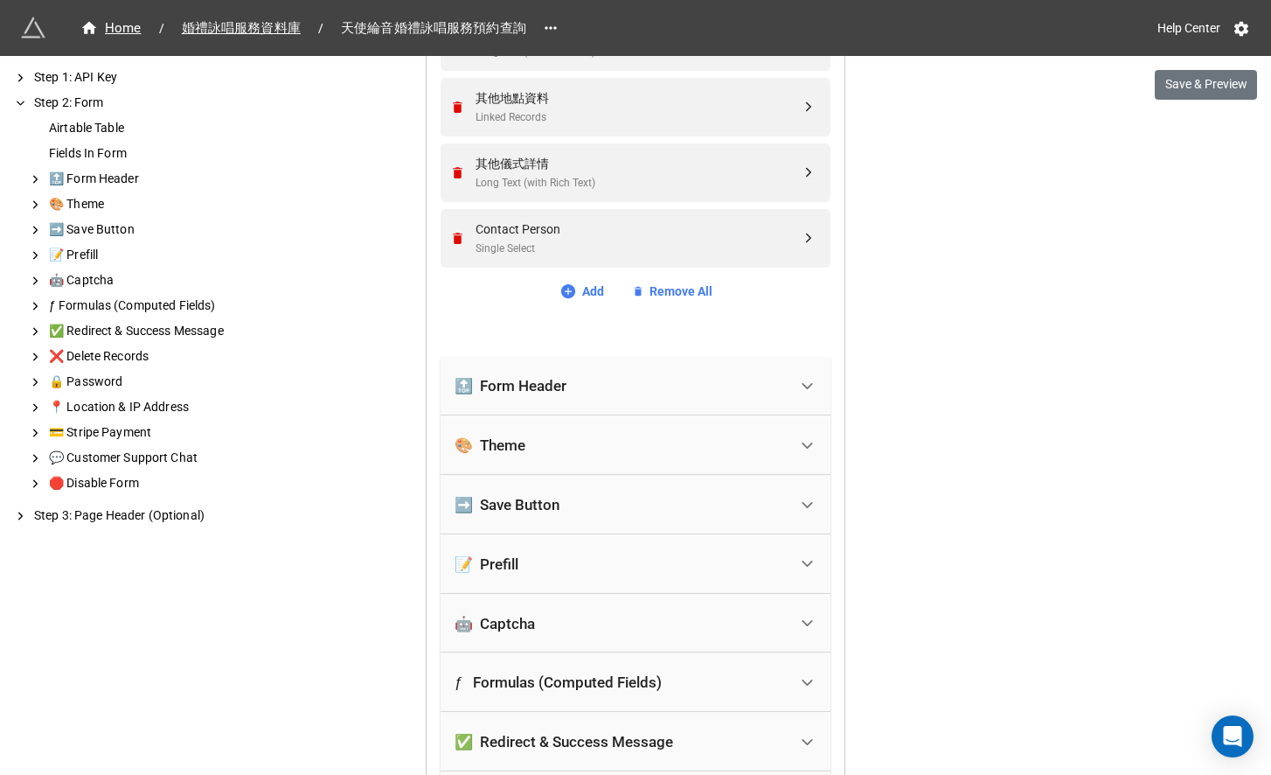
scroll to position [1639, 0]
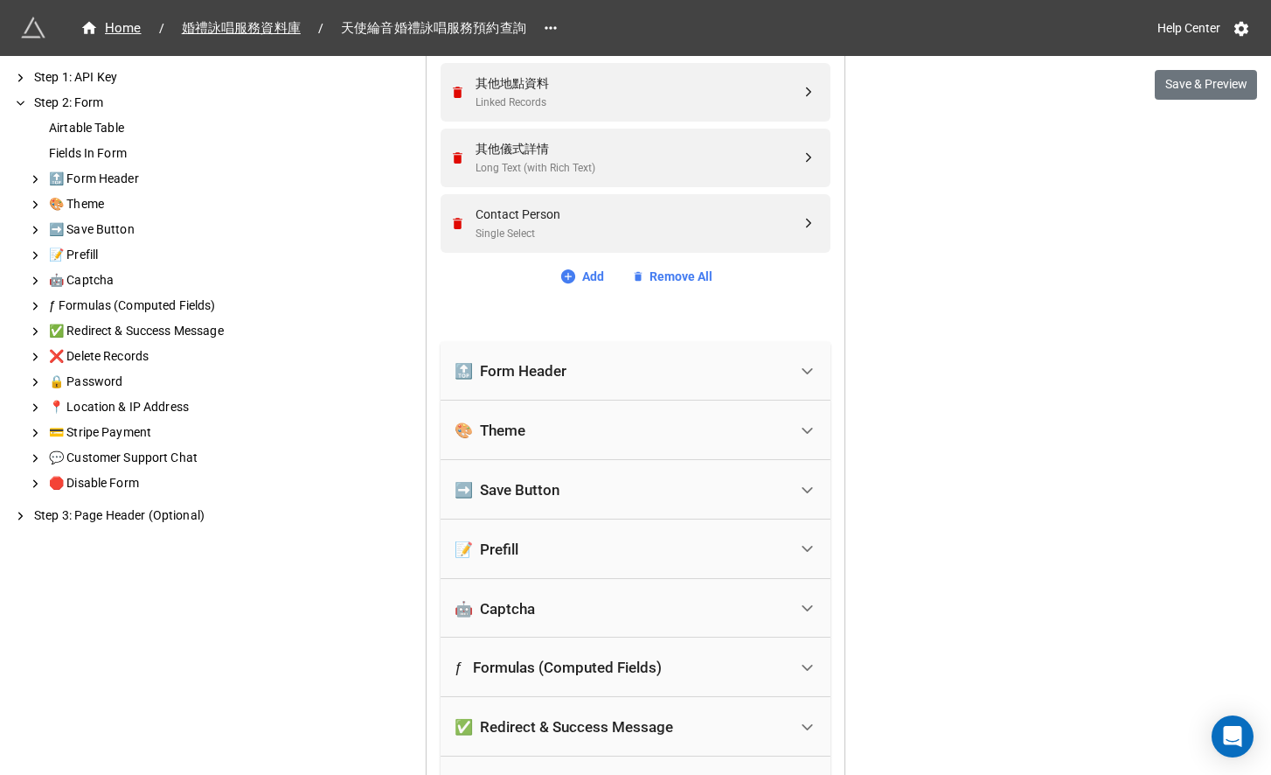
click at [643, 498] on div "➡️ Save Button" at bounding box center [621, 489] width 333 height 38
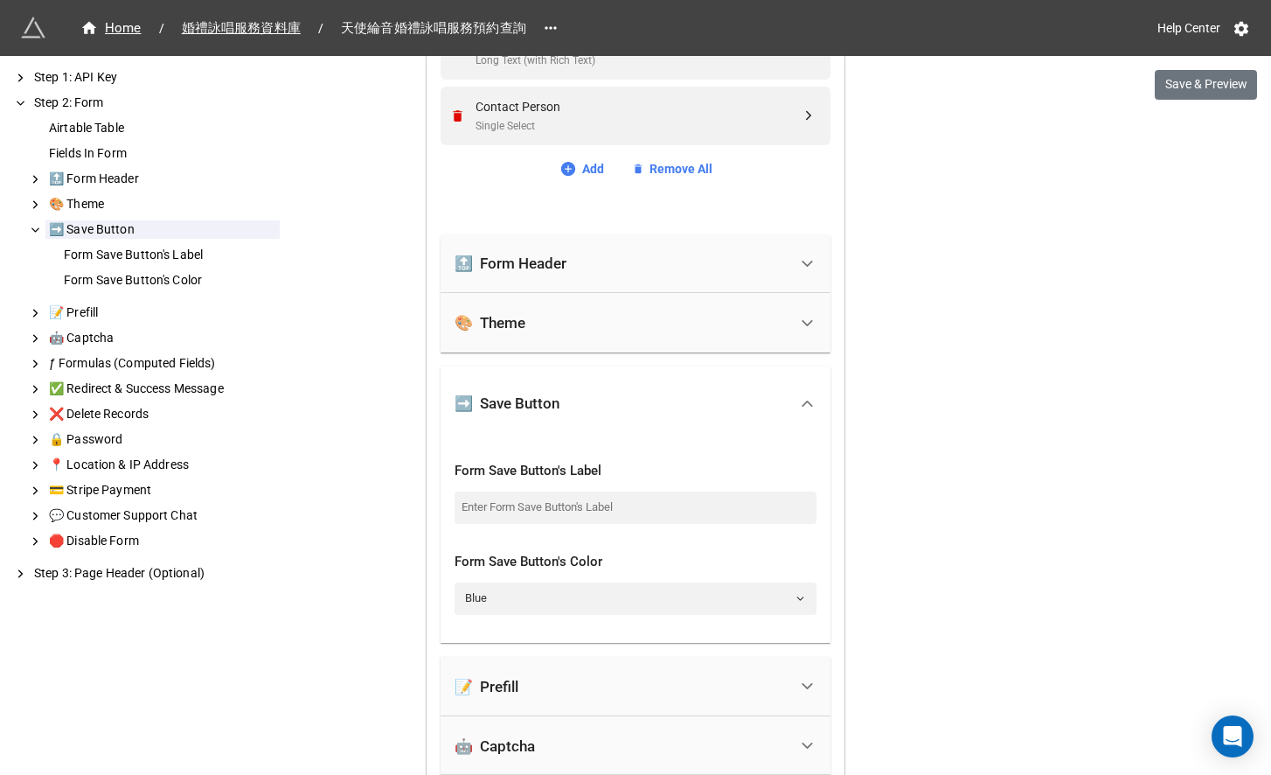
scroll to position [1779, 0]
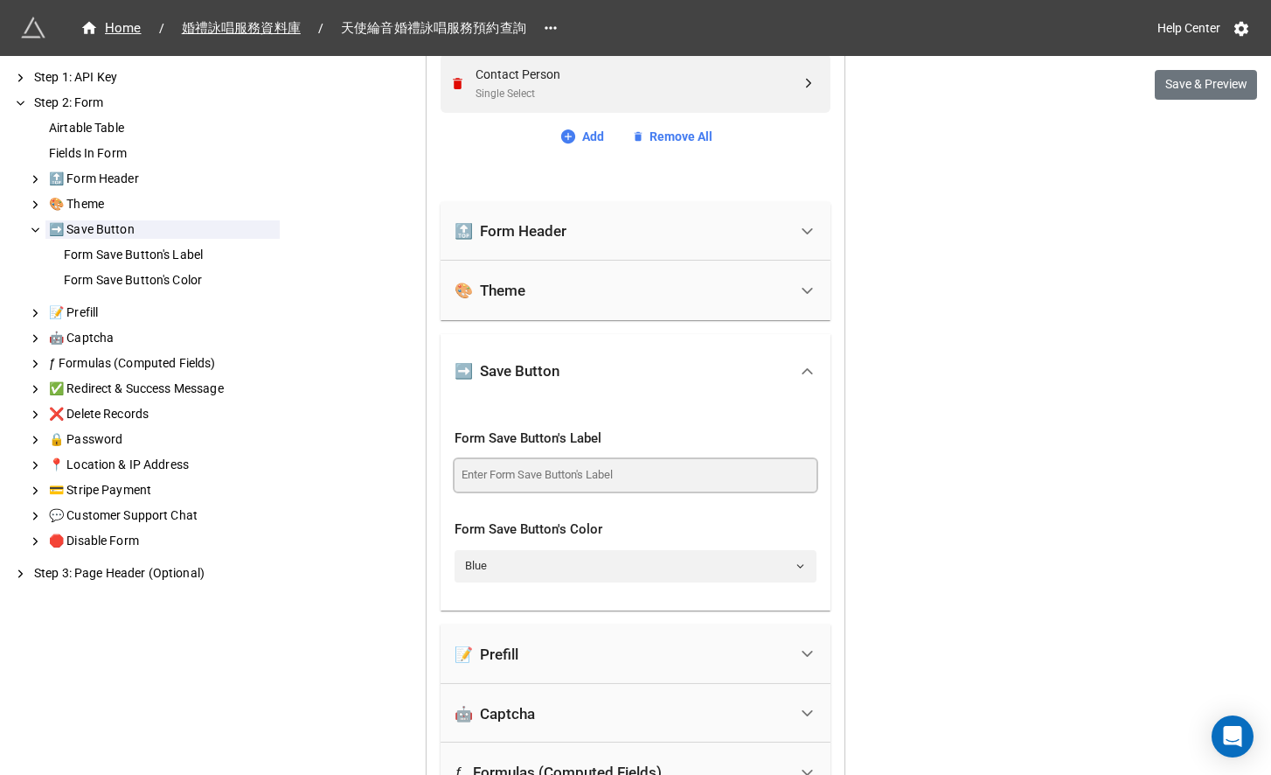
click at [641, 480] on input at bounding box center [636, 474] width 362 height 31
type input "卜"
click at [474, 474] on input "快遞" at bounding box center [636, 474] width 362 height 31
click at [499, 480] on input "遞" at bounding box center [636, 474] width 362 height 31
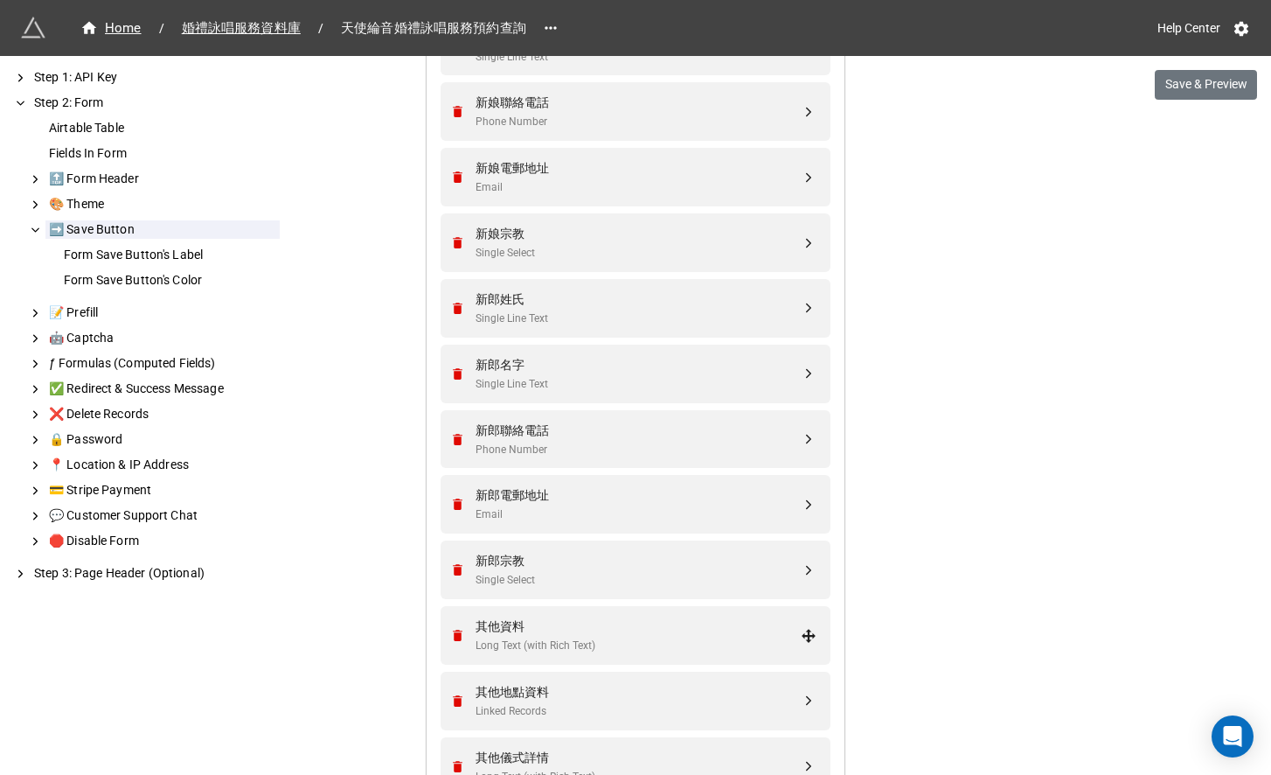
scroll to position [996, 0]
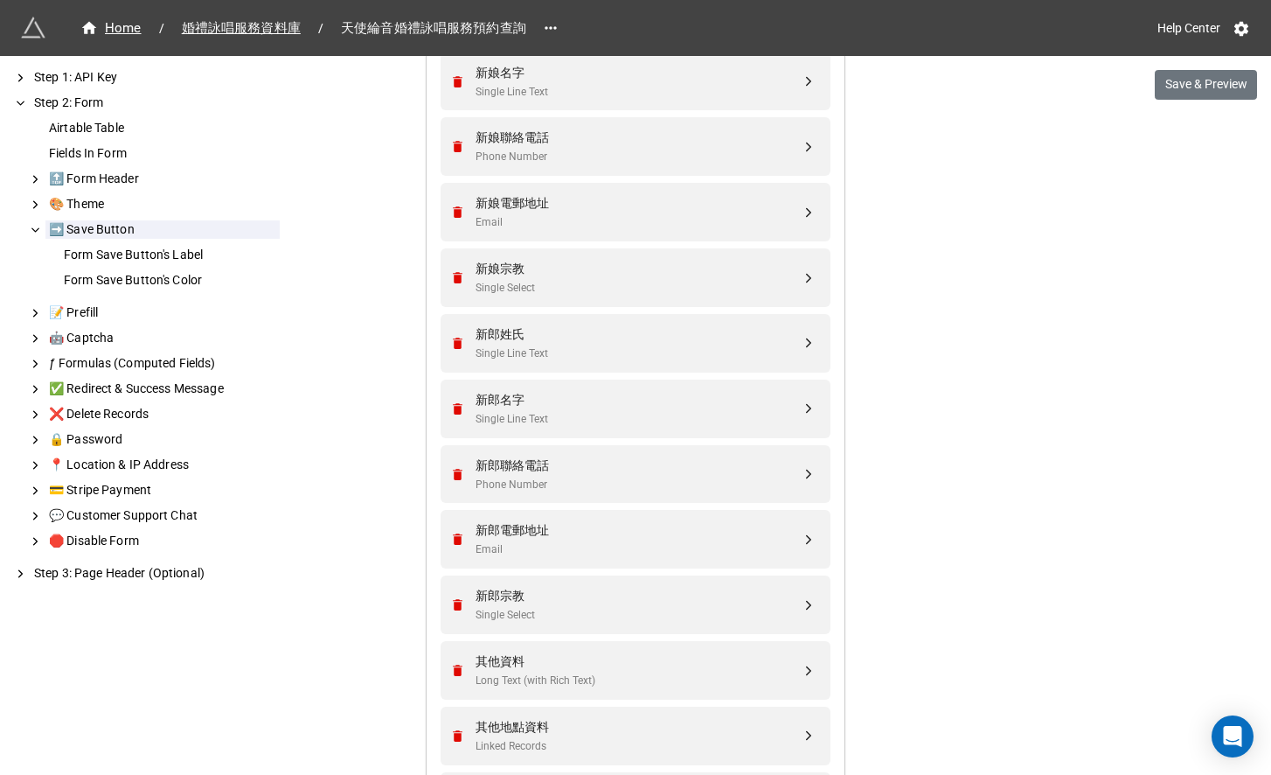
type input "遞交預約"
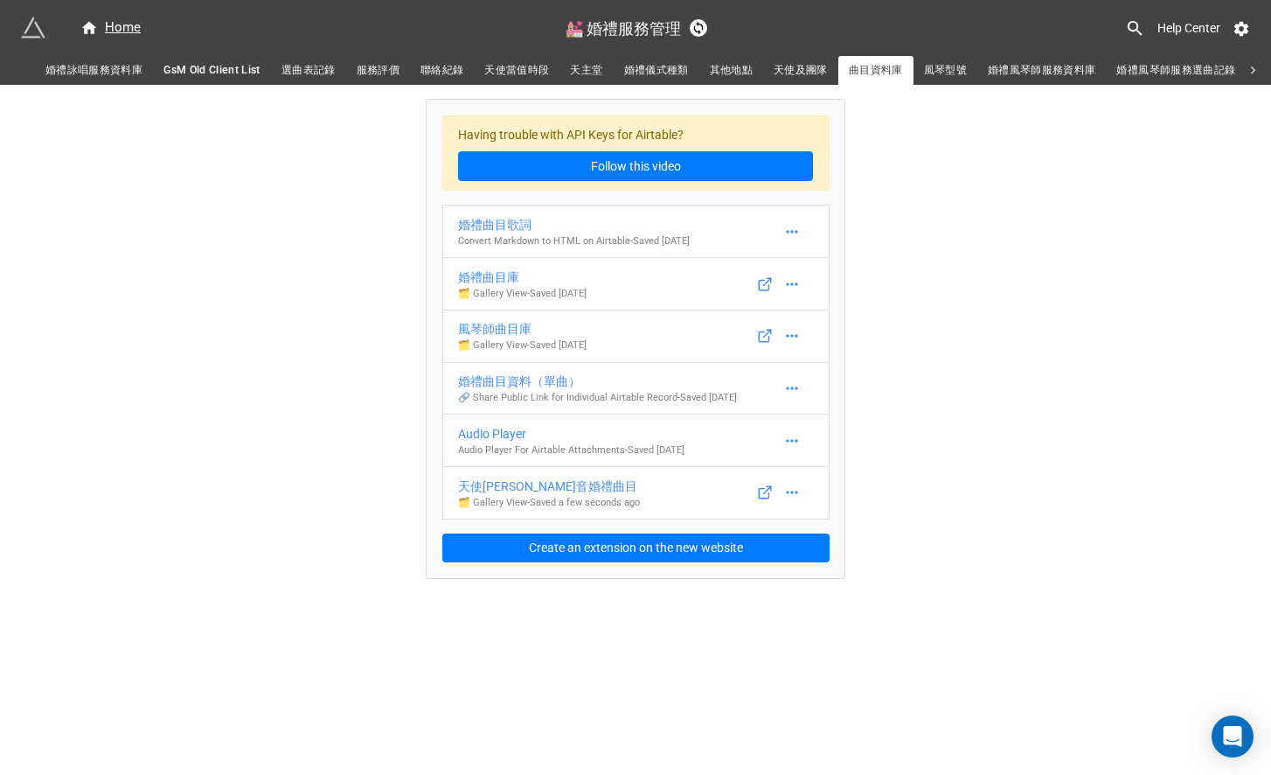
click at [129, 72] on span "婚禮詠唱服務資料庫" at bounding box center [93, 70] width 97 height 18
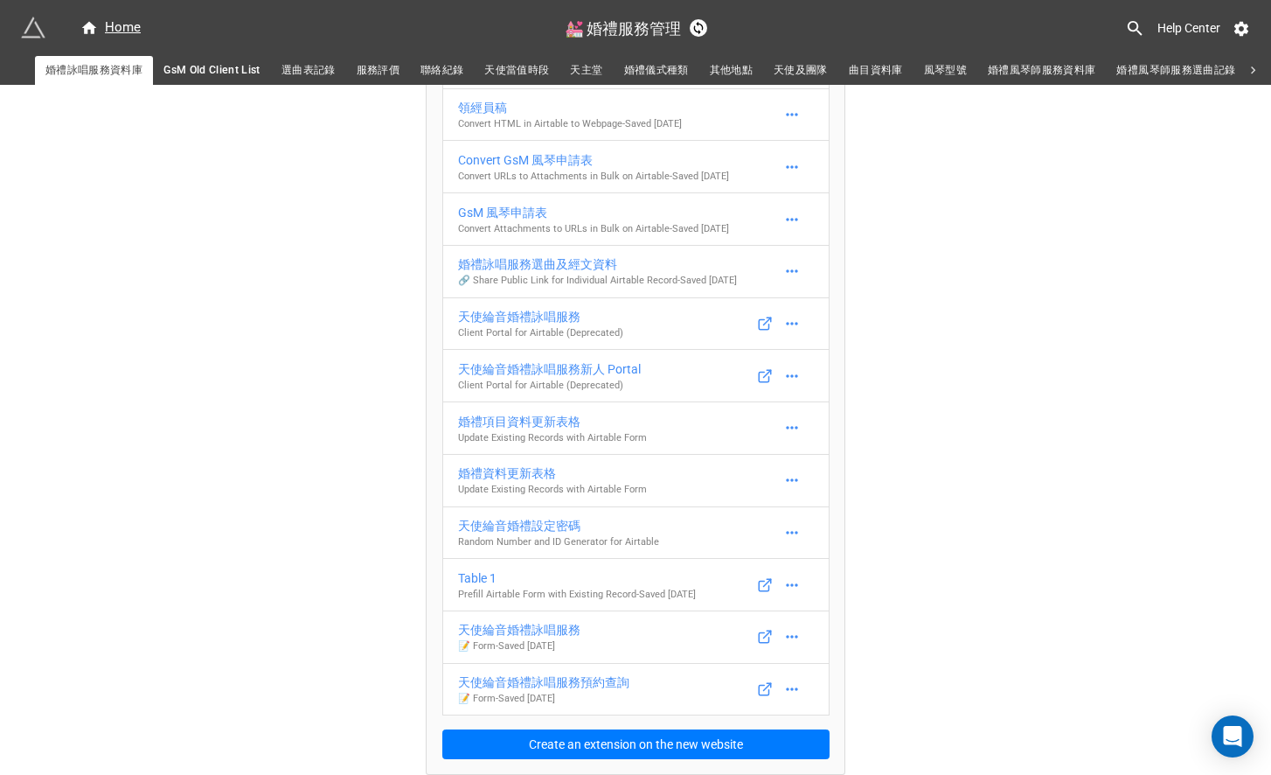
scroll to position [471, 0]
click at [757, 322] on icon at bounding box center [765, 324] width 16 height 16
click at [762, 688] on icon at bounding box center [765, 689] width 16 height 16
click at [606, 682] on div "天使綸音婚禮詠唱服務預約查詢" at bounding box center [543, 681] width 171 height 19
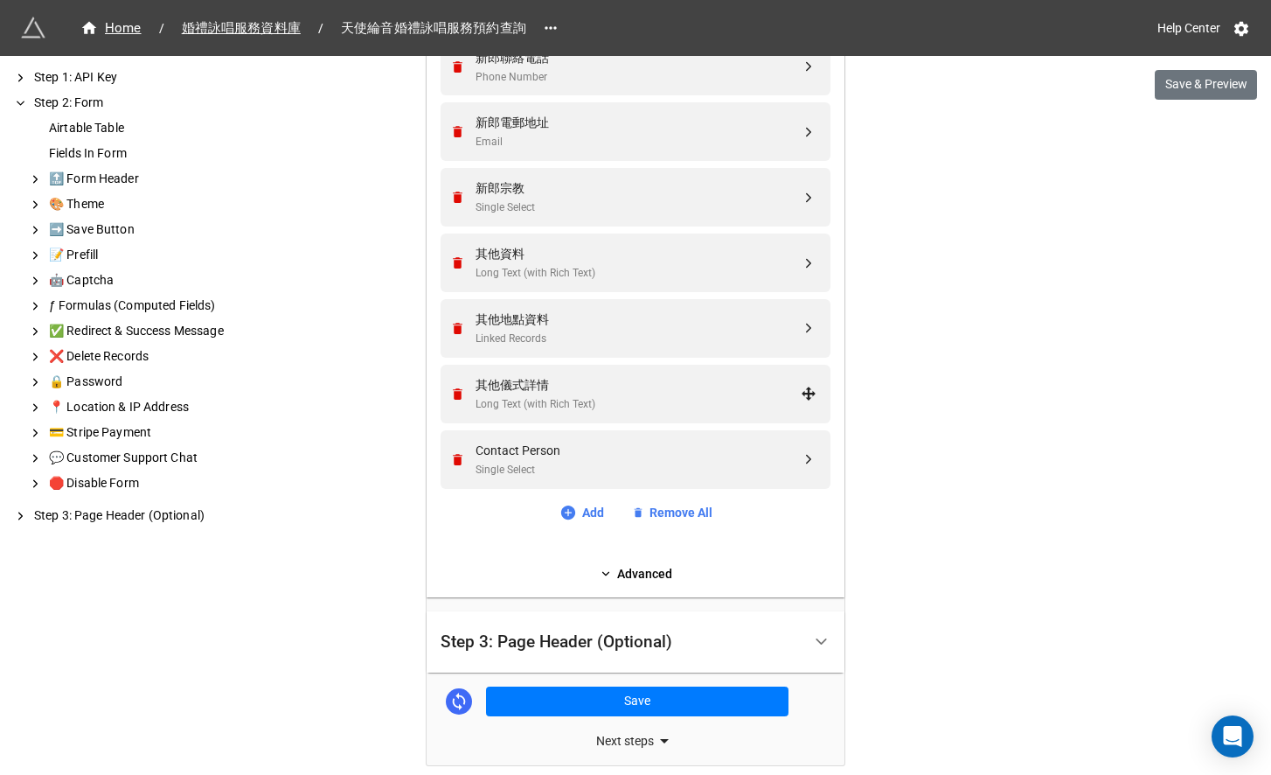
scroll to position [1480, 0]
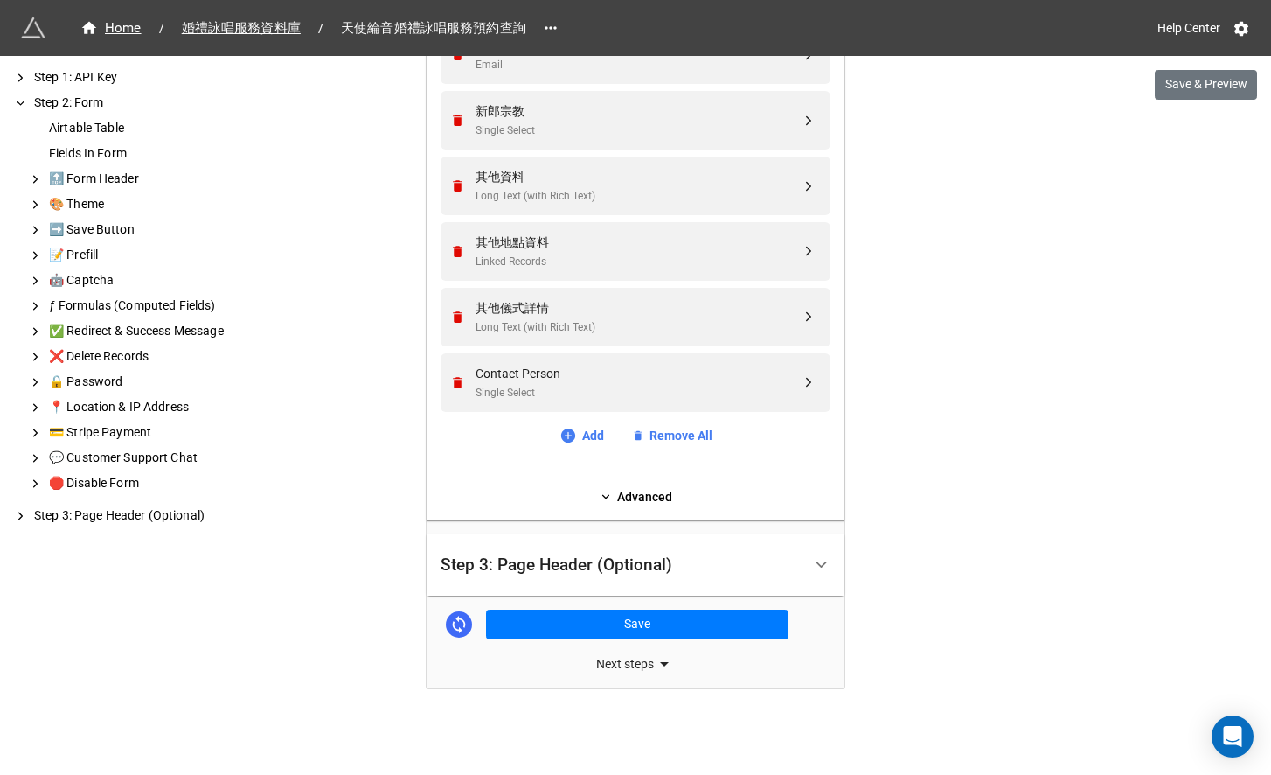
click at [624, 551] on div "Step 3: Page Header (Optional)" at bounding box center [621, 565] width 361 height 41
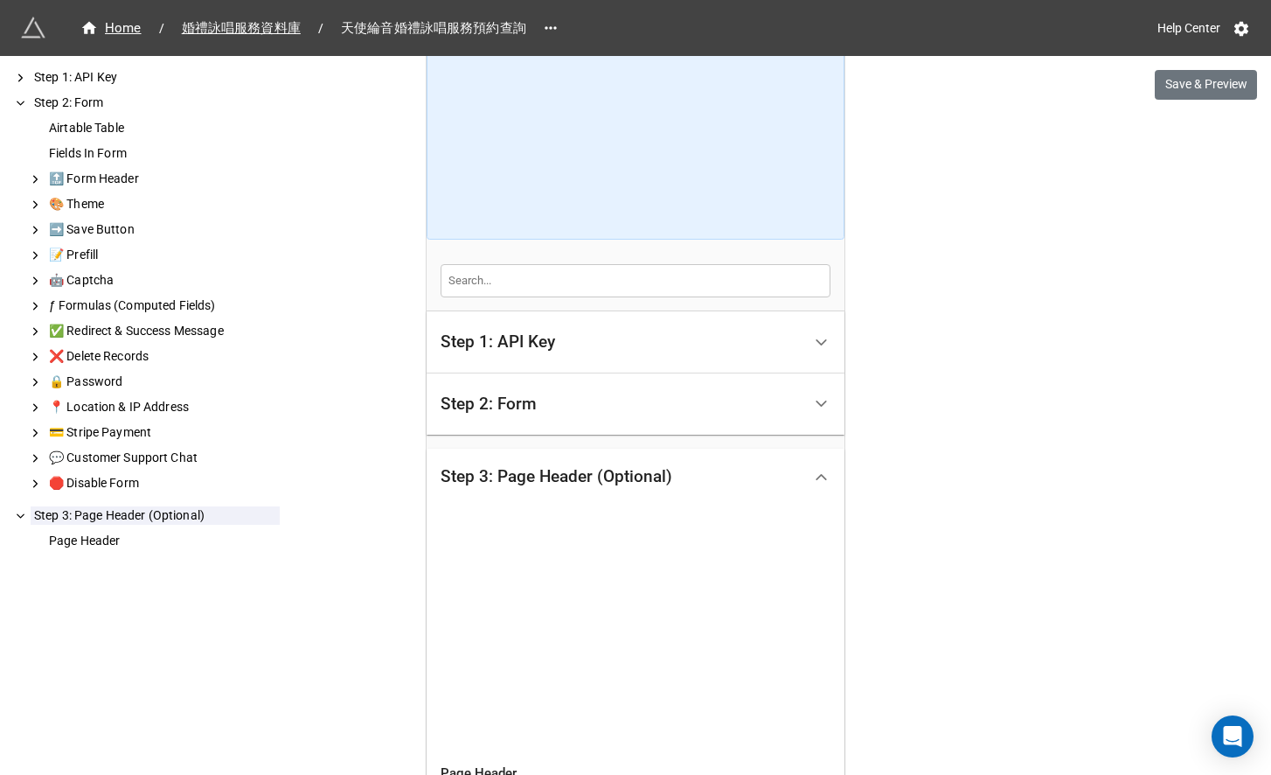
scroll to position [458, 0]
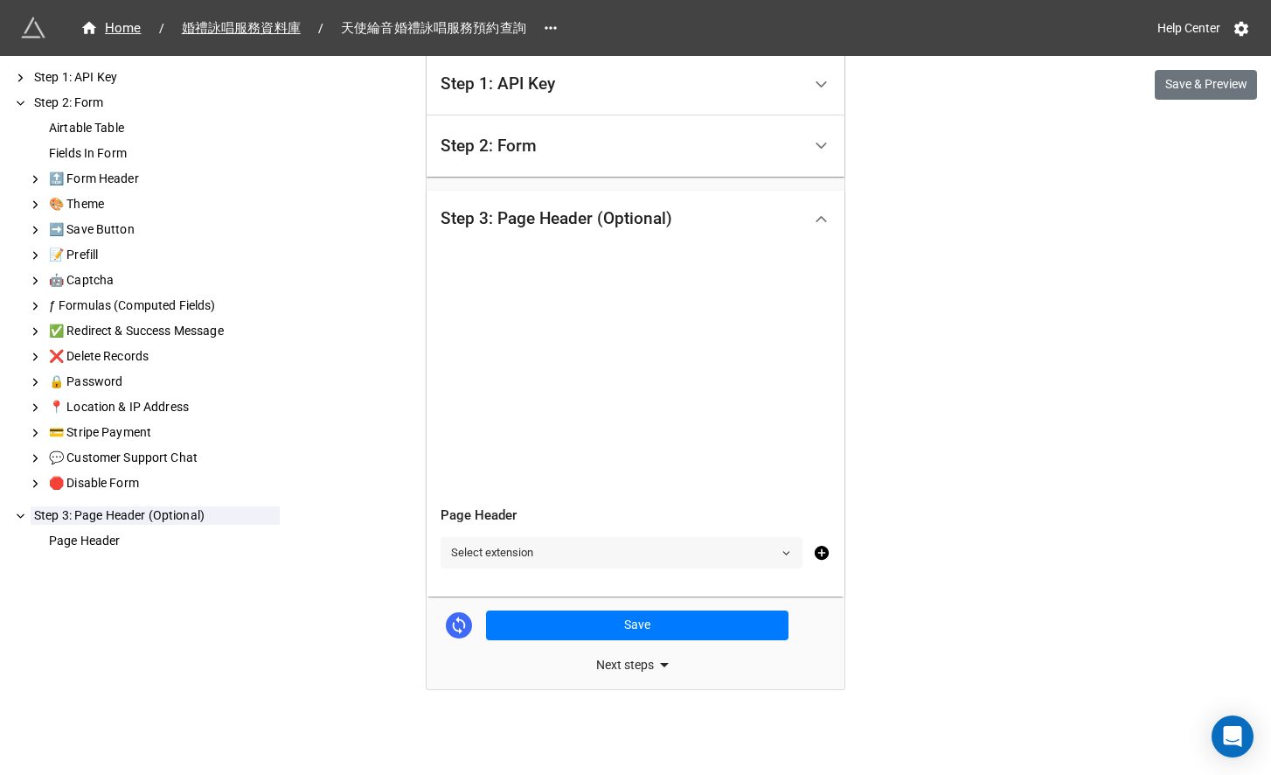
click at [624, 552] on link "Select extension" at bounding box center [622, 552] width 362 height 31
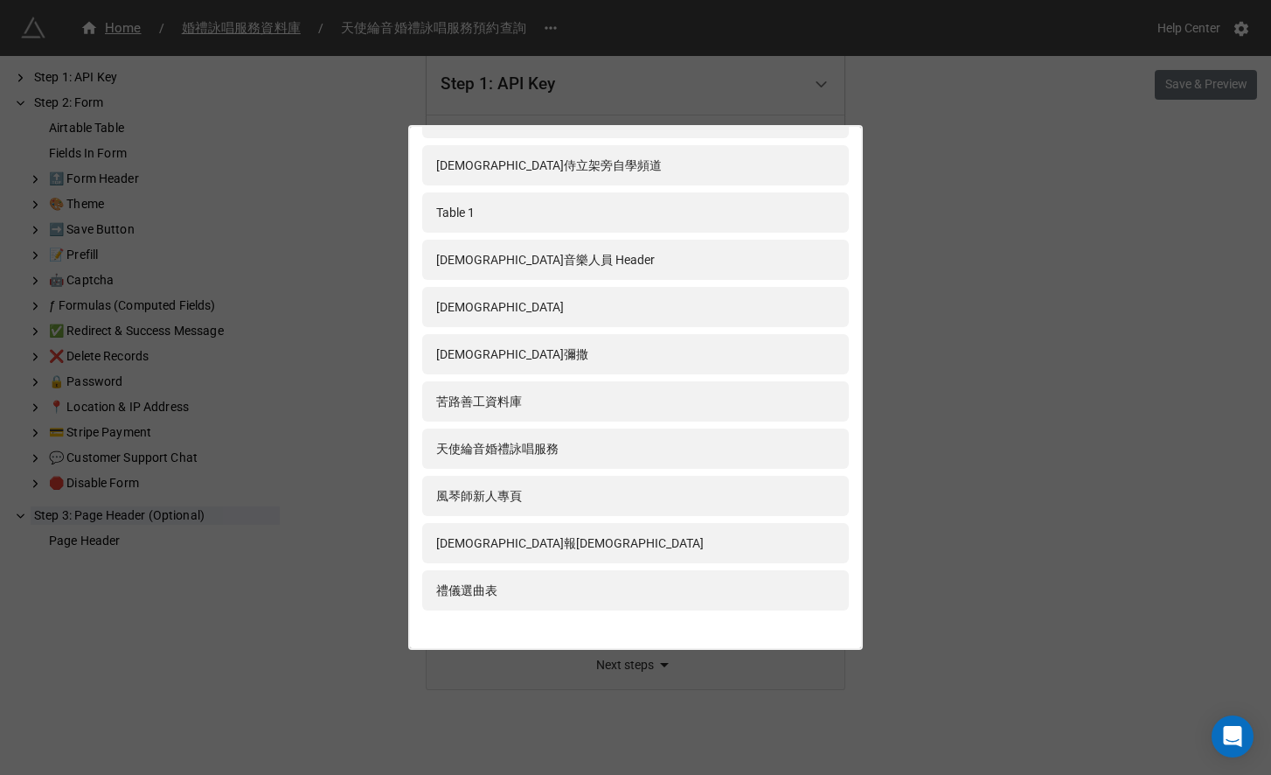
scroll to position [310, 0]
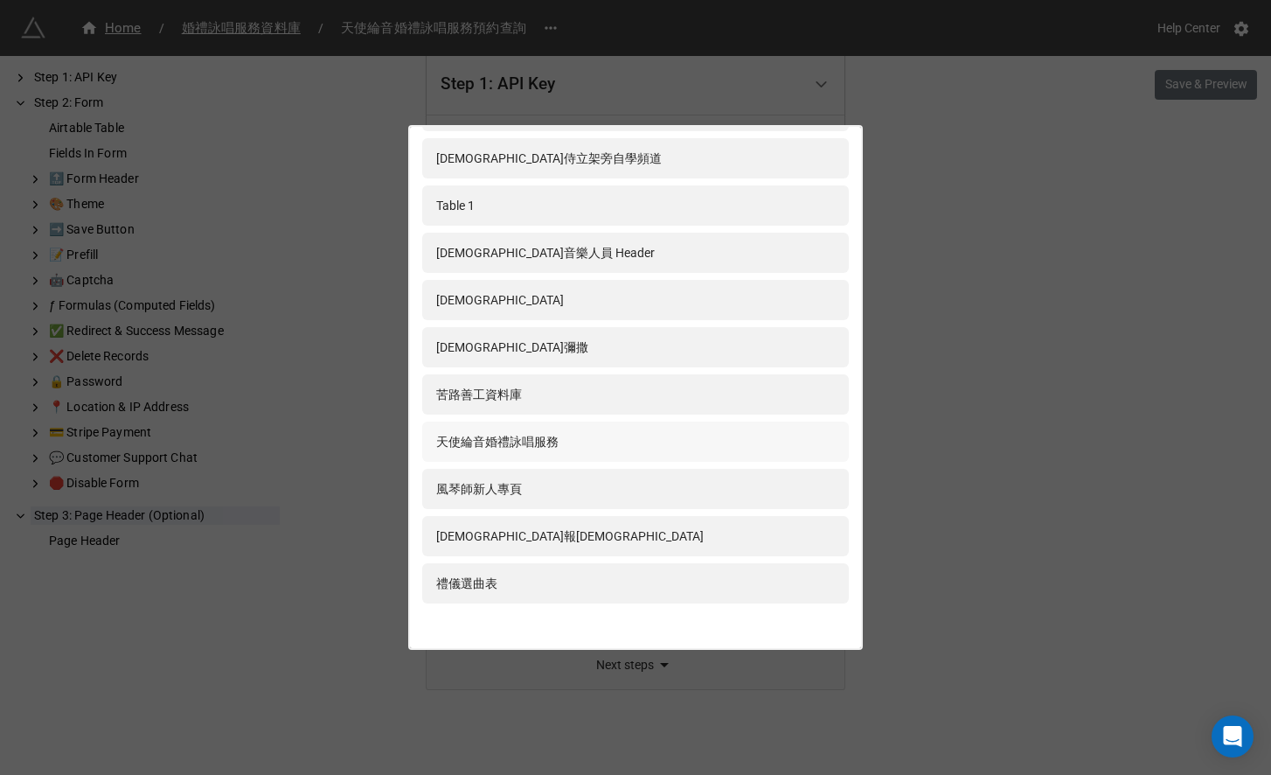
click at [638, 445] on div "天使綸音婚禮詠唱服務" at bounding box center [635, 441] width 399 height 19
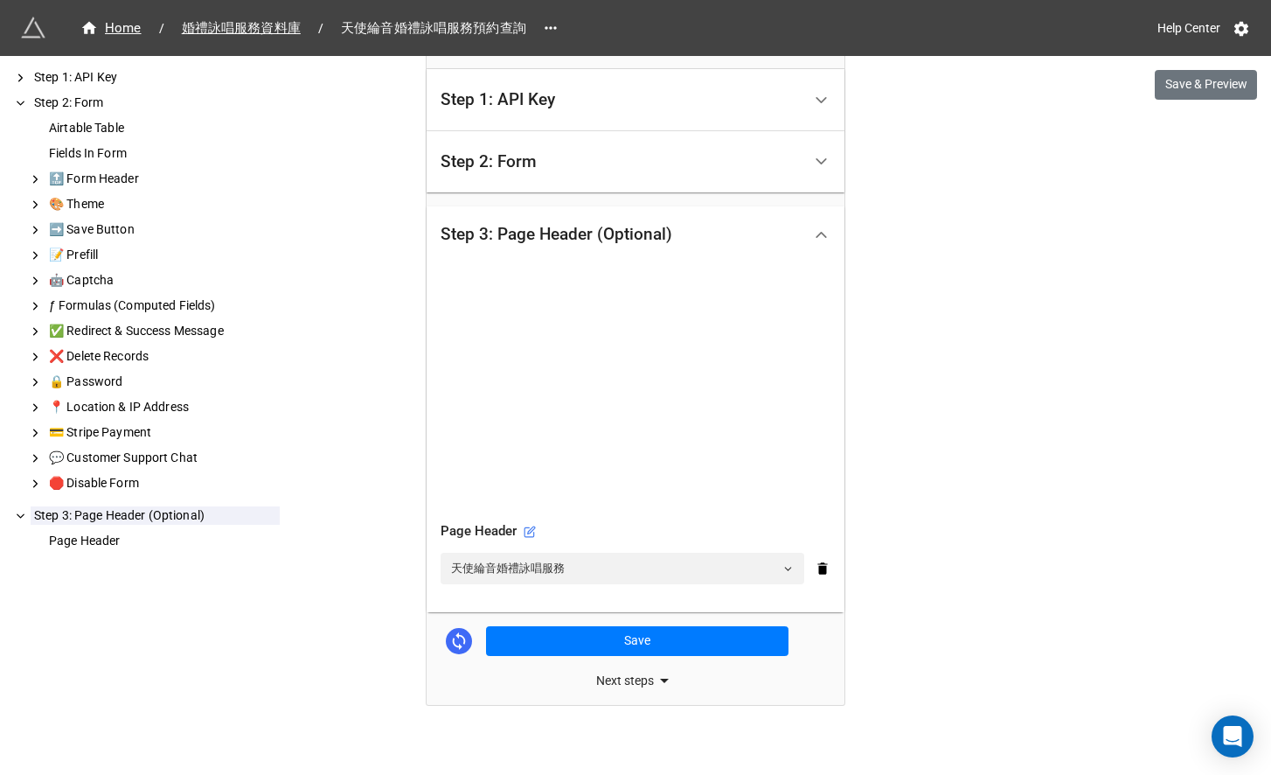
scroll to position [458, 0]
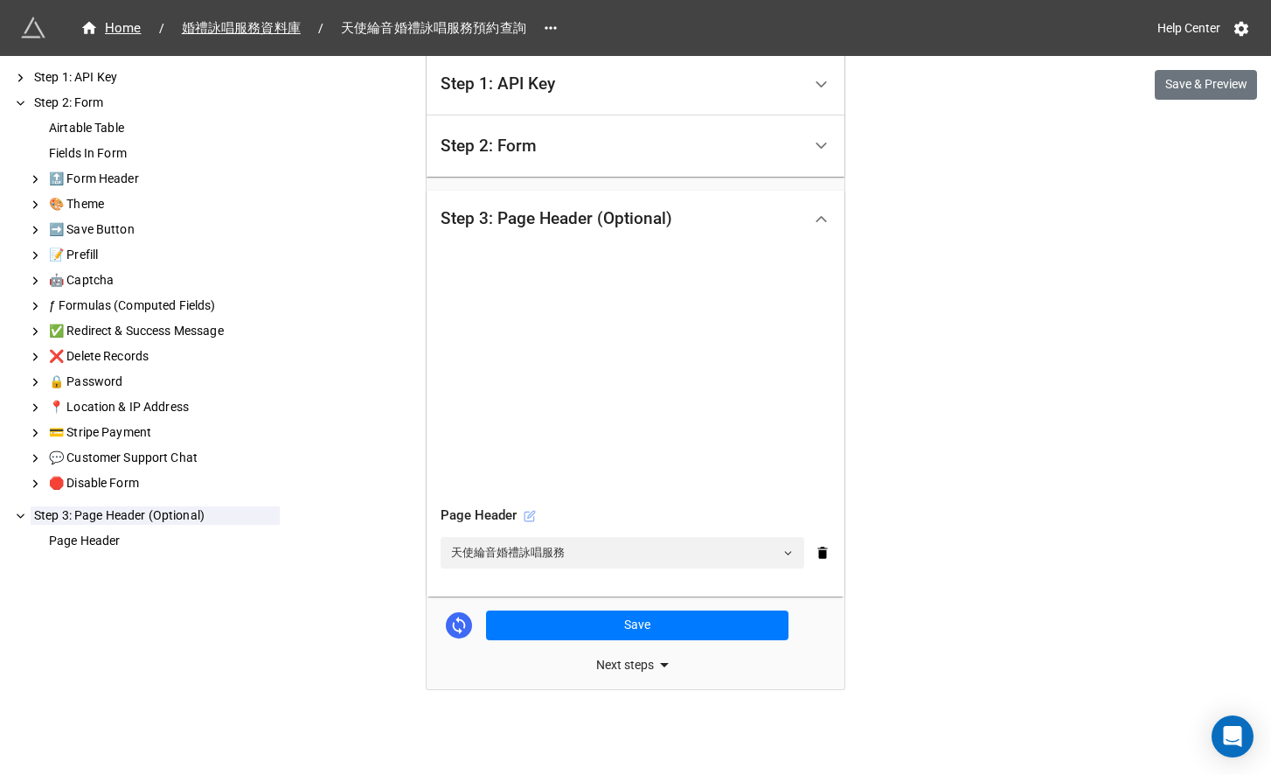
click at [528, 511] on icon at bounding box center [530, 516] width 12 height 12
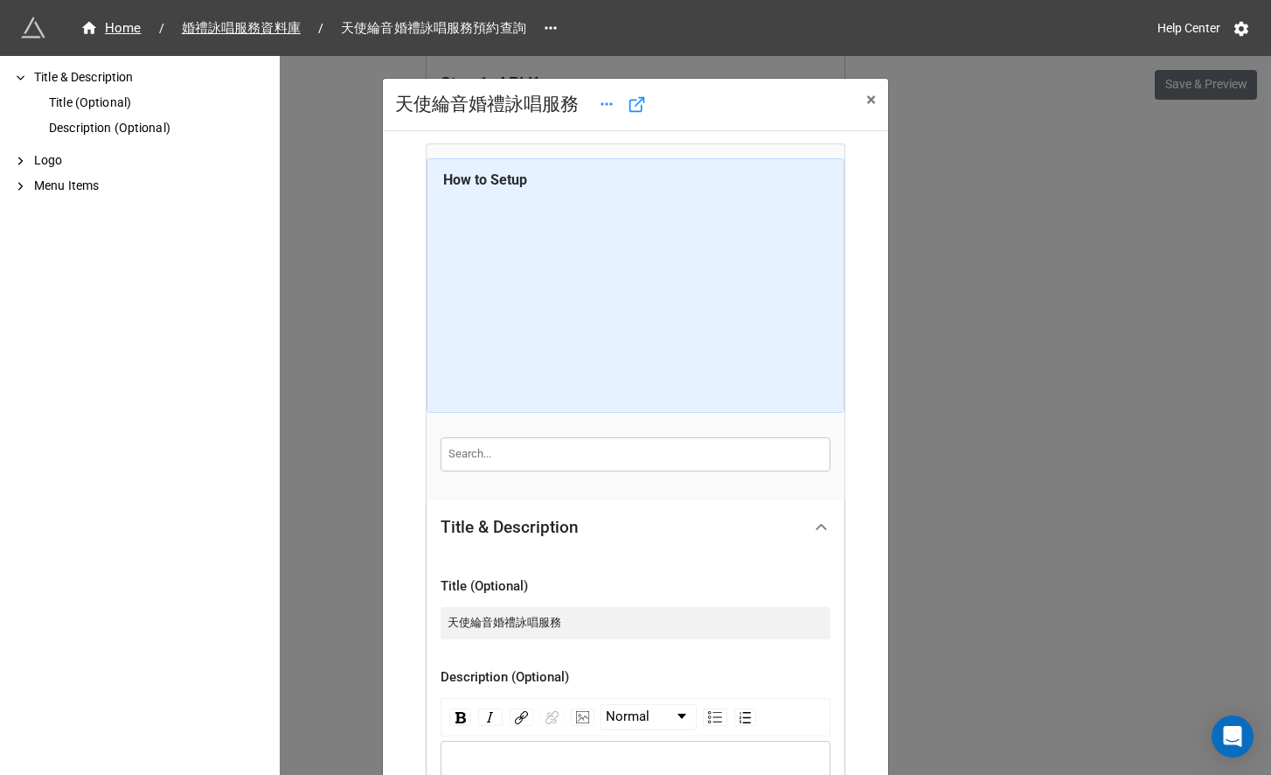
scroll to position [400, 0]
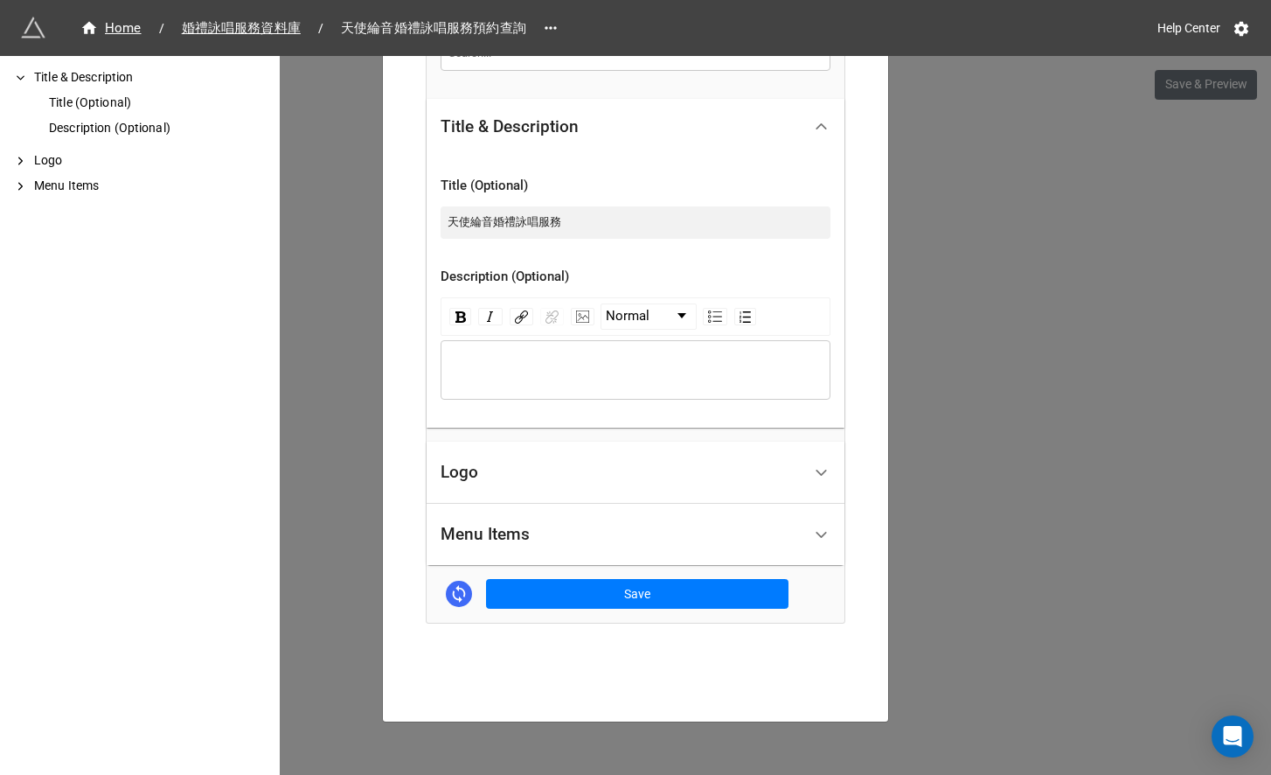
click at [617, 542] on div "Menu Items" at bounding box center [621, 534] width 361 height 41
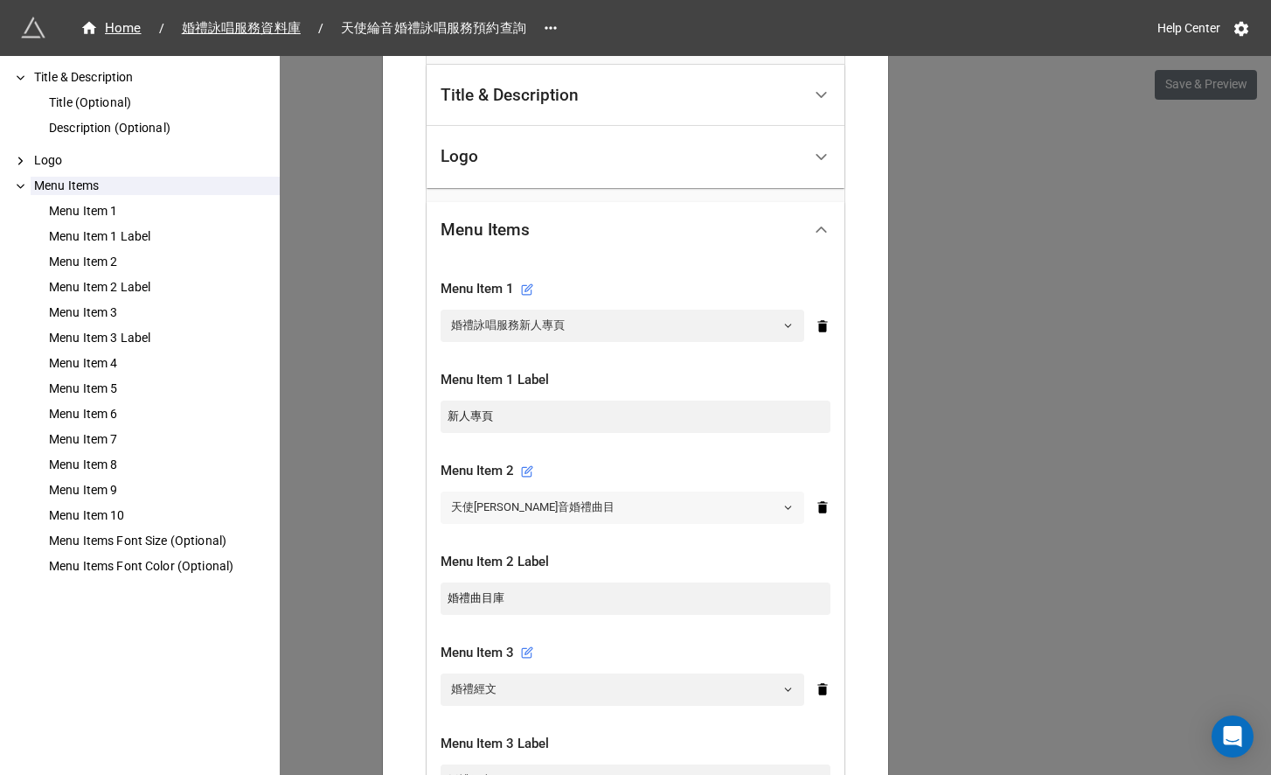
scroll to position [409, 0]
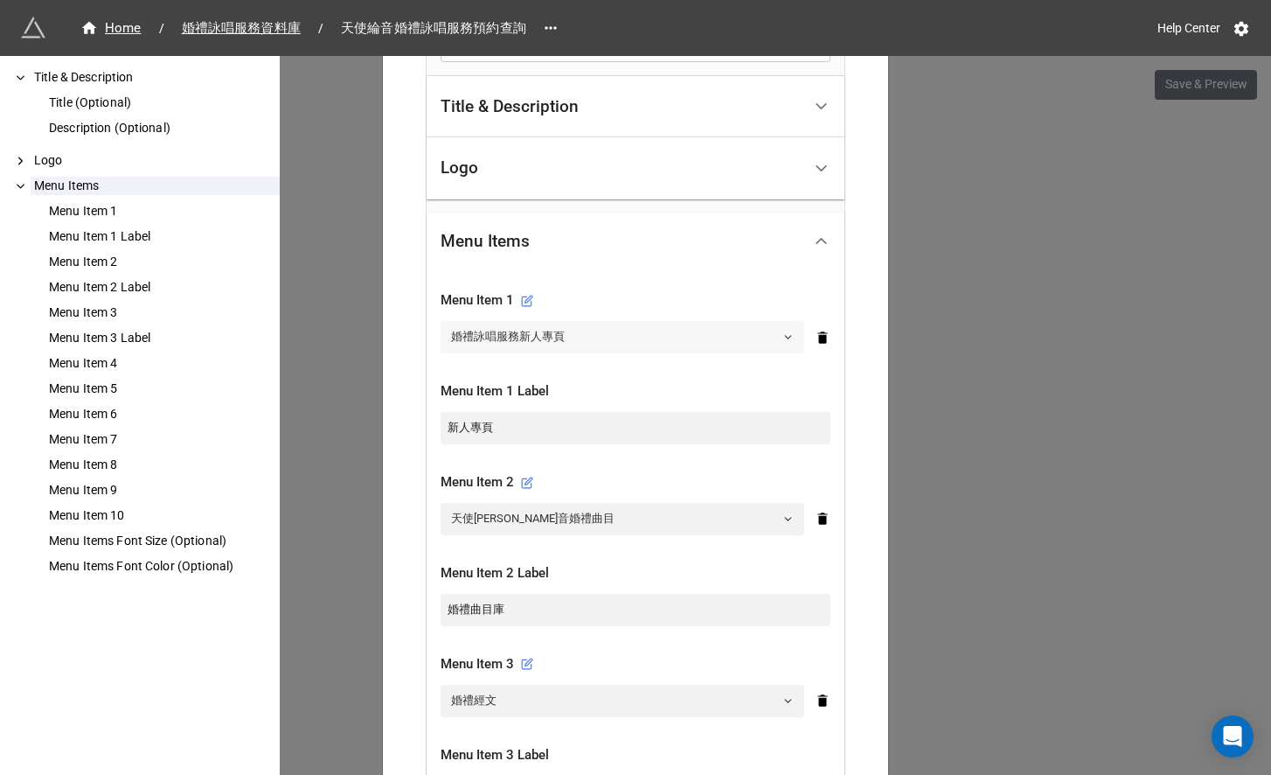
click at [578, 341] on link "婚禮詠唱服務新人專頁" at bounding box center [623, 336] width 364 height 31
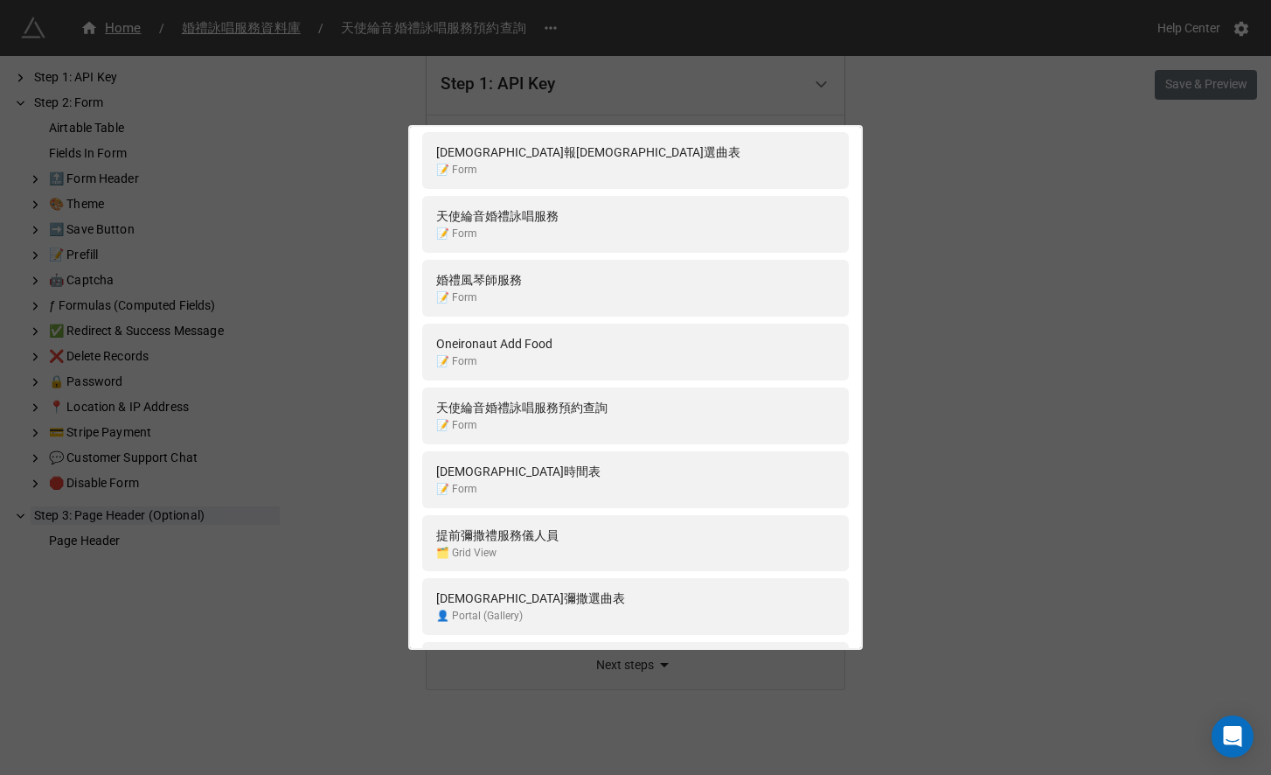
scroll to position [6594, 0]
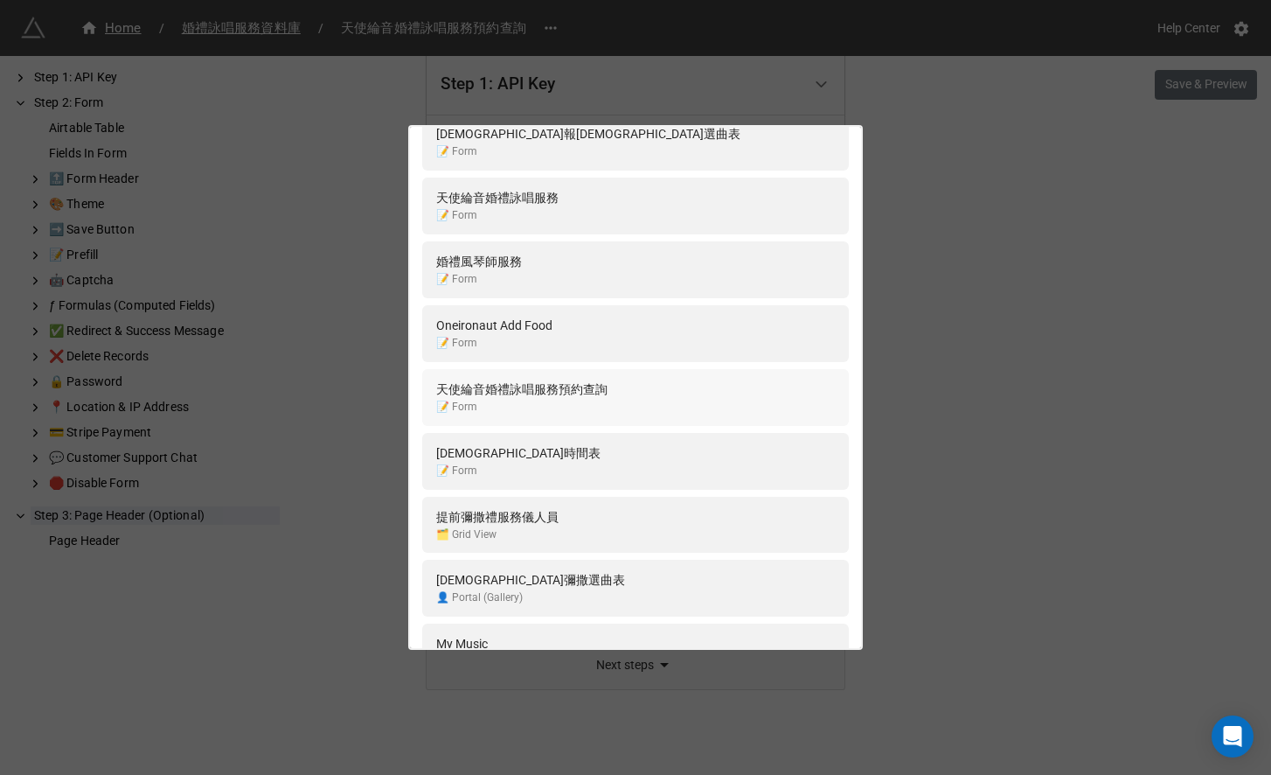
click at [579, 387] on div "天使綸音婚禮詠唱服務預約查詢" at bounding box center [521, 388] width 171 height 19
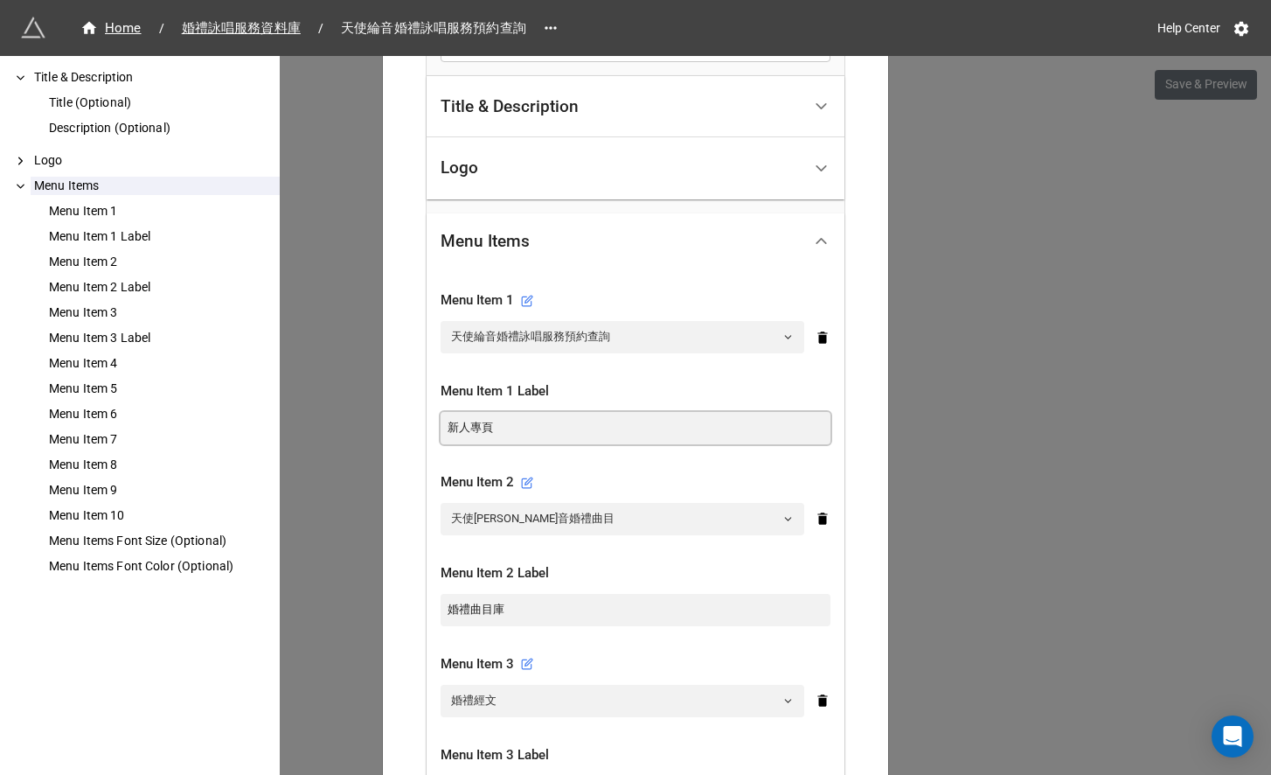
click at [520, 428] on input "新人專頁" at bounding box center [636, 427] width 390 height 31
drag, startPoint x: 518, startPoint y: 428, endPoint x: 420, endPoint y: 408, distance: 100.8
click at [420, 408] on div "How to Setup Title & Description Title (Optional) Description (Optional) Logo M…" at bounding box center [635, 764] width 481 height 2060
click at [865, 437] on div "How to Setup Title & Description Title (Optional) Description (Optional) Logo M…" at bounding box center [635, 764] width 481 height 2060
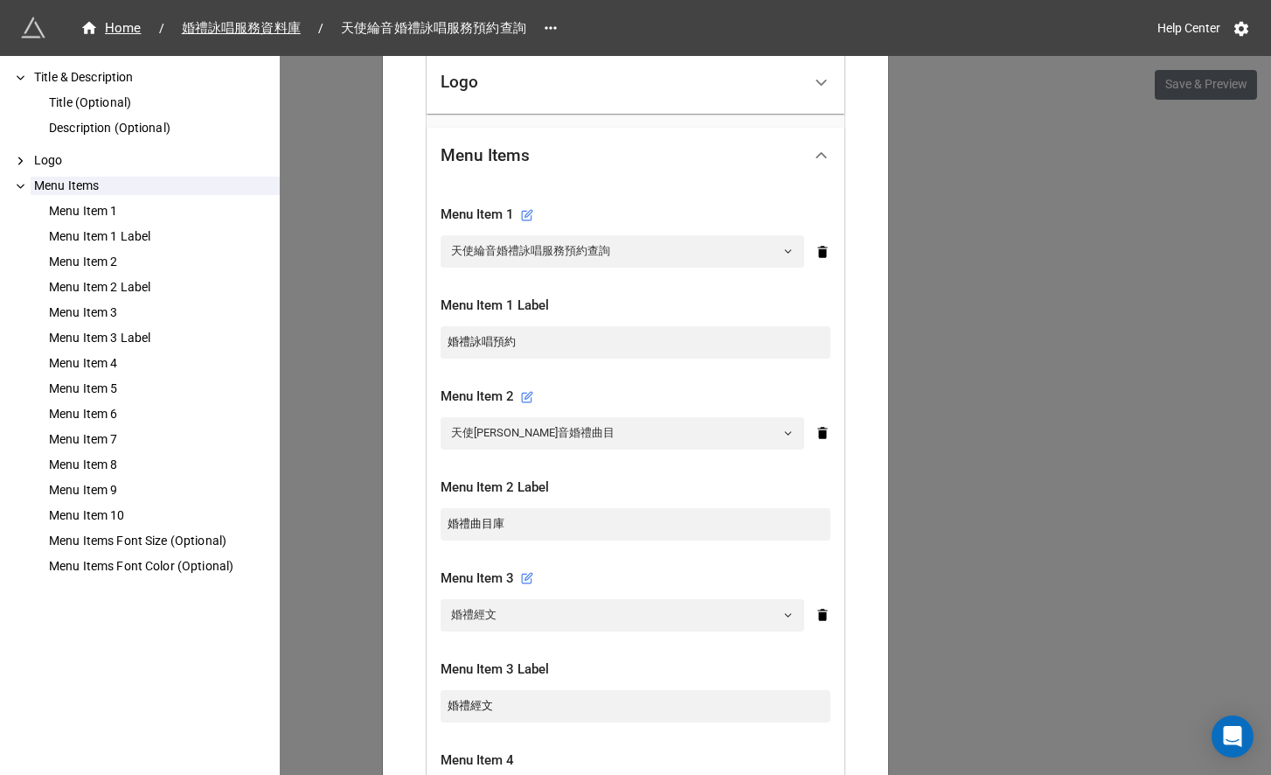
scroll to position [499, 0]
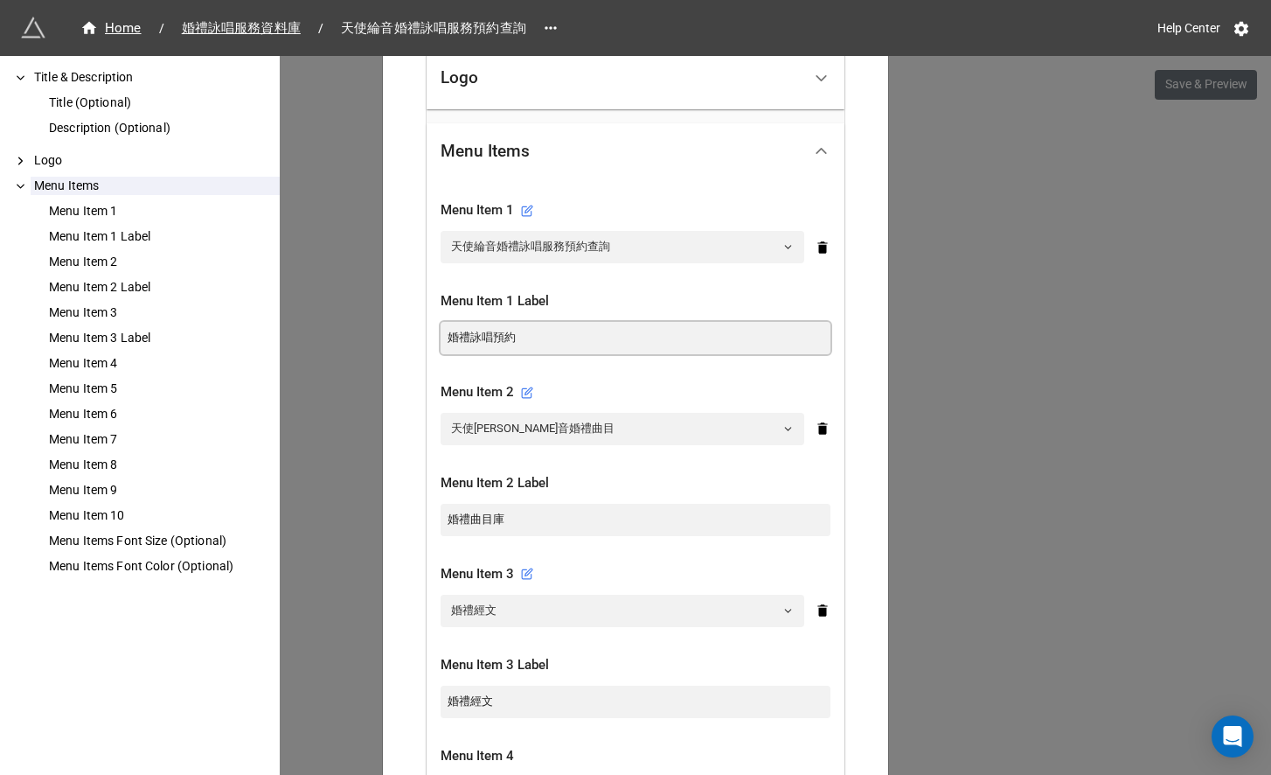
click at [561, 344] on input "婚禮詠唱預約" at bounding box center [636, 337] width 390 height 31
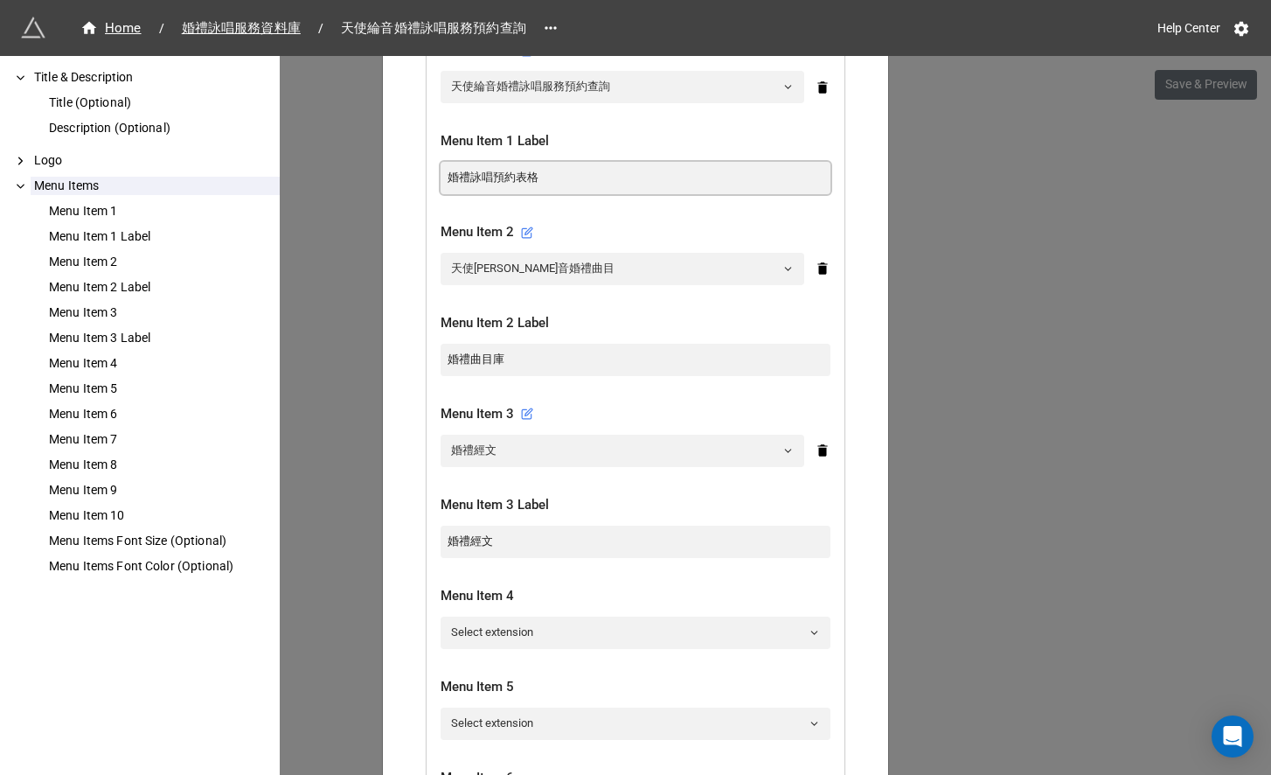
scroll to position [684, 0]
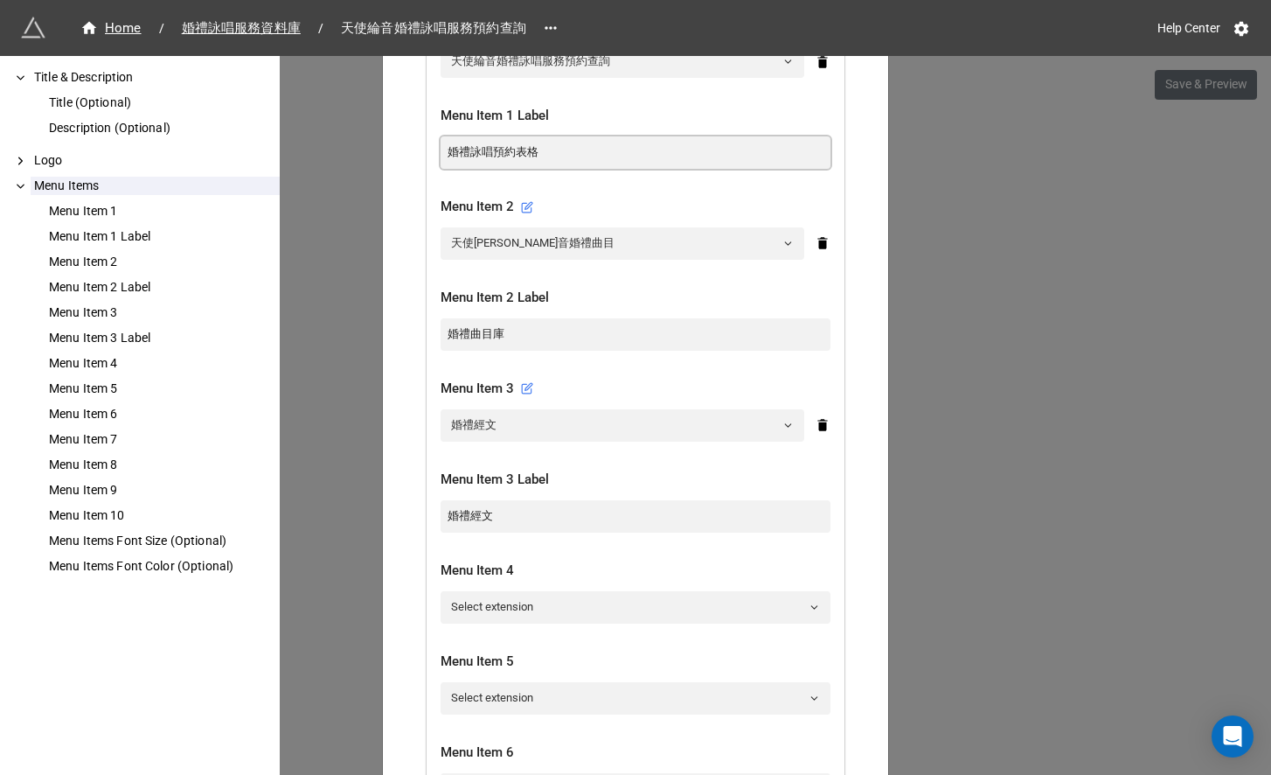
type input "婚禮詠唱預約表格"
click at [507, 518] on input "婚禮經文" at bounding box center [636, 515] width 390 height 31
click at [541, 504] on input "婚禮經文表木" at bounding box center [636, 515] width 390 height 31
click at [543, 519] on input "婚禮經文表木" at bounding box center [636, 515] width 390 height 31
type input "婚禮經文庫"
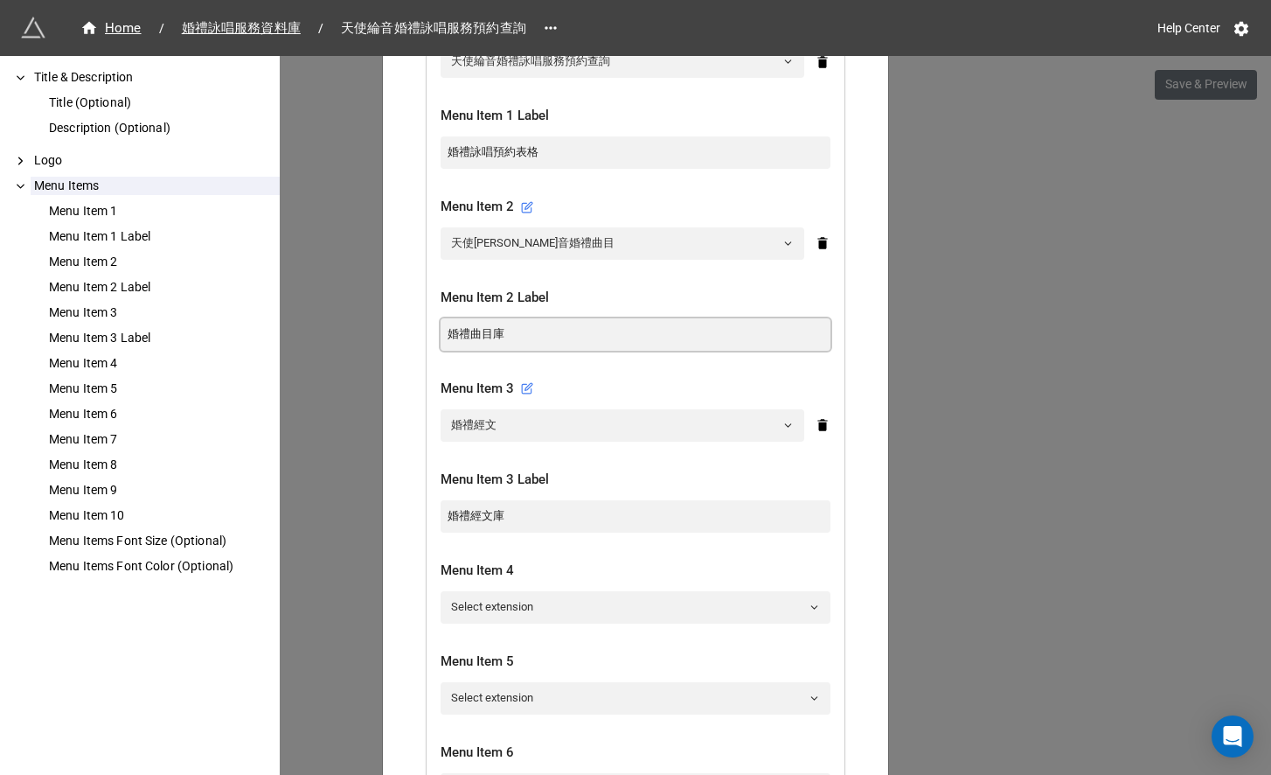
click at [533, 328] on input "婚禮曲目庫" at bounding box center [636, 333] width 390 height 31
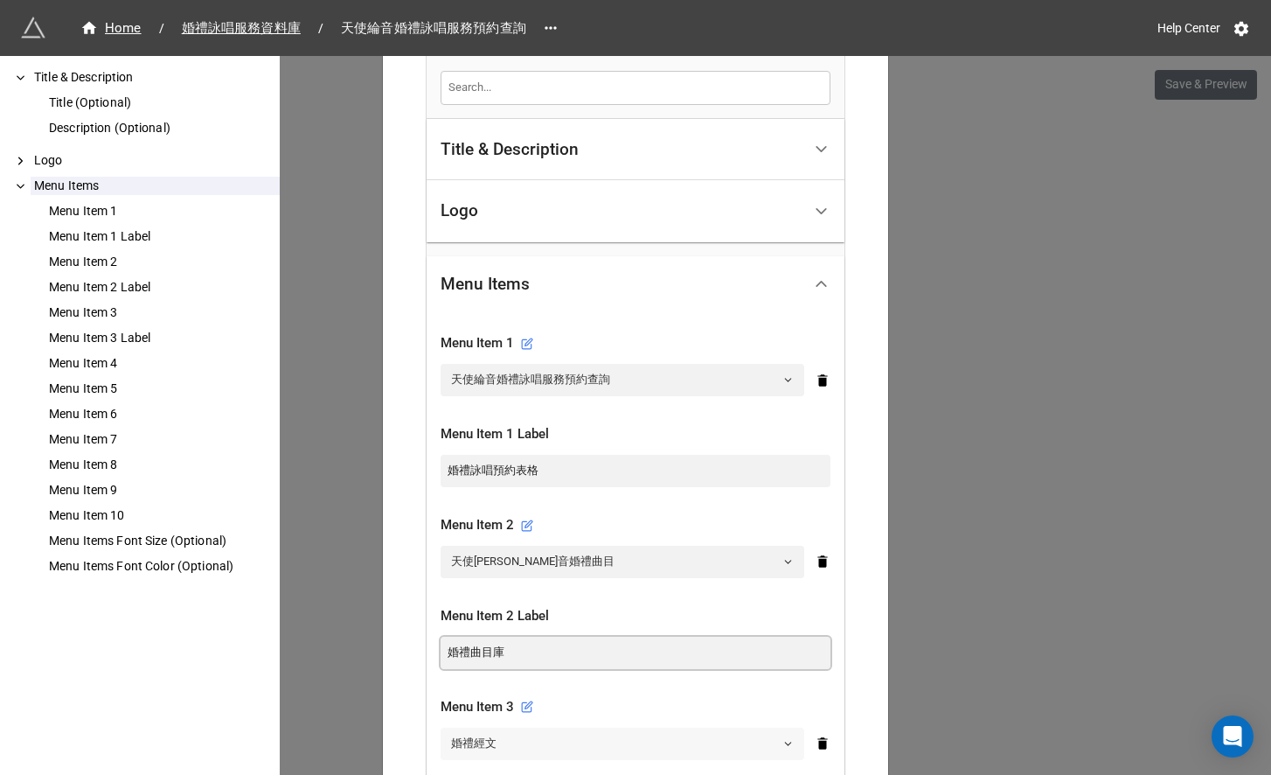
scroll to position [372, 0]
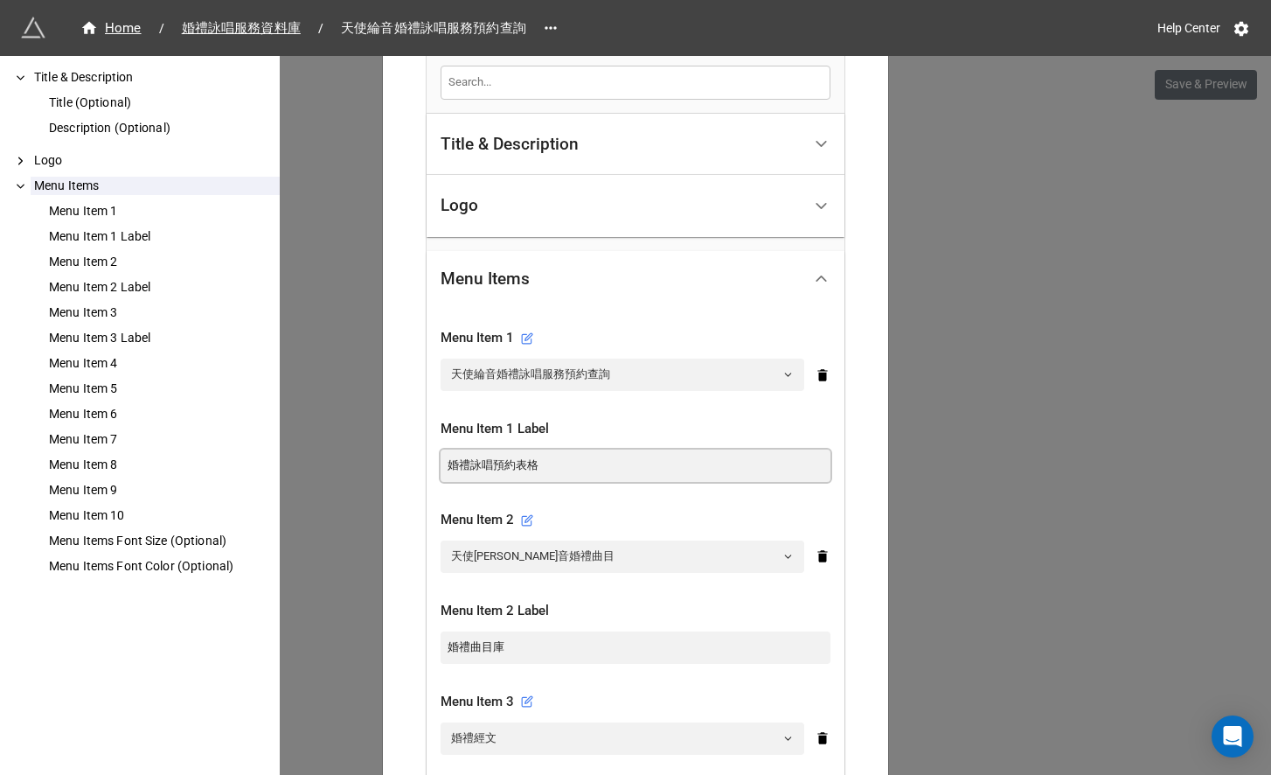
click at [553, 473] on input "婚禮詠唱預約表格" at bounding box center [636, 464] width 390 height 31
drag, startPoint x: 464, startPoint y: 467, endPoint x: 413, endPoint y: 459, distance: 52.2
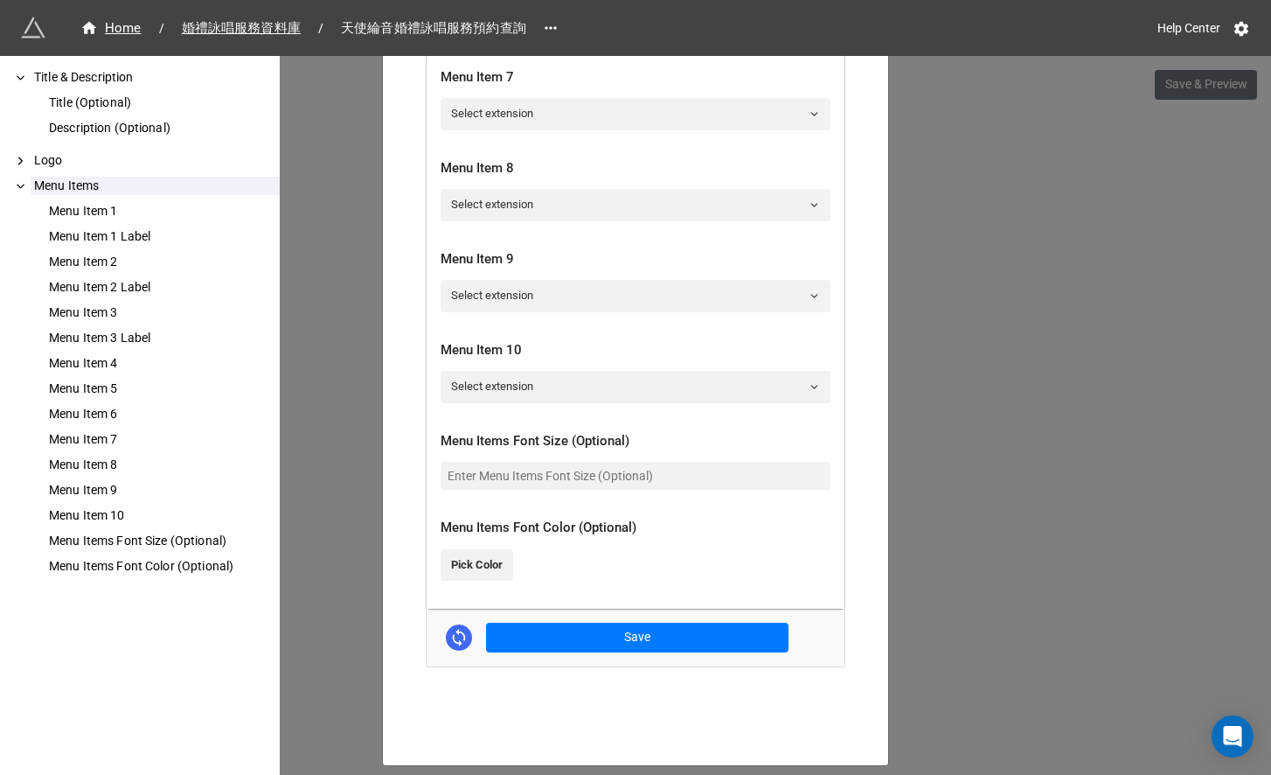
scroll to position [1494, 0]
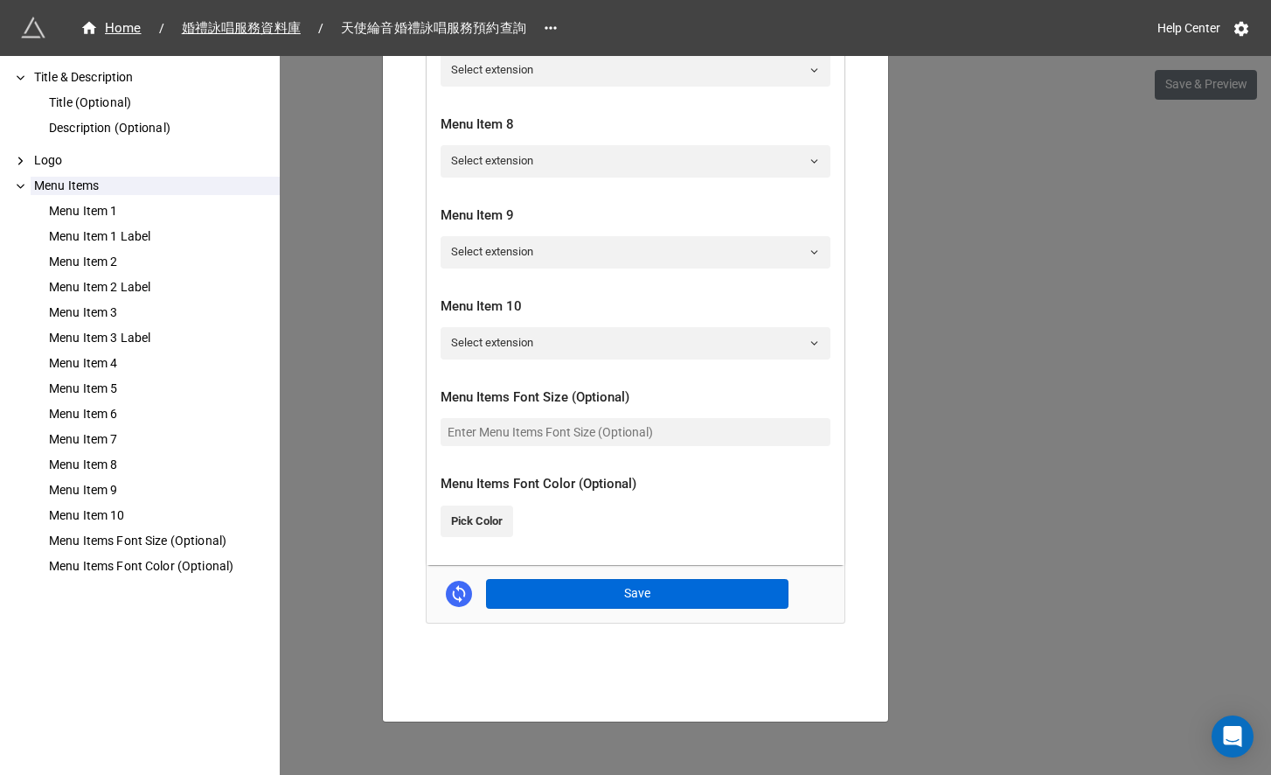
type input "詠唱服務預約"
click at [636, 594] on button "Save" at bounding box center [637, 594] width 302 height 30
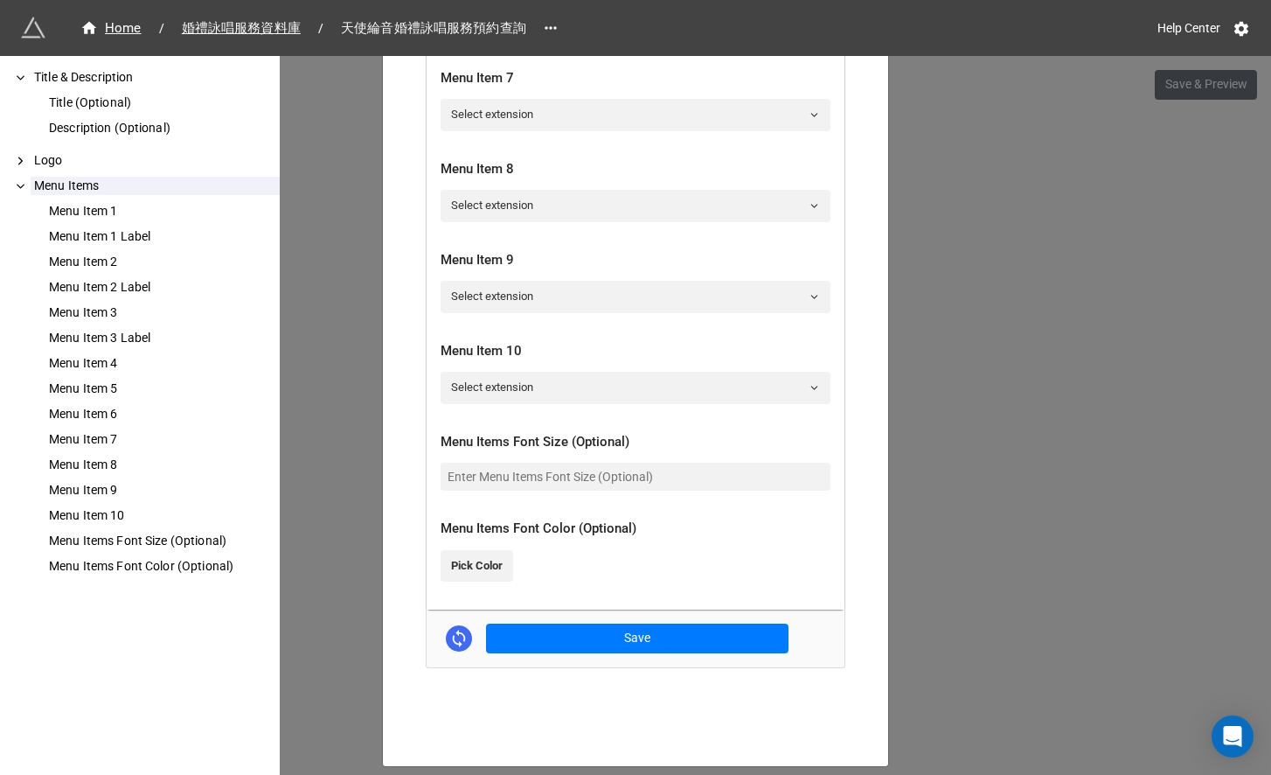
scroll to position [1443, 0]
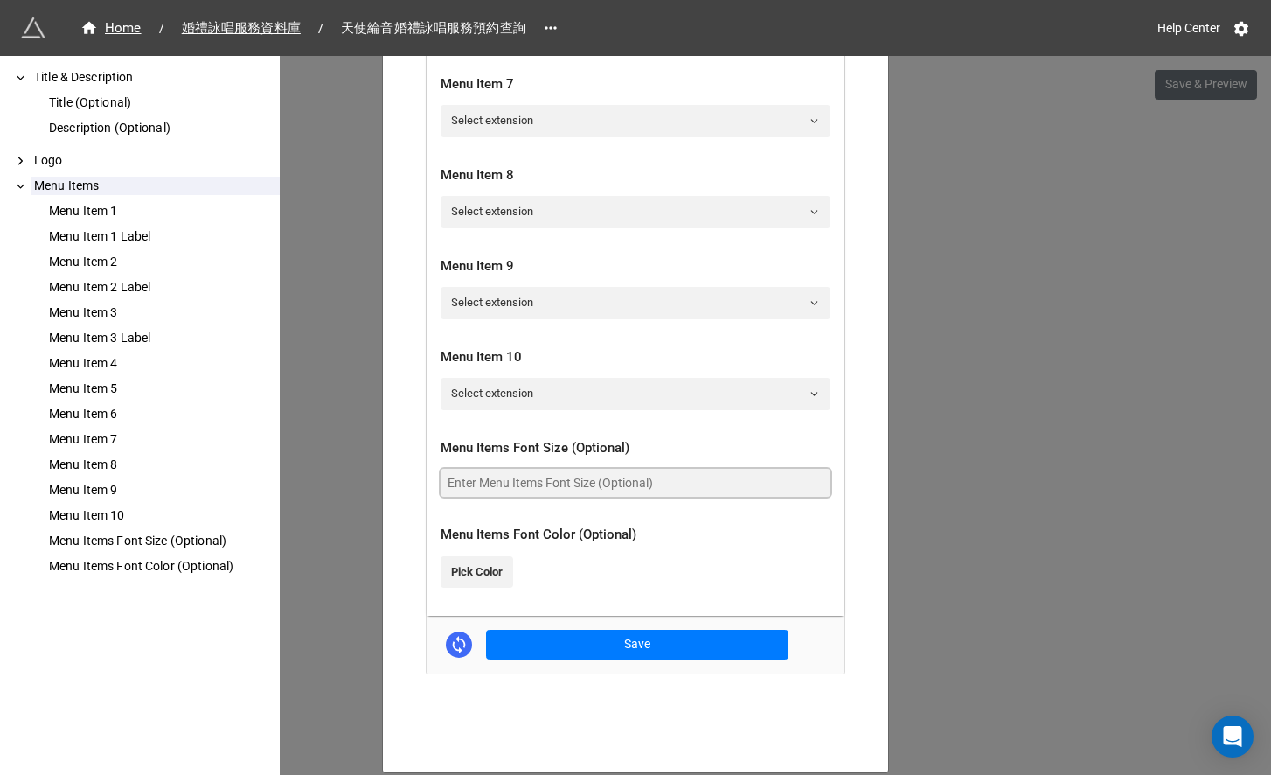
click at [636, 486] on input "text" at bounding box center [636, 483] width 390 height 28
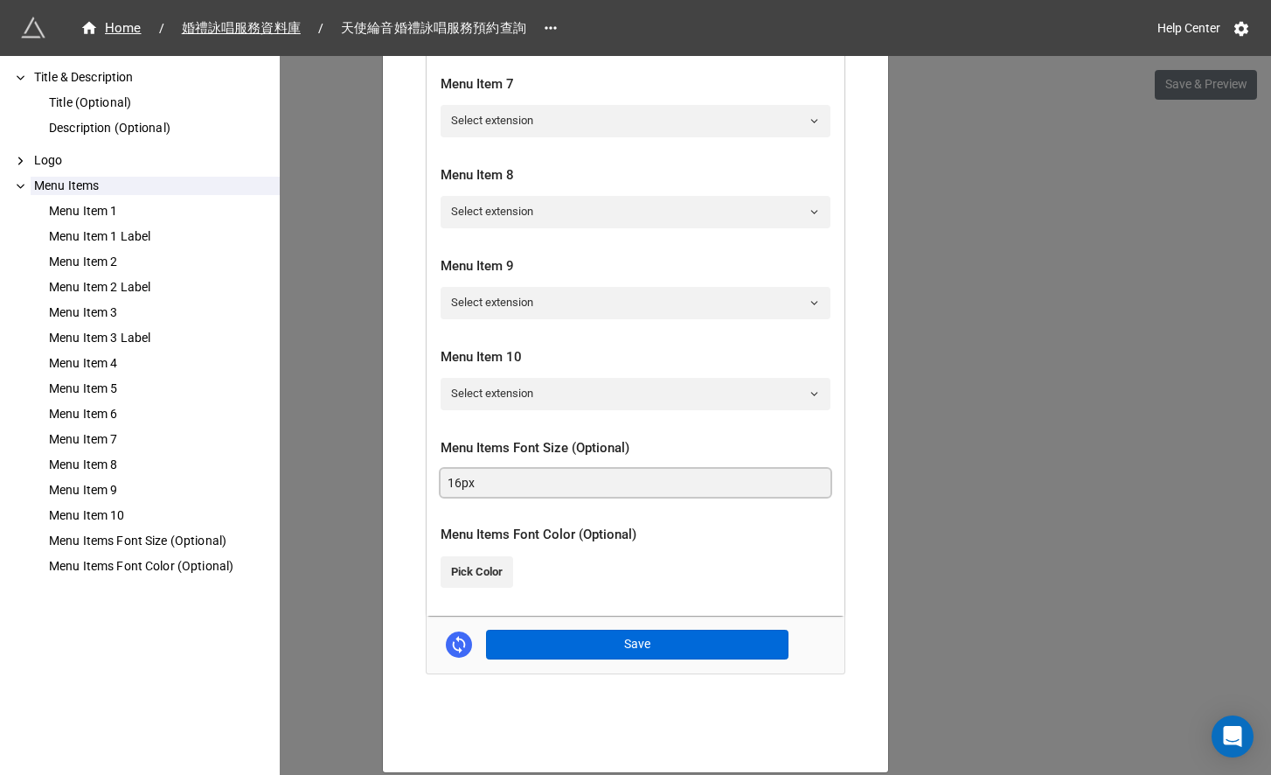
type input "16px"
click at [637, 641] on button "Save" at bounding box center [637, 644] width 302 height 30
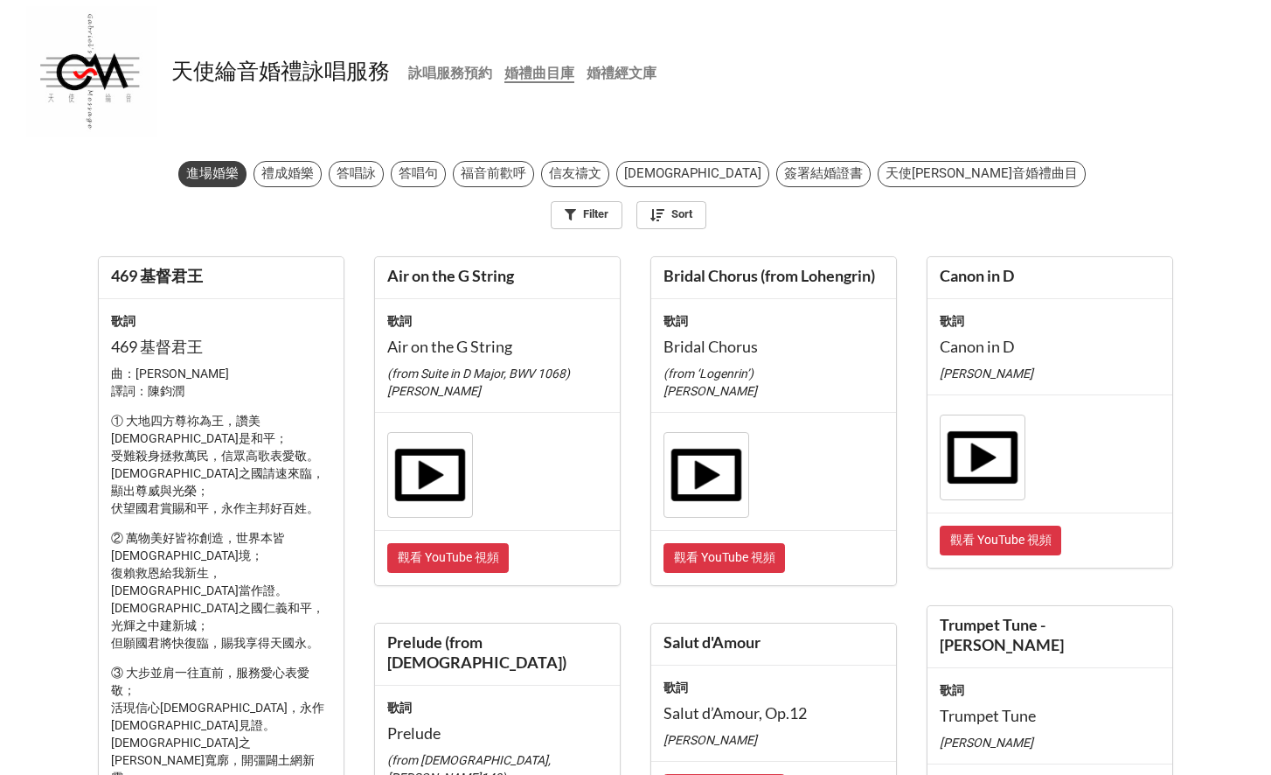
click at [461, 76] on b "詠唱服務預約" at bounding box center [450, 73] width 84 height 17
